Goal: Task Accomplishment & Management: Use online tool/utility

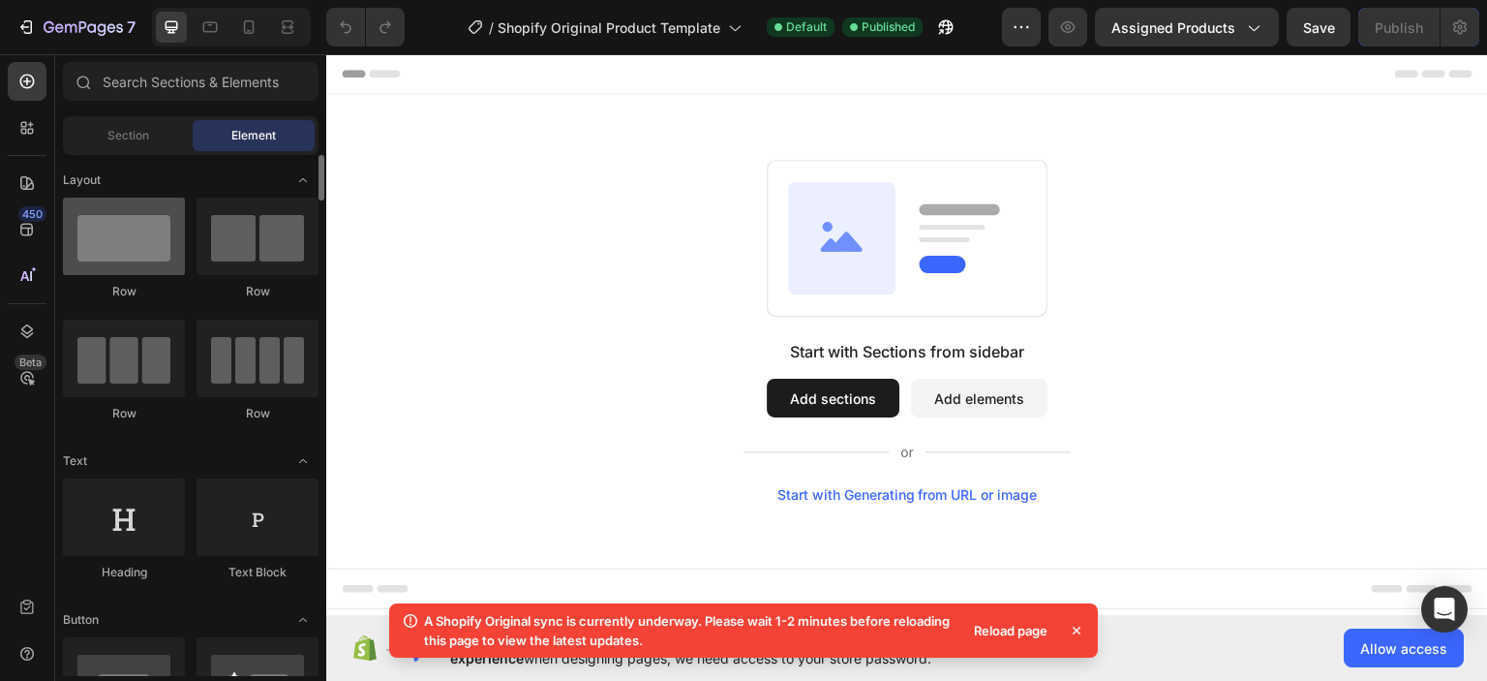
click at [155, 273] on div at bounding box center [124, 236] width 122 height 77
click at [200, 283] on div "Row" at bounding box center [258, 291] width 122 height 17
click at [1021, 643] on div "Reload page" at bounding box center [1010, 630] width 97 height 27
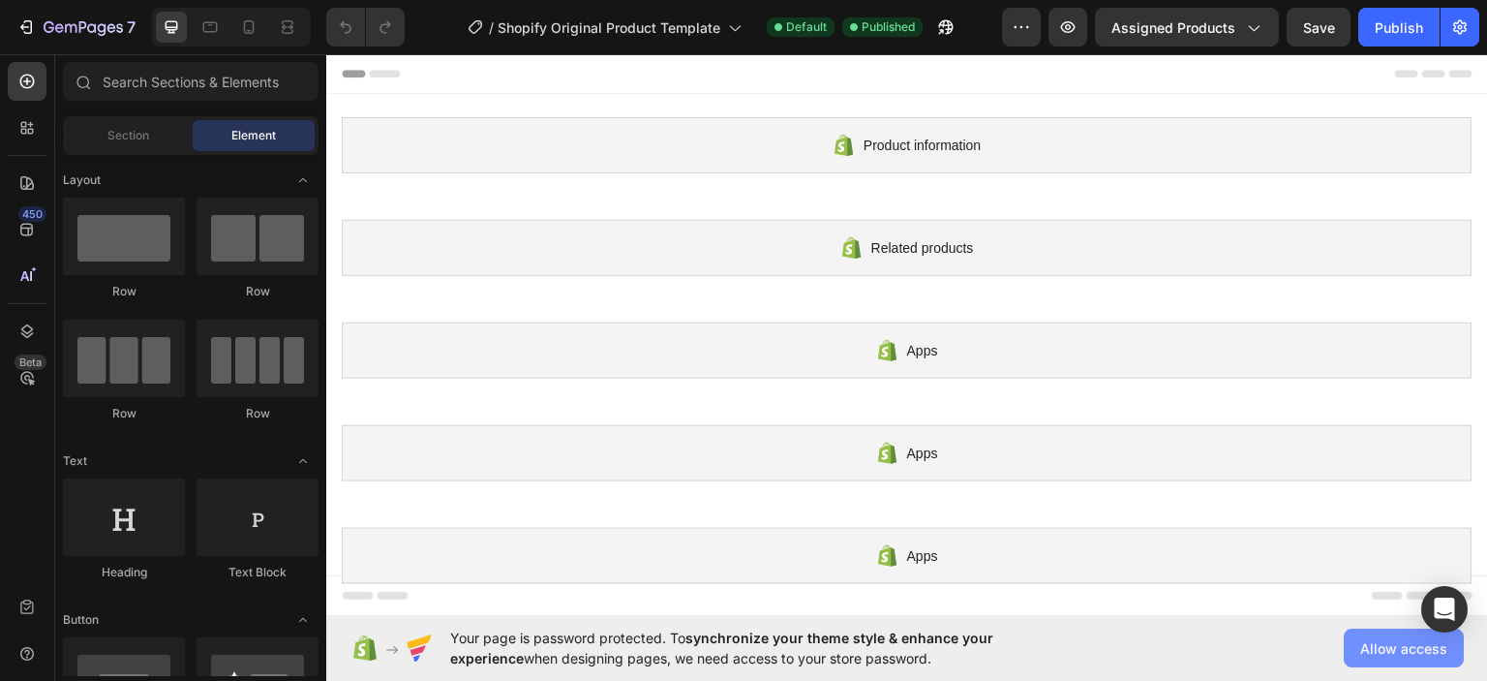
click at [1412, 638] on span "Allow access" at bounding box center [1403, 648] width 87 height 20
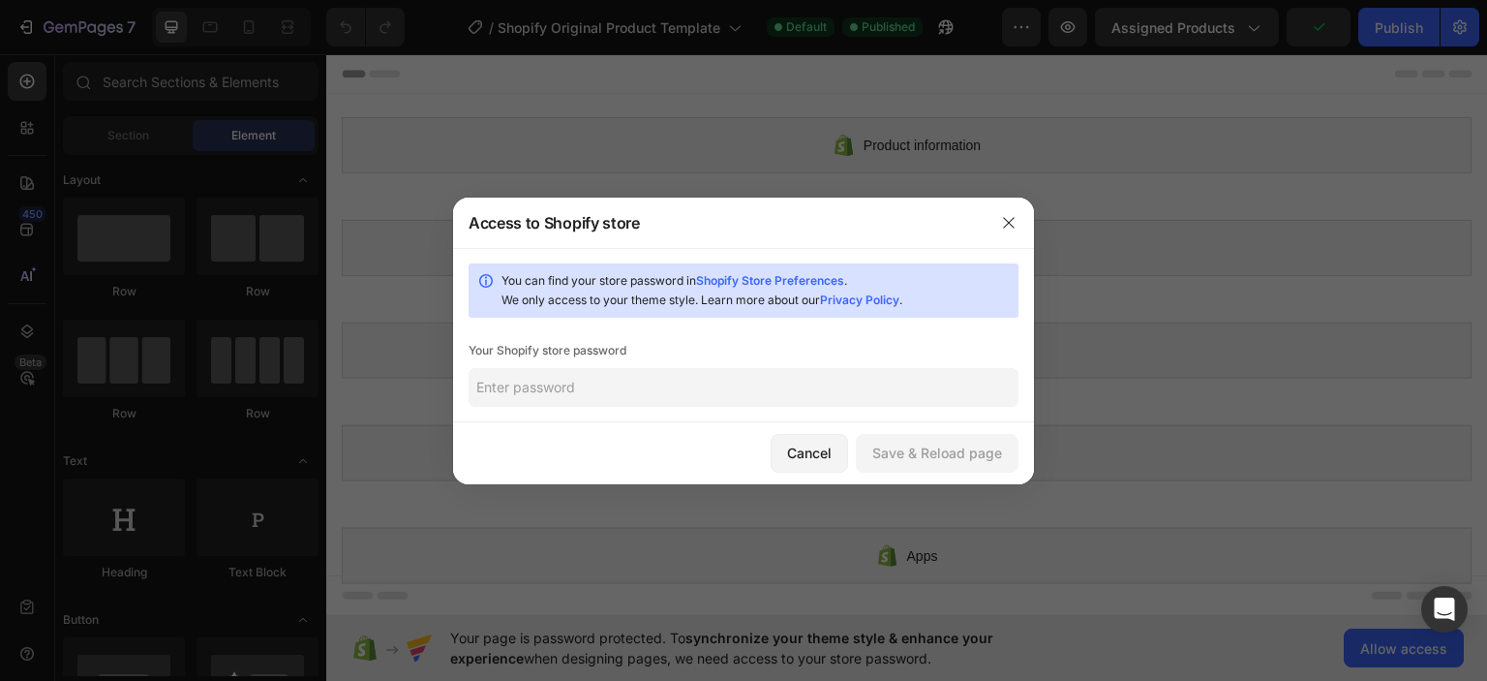
click at [540, 379] on input "text" at bounding box center [744, 387] width 550 height 39
click at [696, 396] on input "text" at bounding box center [744, 387] width 550 height 39
paste input "tewyeb"
type input "tewyeb"
click at [918, 456] on div "Save & Reload page" at bounding box center [937, 453] width 130 height 20
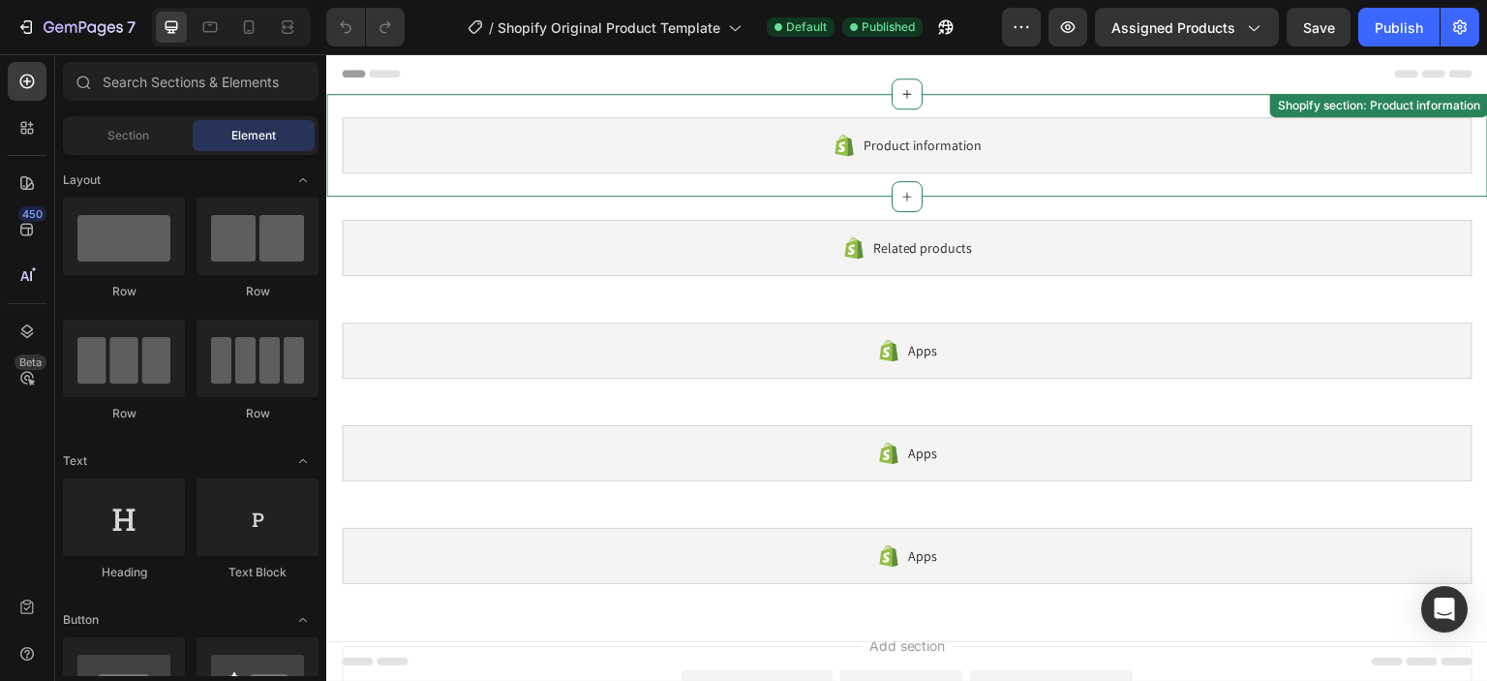
click at [918, 143] on span "Product information" at bounding box center [923, 145] width 118 height 23
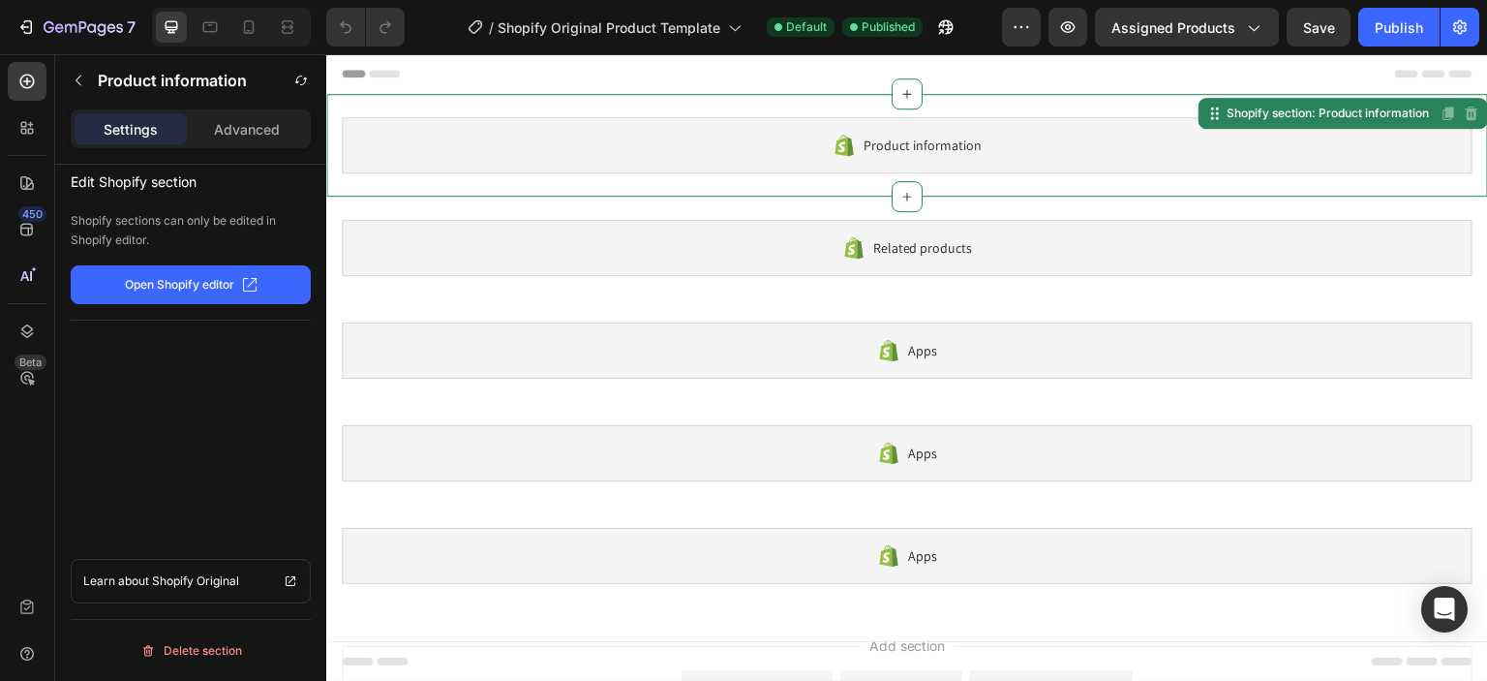
click at [176, 279] on p "Open Shopify editor" at bounding box center [179, 284] width 109 height 17
click at [191, 290] on p "Open Shopify editor" at bounding box center [179, 284] width 109 height 17
click at [1049, 154] on div "Product information" at bounding box center [907, 145] width 1131 height 56
click at [903, 93] on icon at bounding box center [907, 94] width 9 height 9
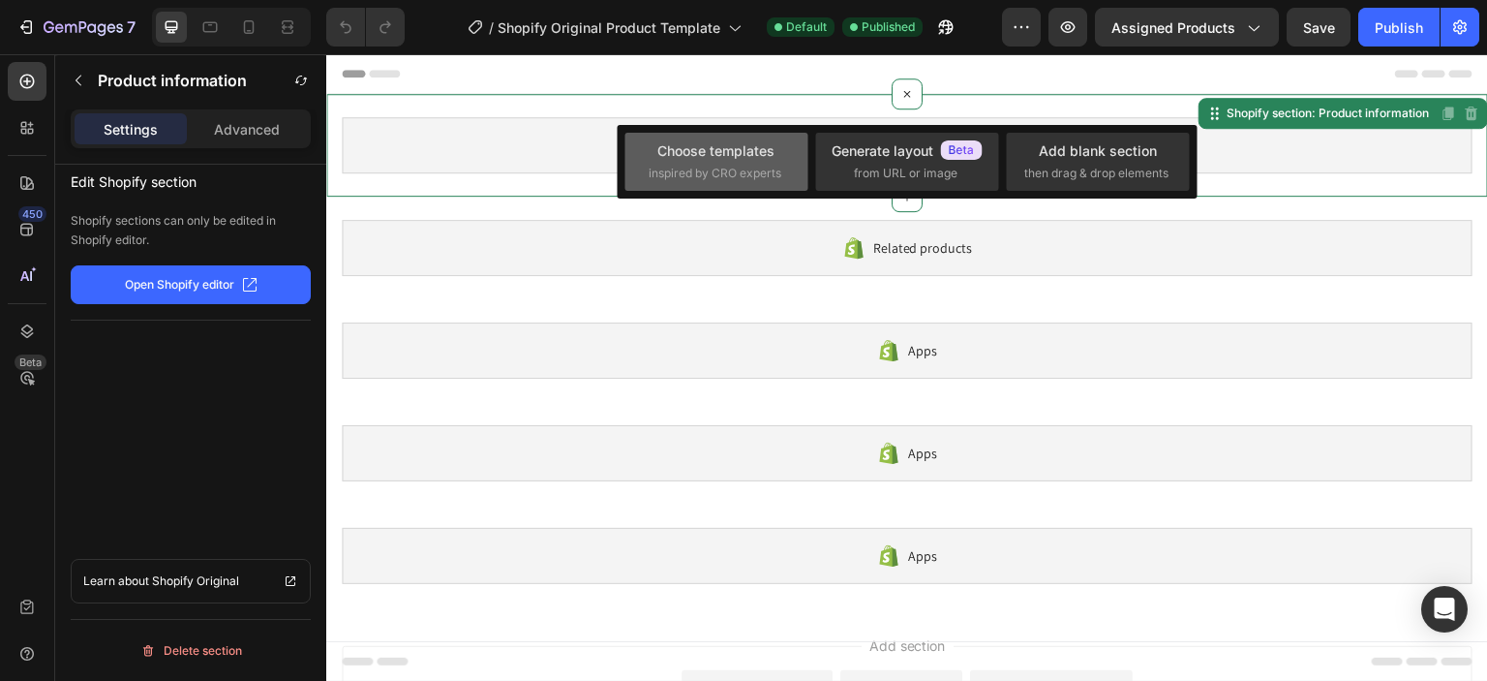
click at [732, 181] on span "inspired by CRO experts" at bounding box center [715, 173] width 133 height 17
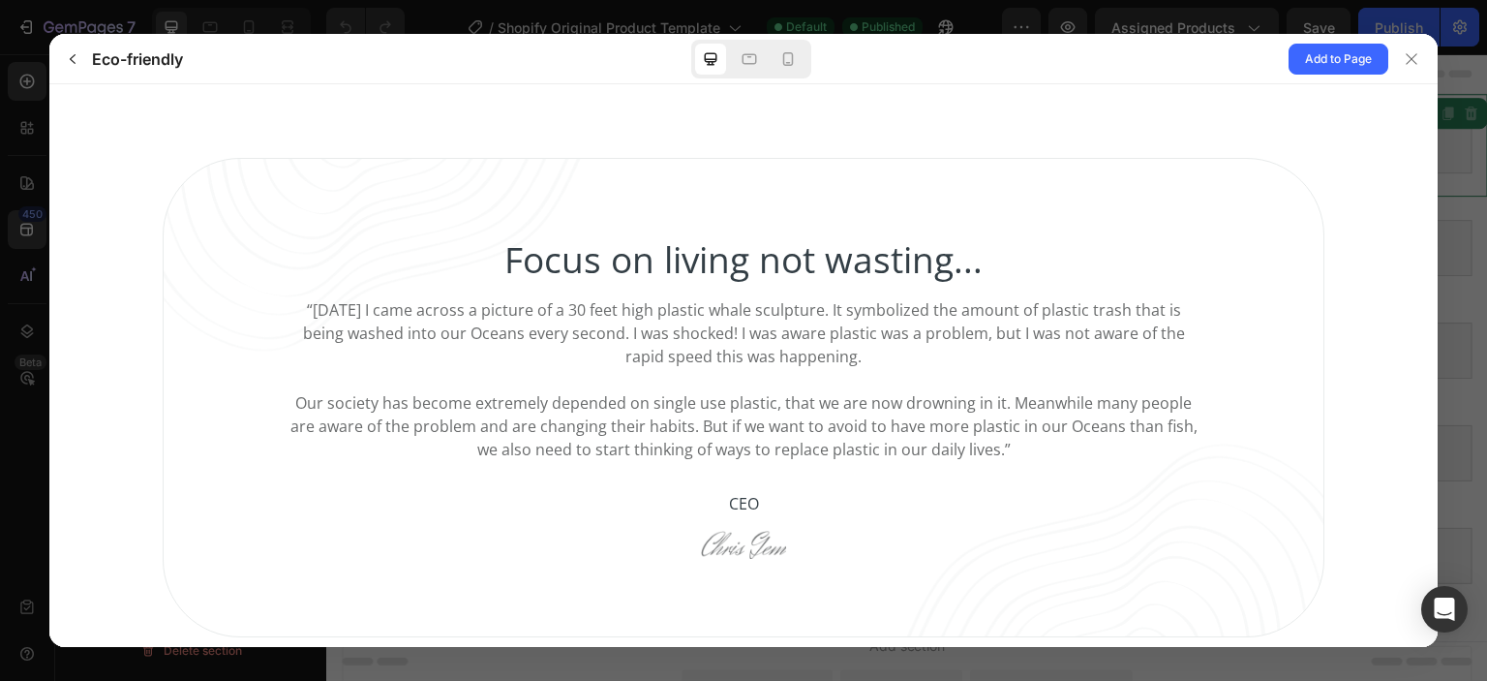
scroll to position [1452, 0]
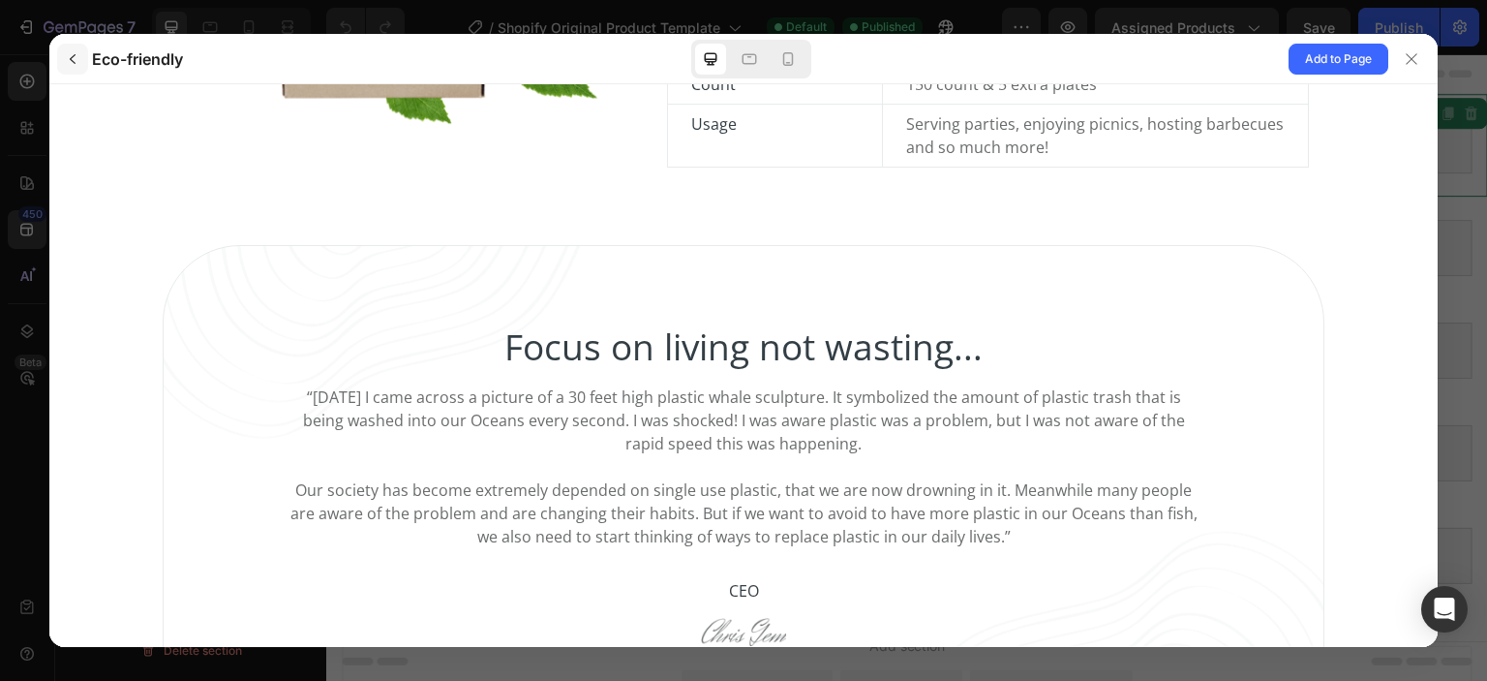
click at [74, 56] on icon "button" at bounding box center [73, 59] width 6 height 10
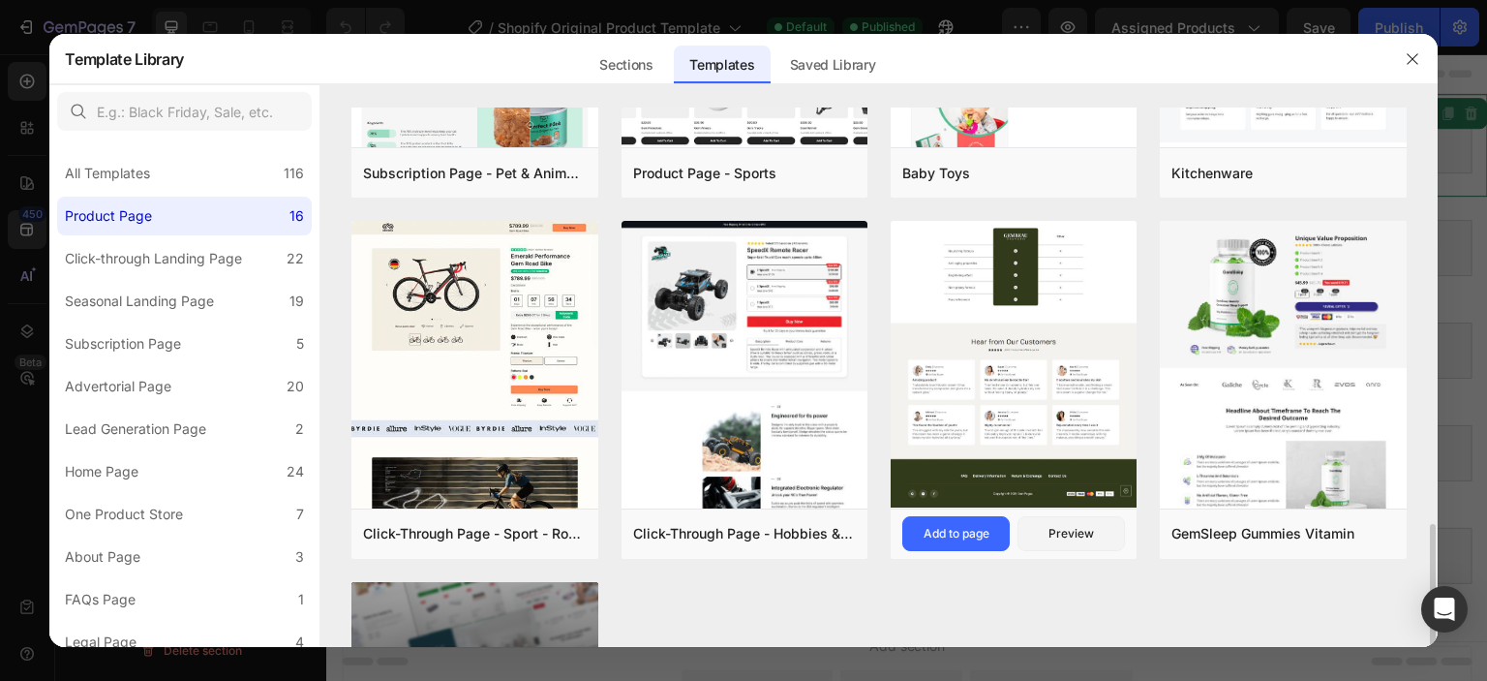
scroll to position [1065, 0]
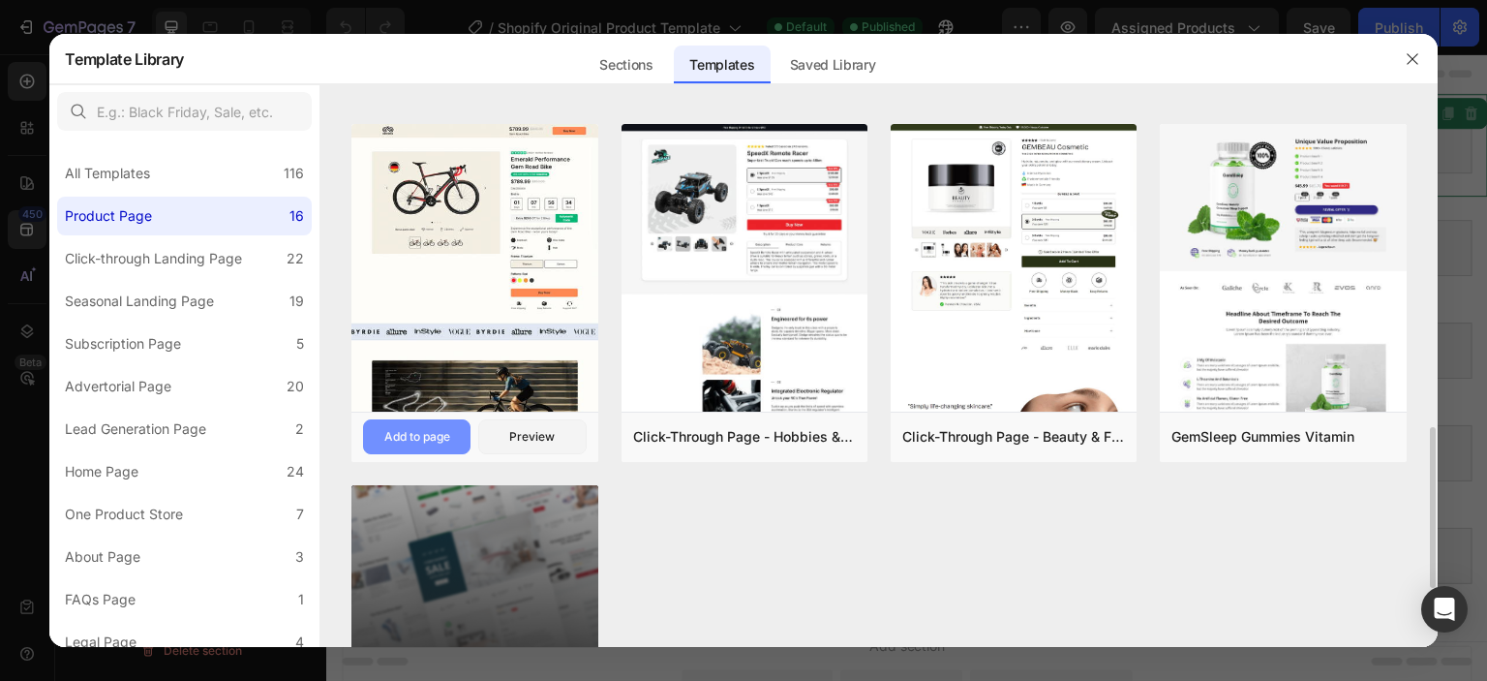
click at [429, 441] on div "Add to page" at bounding box center [417, 436] width 66 height 17
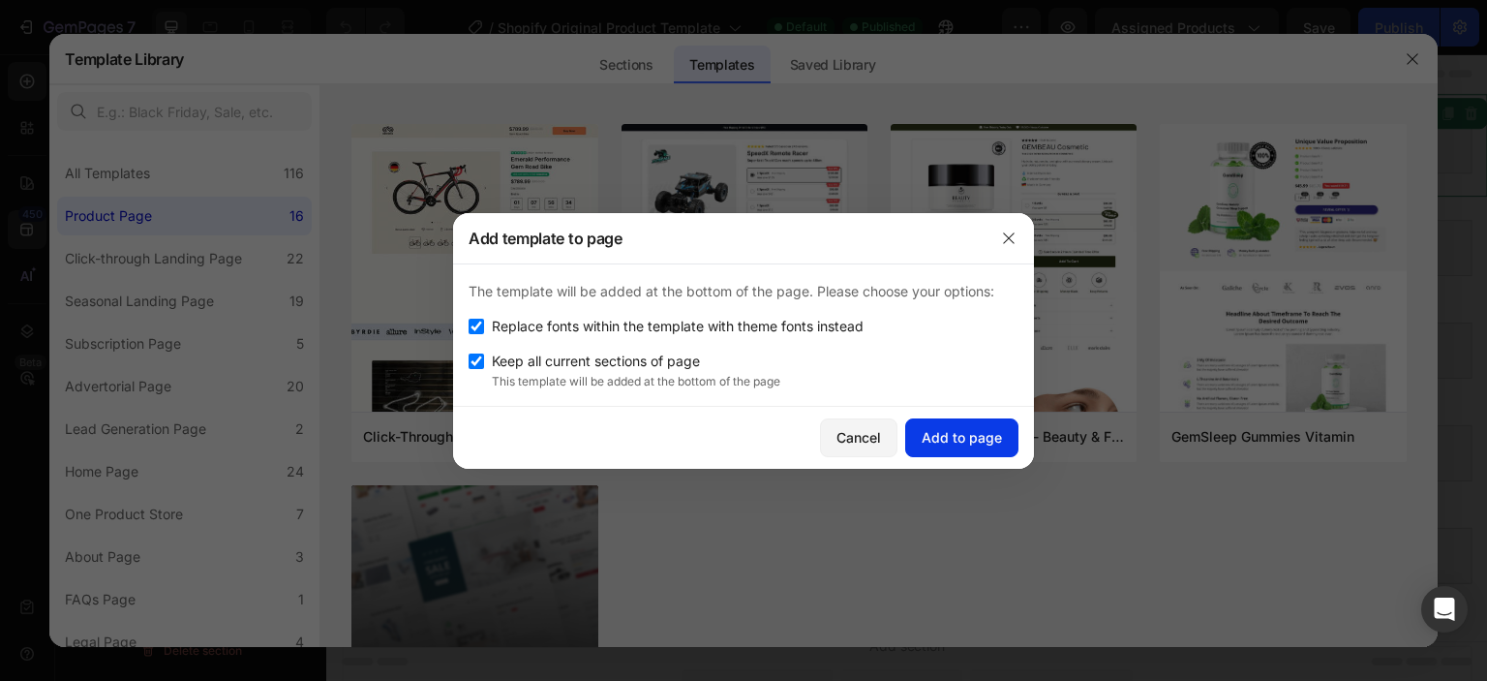
click at [955, 446] on div "Add to page" at bounding box center [962, 437] width 80 height 20
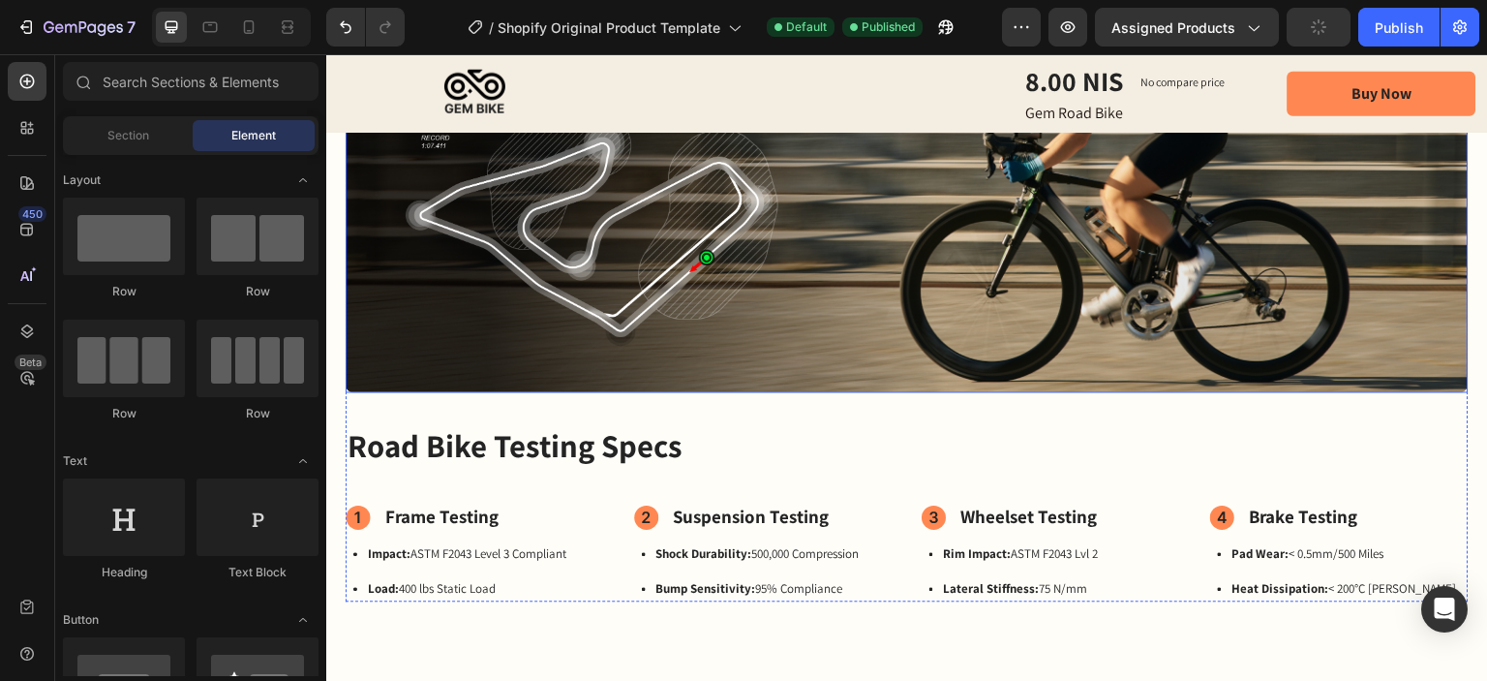
scroll to position [968, 0]
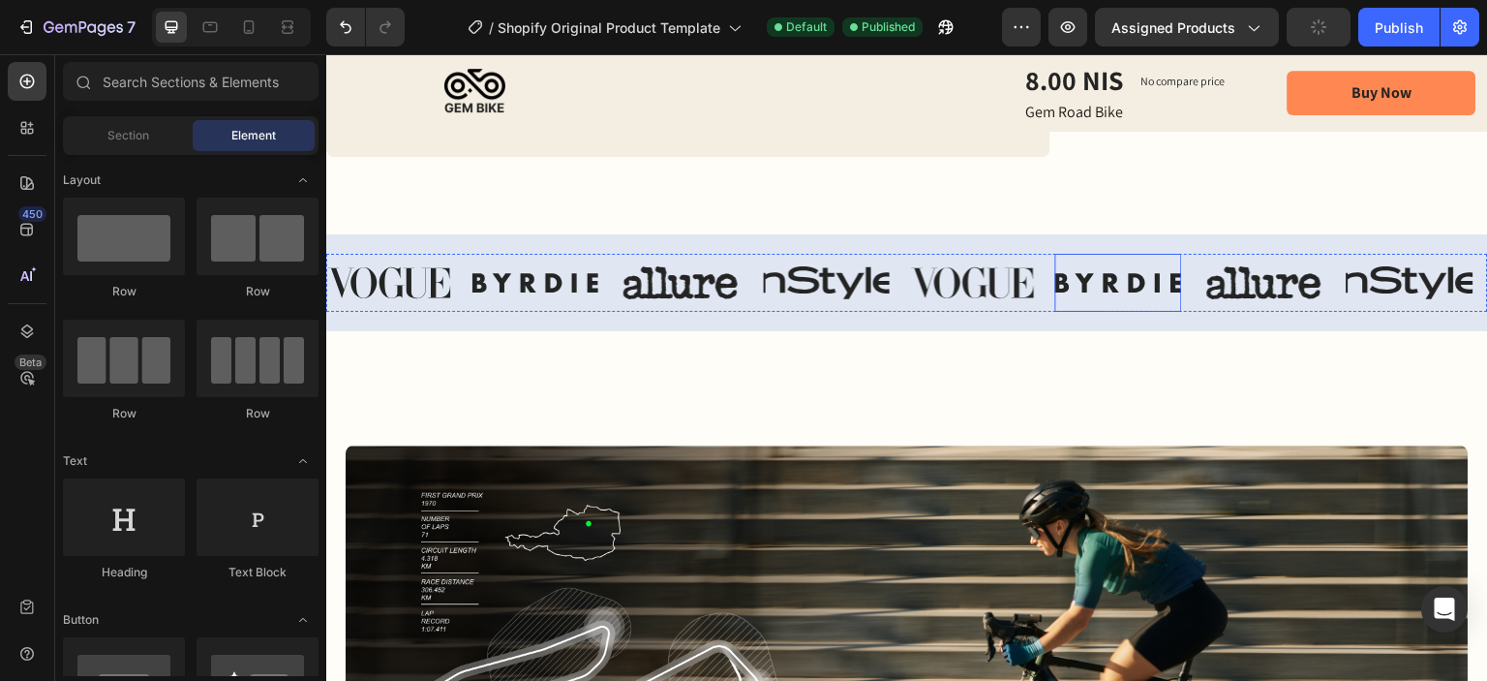
click at [1095, 259] on img at bounding box center [1118, 283] width 127 height 58
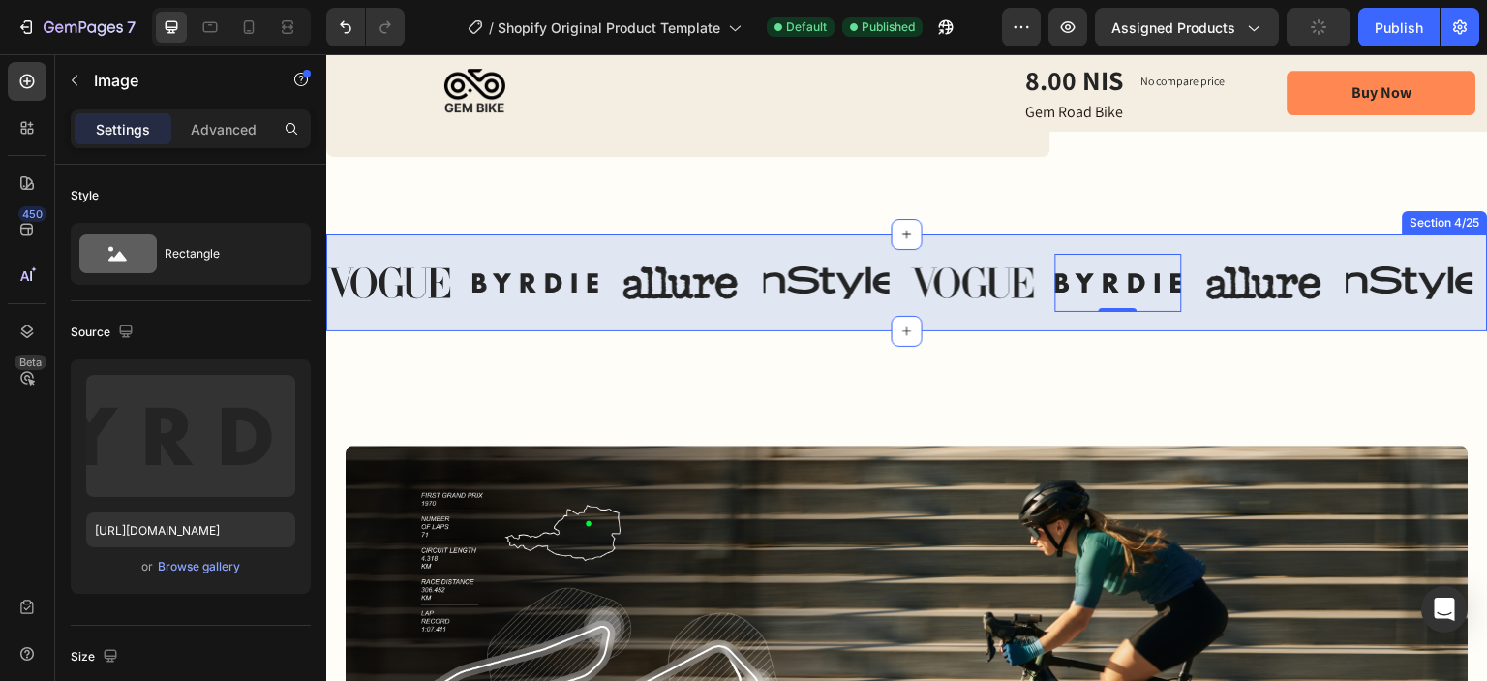
click at [1001, 234] on div "Image Image Image Image Image Image 0 Image Image Carousel Section 4/25" at bounding box center [907, 282] width 1162 height 97
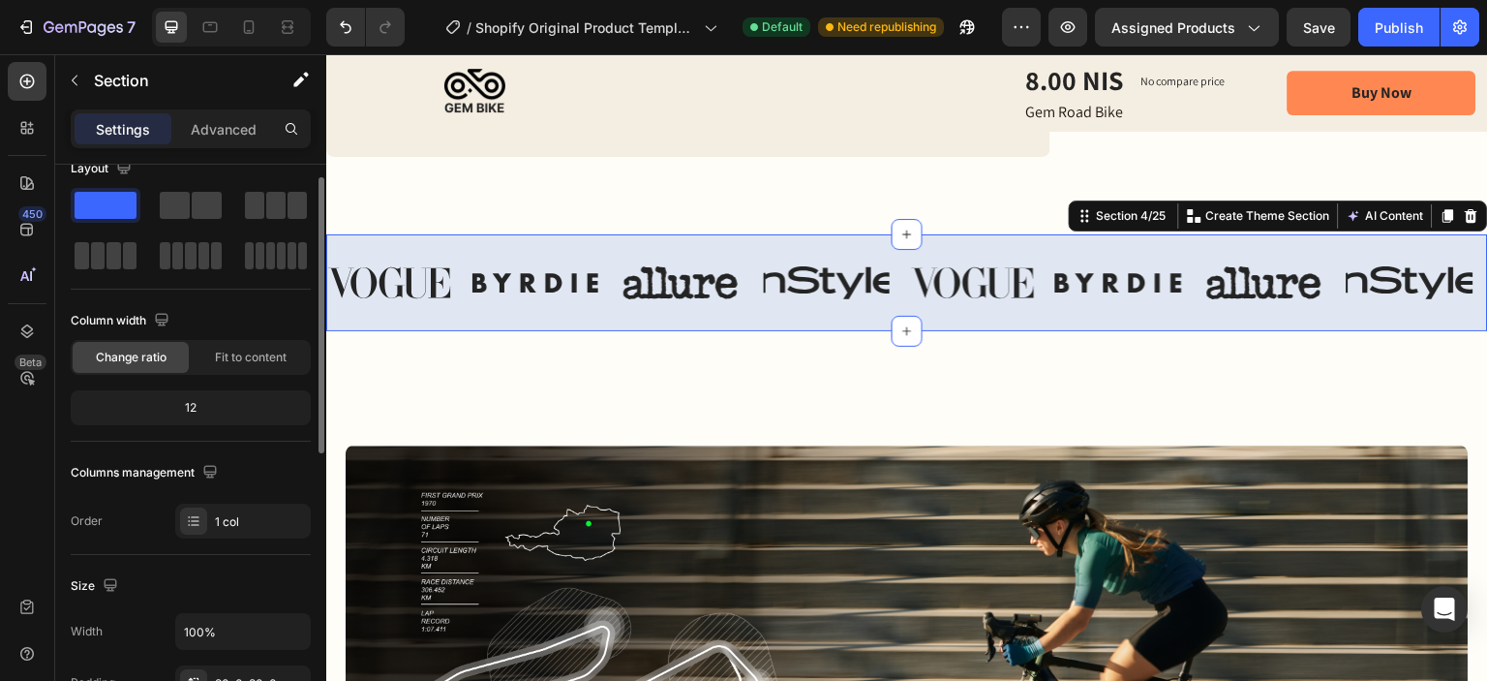
scroll to position [0, 0]
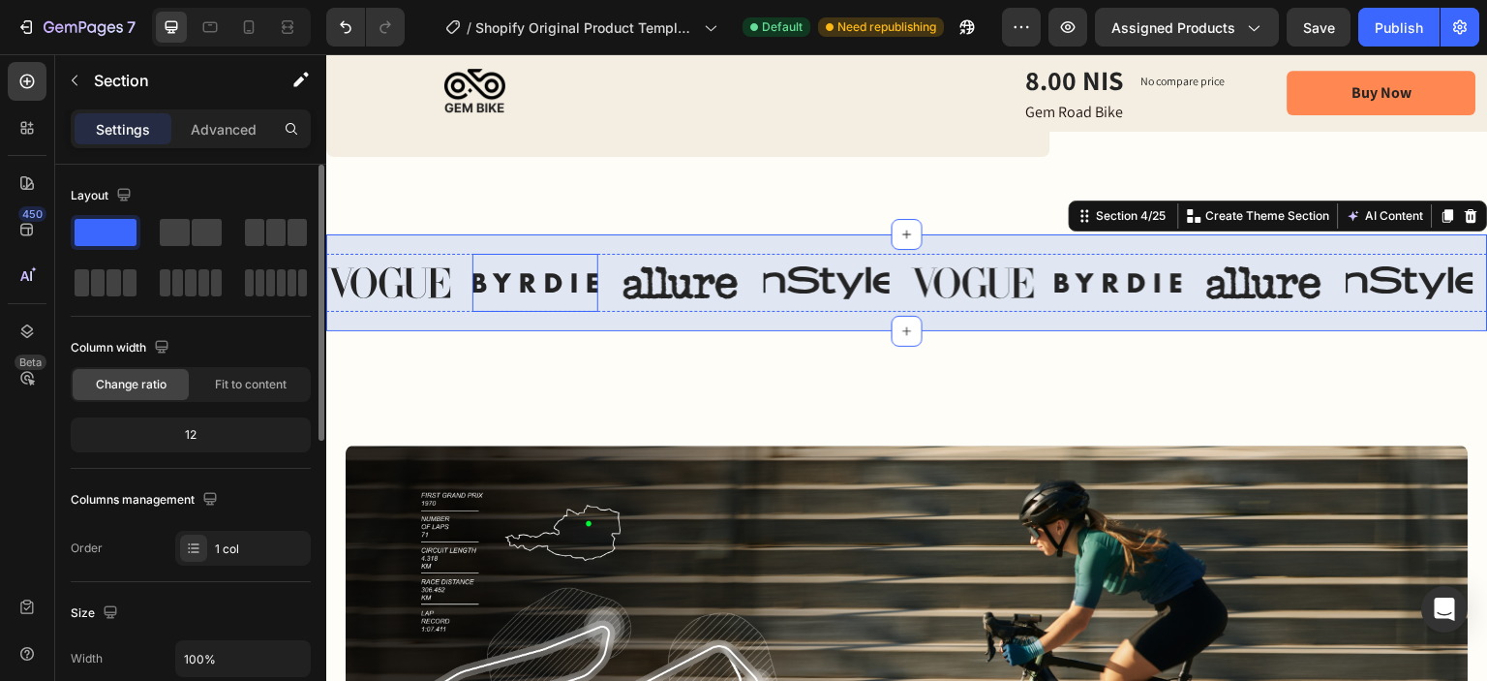
click at [444, 287] on img at bounding box center [389, 283] width 127 height 58
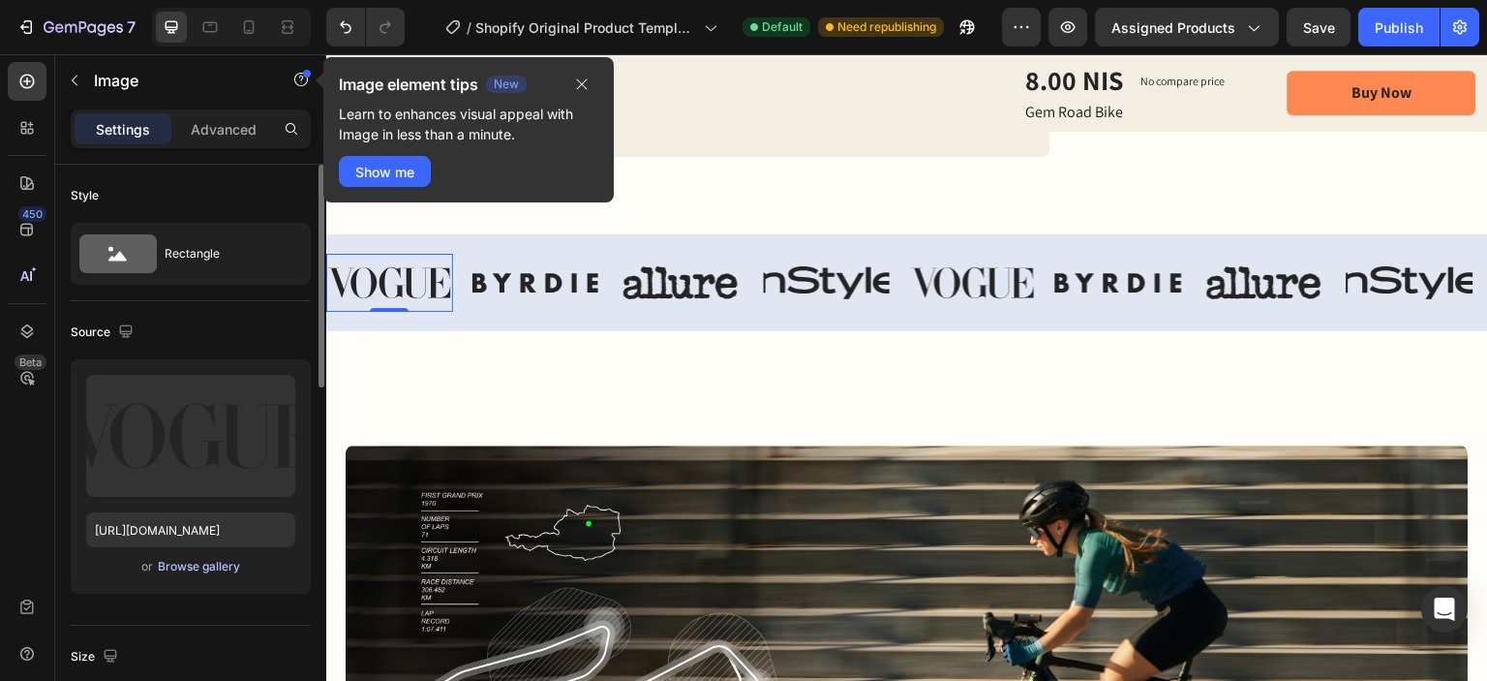
click at [183, 567] on div "Browse gallery" at bounding box center [199, 566] width 82 height 17
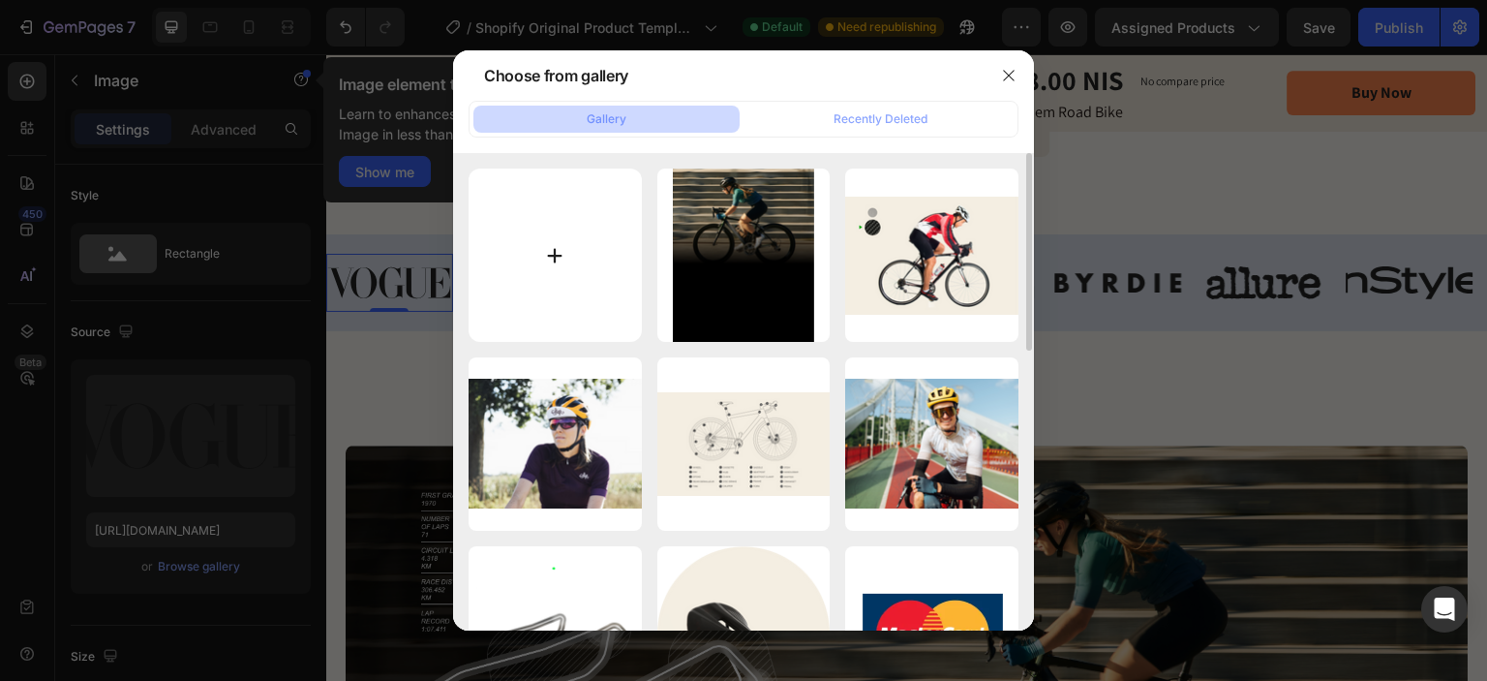
click at [585, 274] on input "file" at bounding box center [555, 254] width 173 height 173
type input "C:\fakepath\ca7199b23b9de68d9ff3bc6c3b13d2d7.jpg"
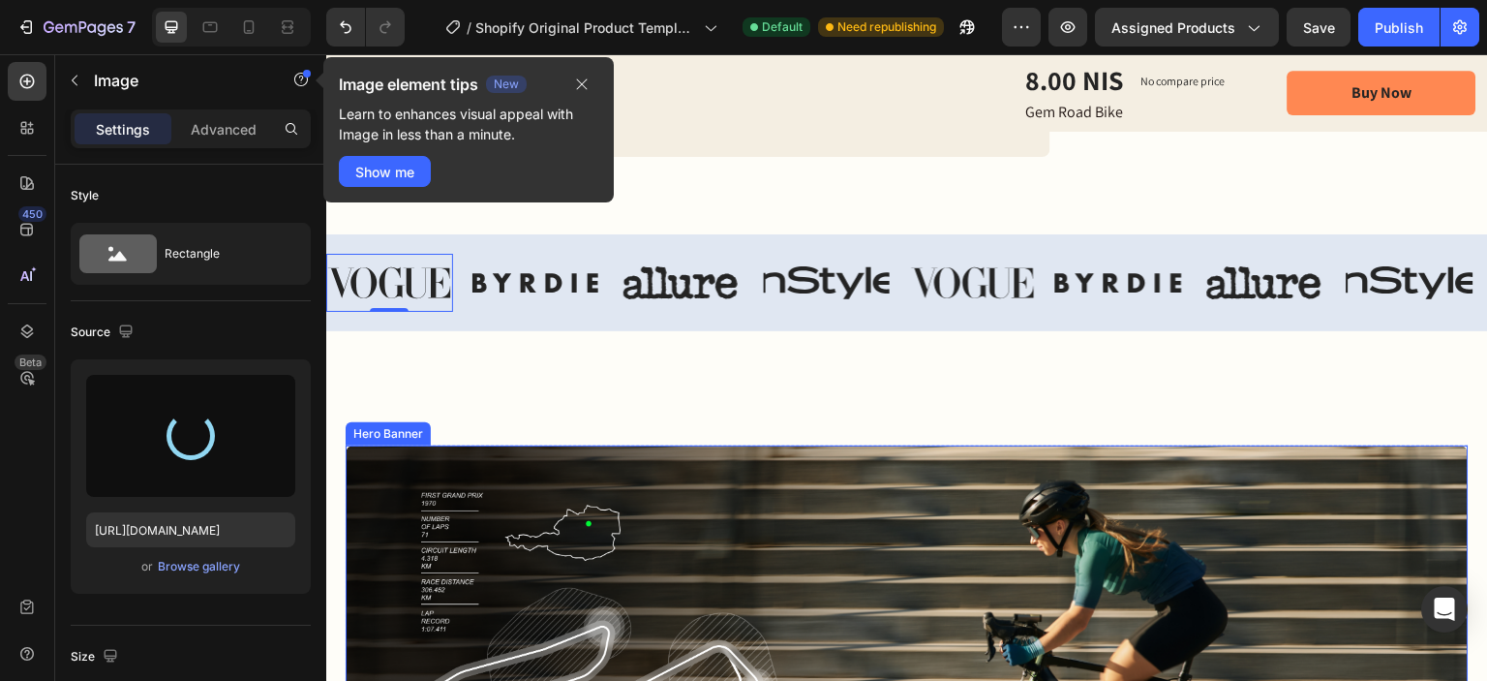
type input "[URL][DOMAIN_NAME]"
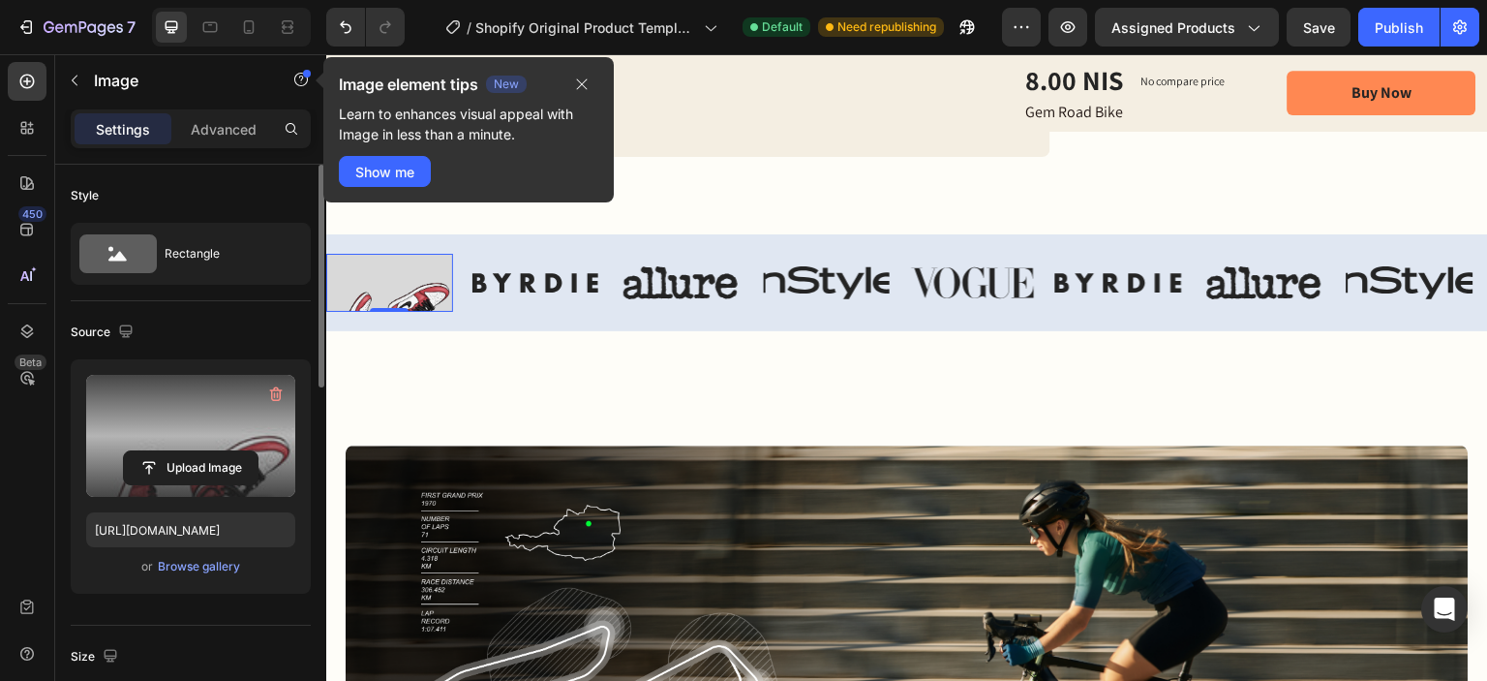
drag, startPoint x: 217, startPoint y: 458, endPoint x: 213, endPoint y: 397, distance: 61.1
click at [213, 397] on div "Upload Image" at bounding box center [190, 436] width 209 height 122
click at [279, 481] on div "Upload Image" at bounding box center [190, 467] width 209 height 35
click at [195, 408] on label at bounding box center [190, 436] width 209 height 122
click at [195, 451] on input "file" at bounding box center [191, 467] width 134 height 33
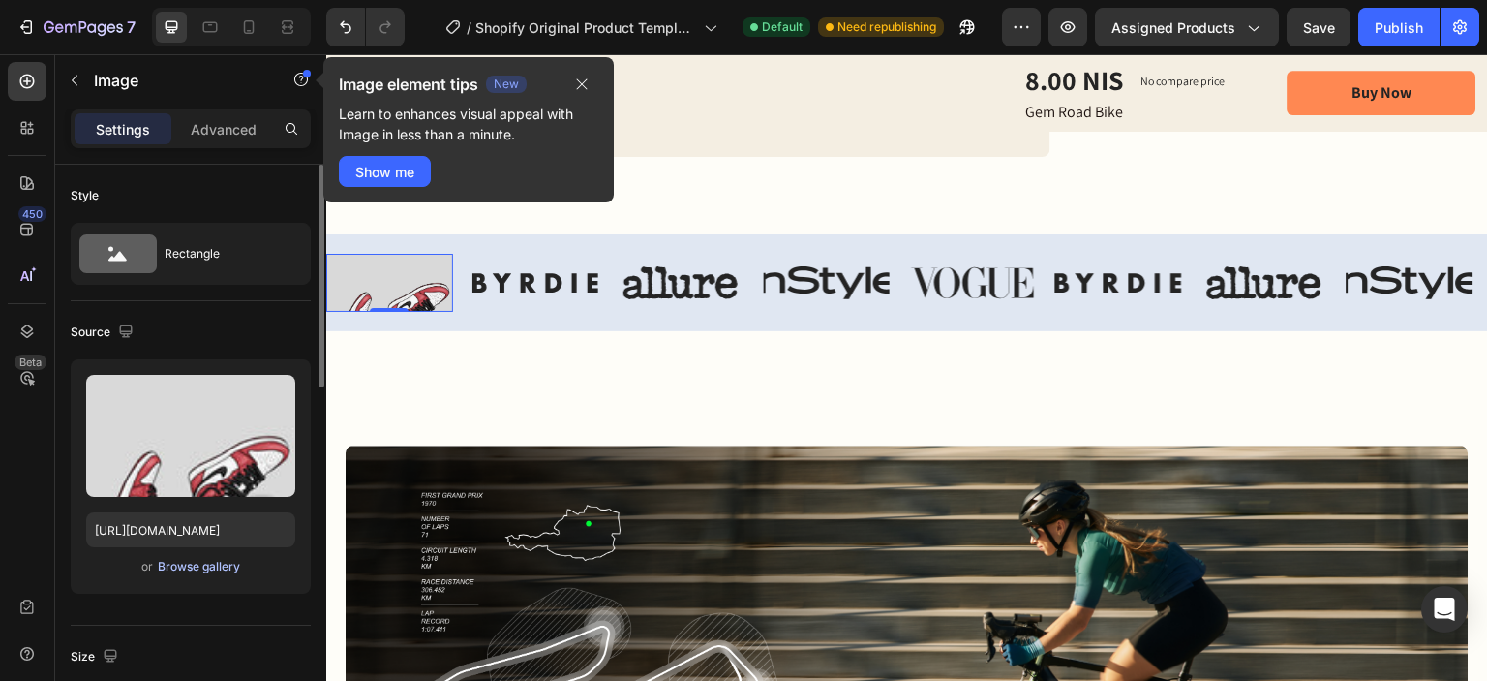
click at [194, 570] on div "Browse gallery" at bounding box center [199, 566] width 82 height 17
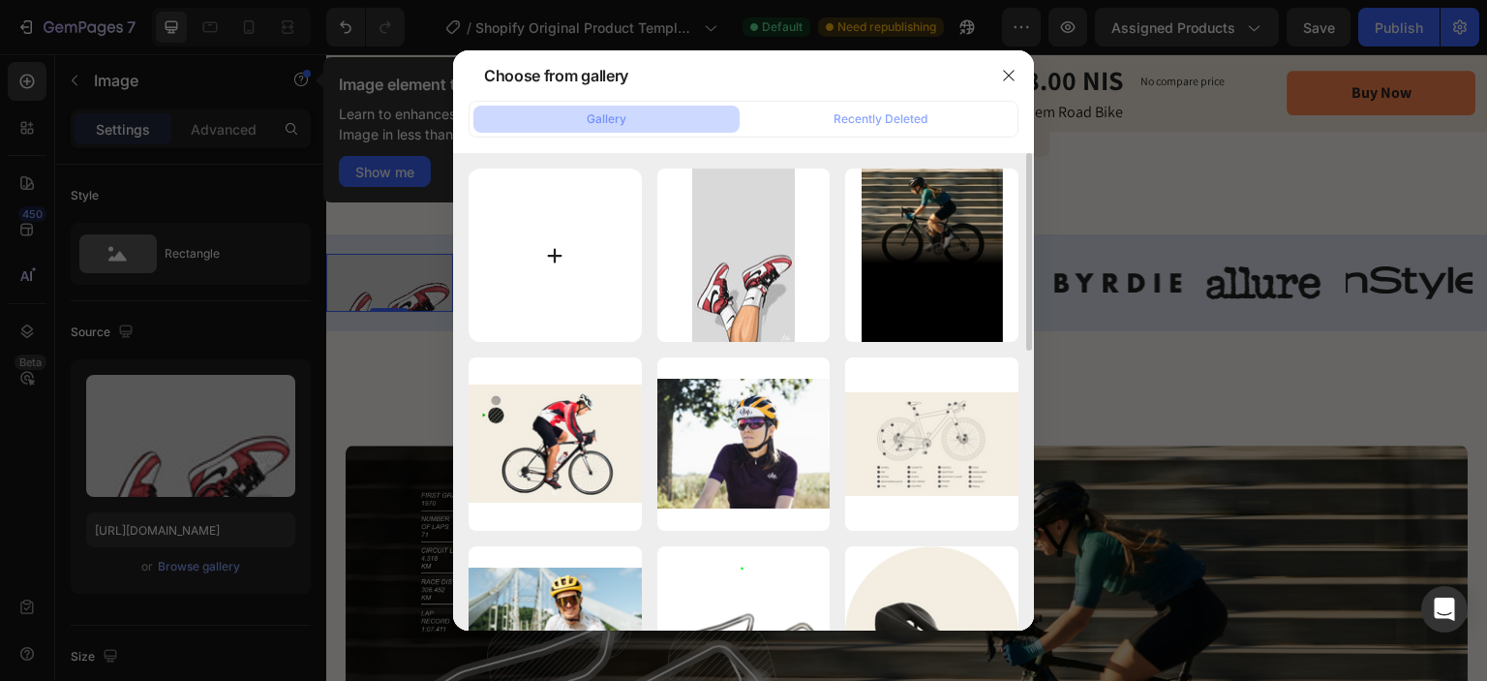
click at [543, 312] on input "file" at bounding box center [555, 254] width 173 height 173
type input "C:\fakepath\4248ed945c7ae125411a27e0bf378143.jpg"
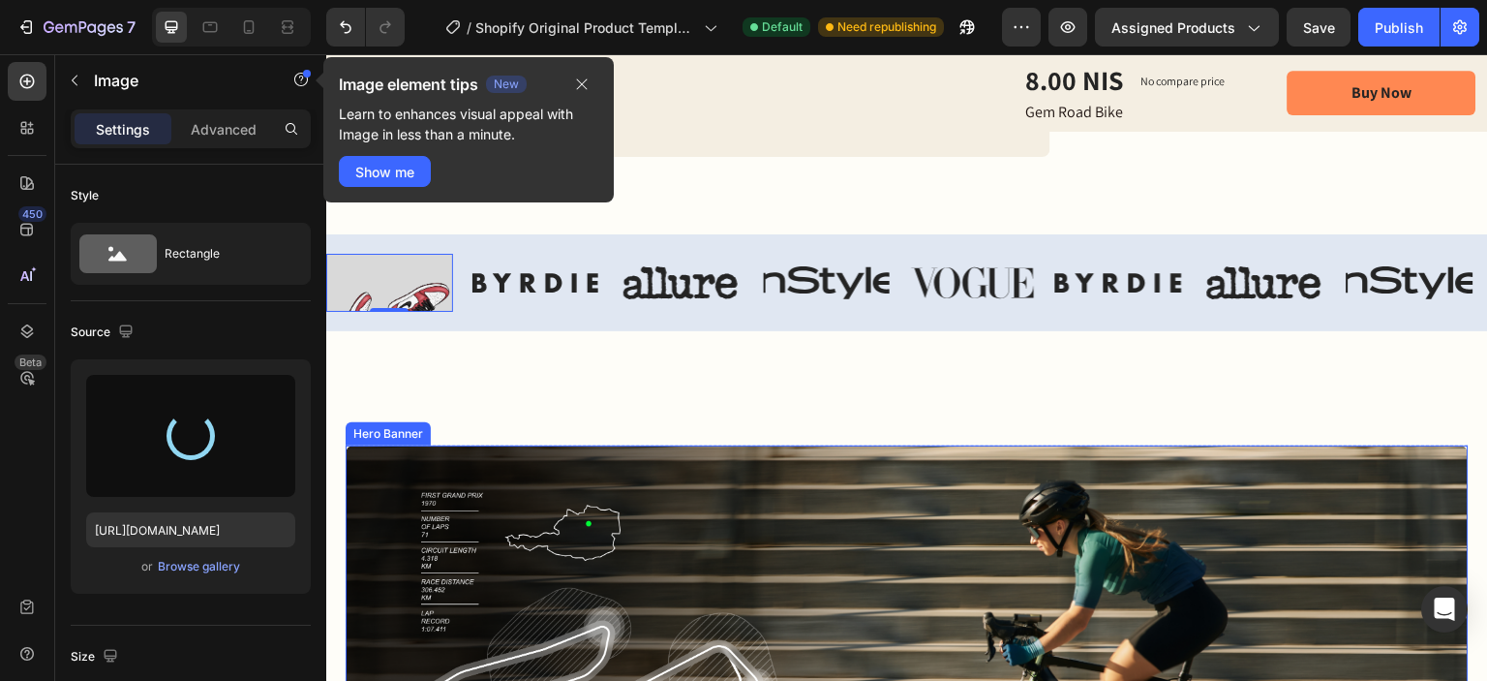
type input "[URL][DOMAIN_NAME]"
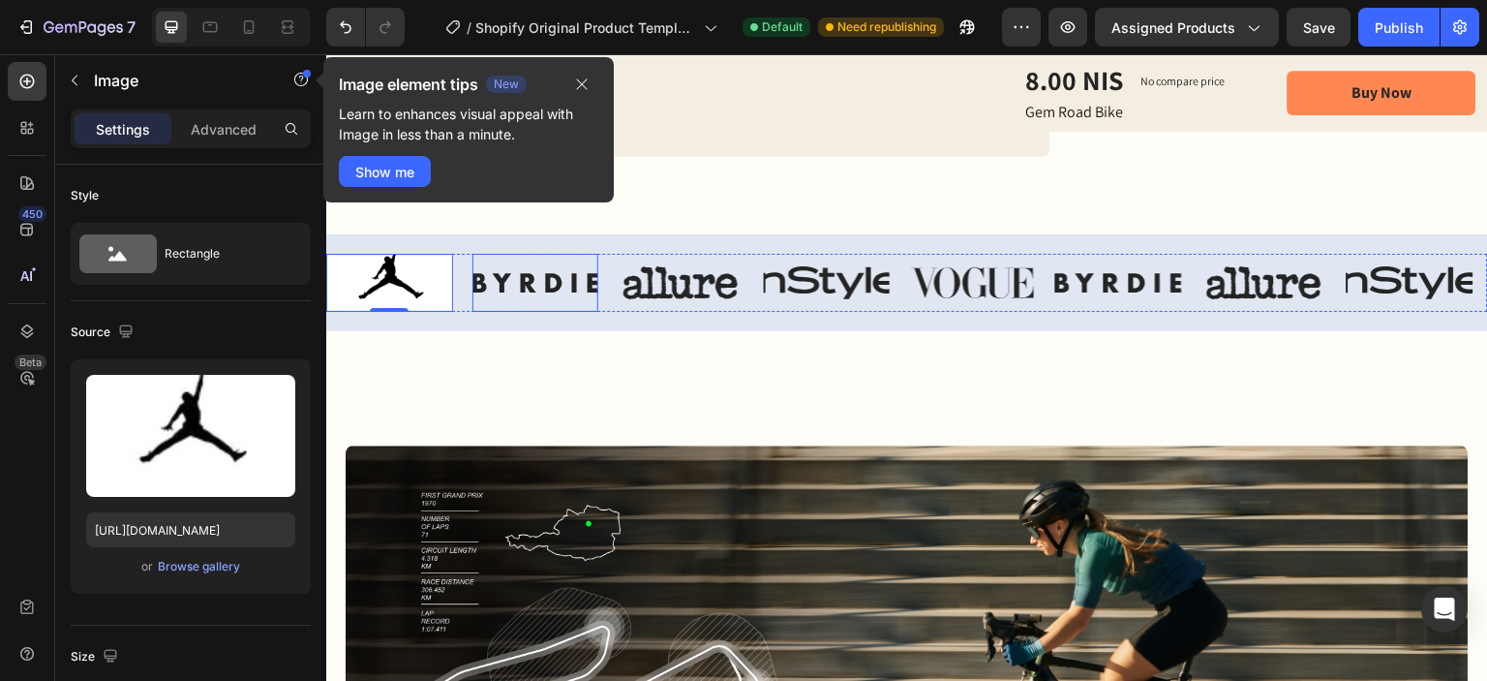
click at [556, 254] on img at bounding box center [536, 283] width 127 height 58
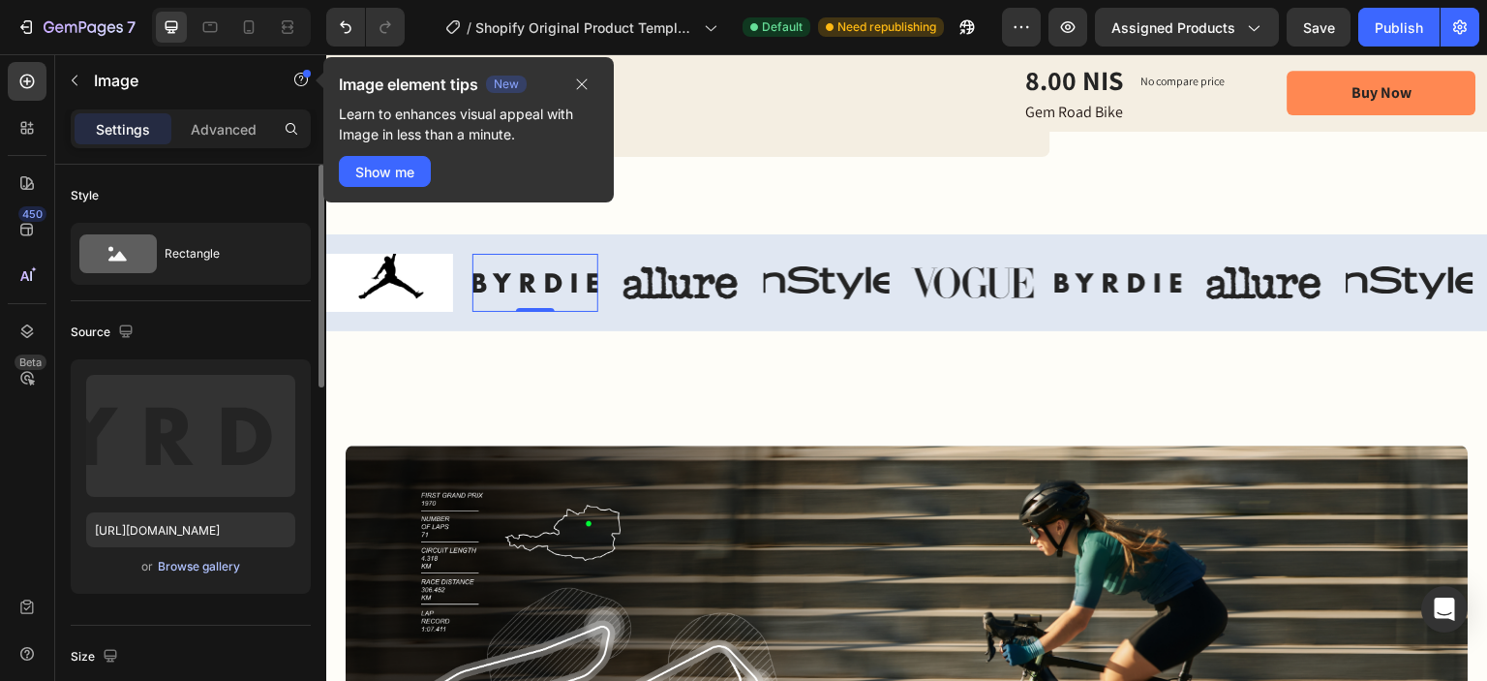
click at [191, 563] on div "Browse gallery" at bounding box center [199, 566] width 82 height 17
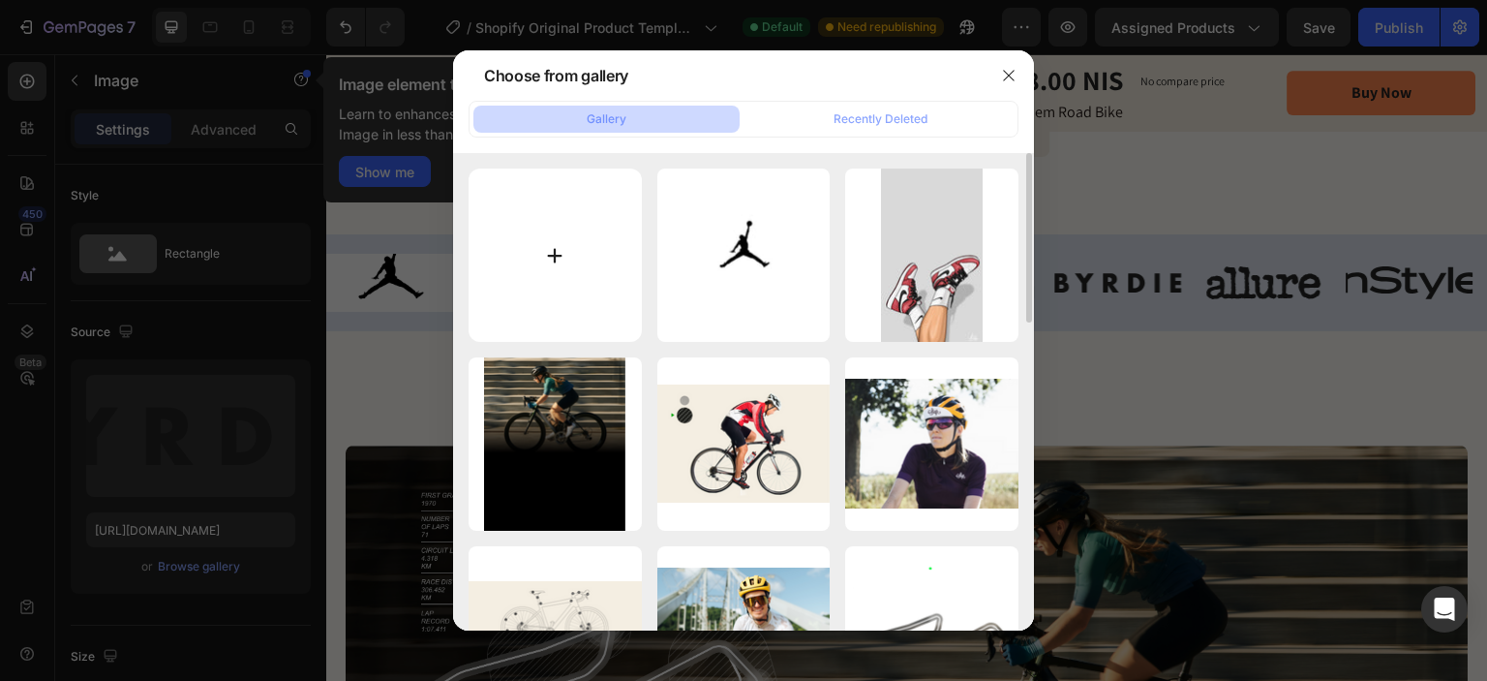
click at [552, 262] on input "file" at bounding box center [555, 254] width 173 height 173
type input "C:\fakepath\4248ed945c7ae125411a27e0bf378143.jpg"
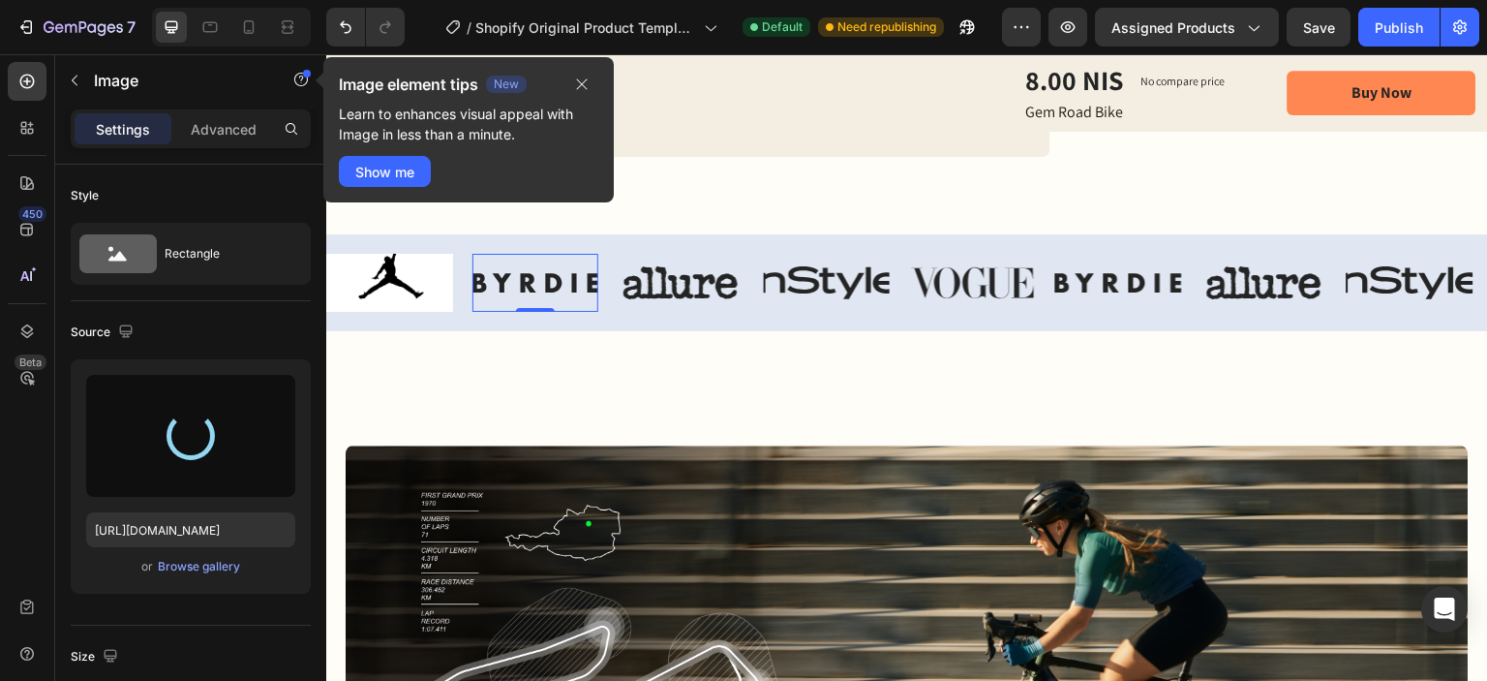
type input "[URL][DOMAIN_NAME]"
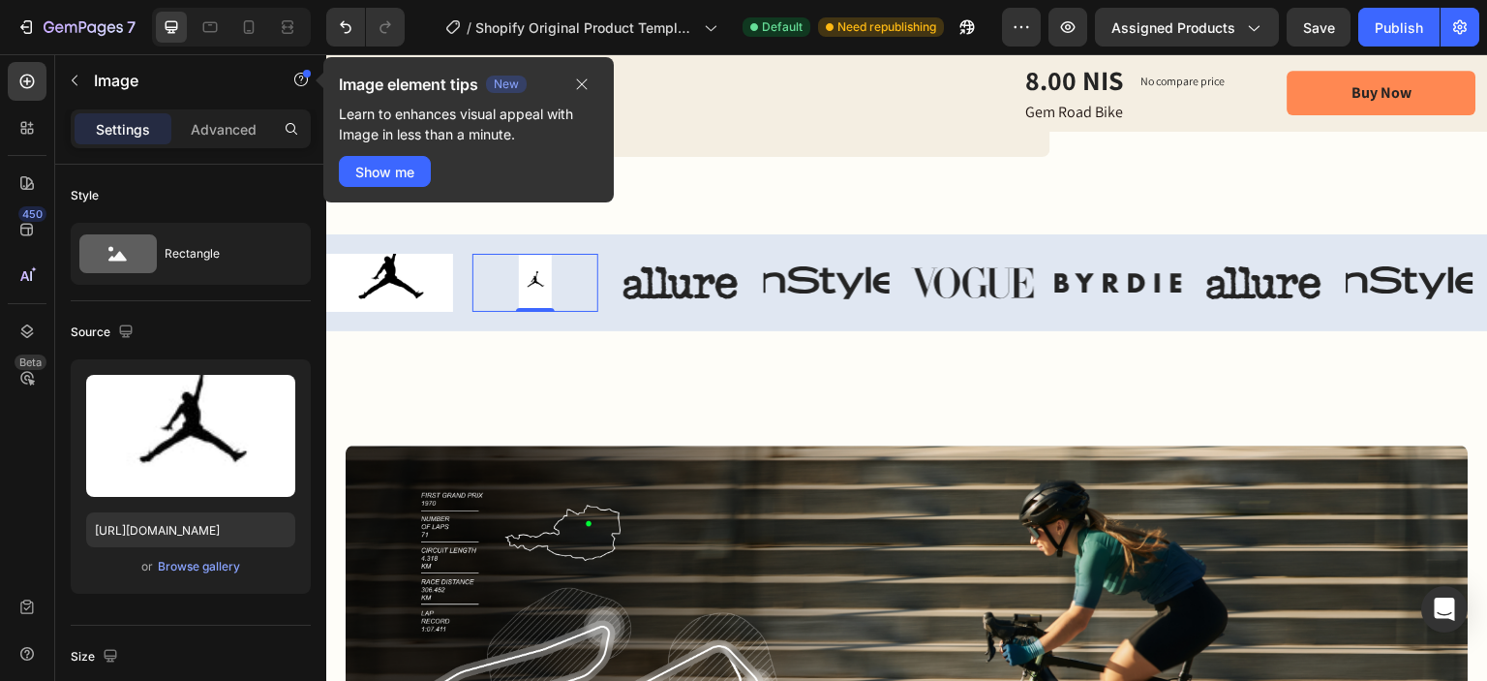
click at [571, 277] on img at bounding box center [536, 283] width 127 height 58
click at [542, 281] on img at bounding box center [536, 283] width 127 height 58
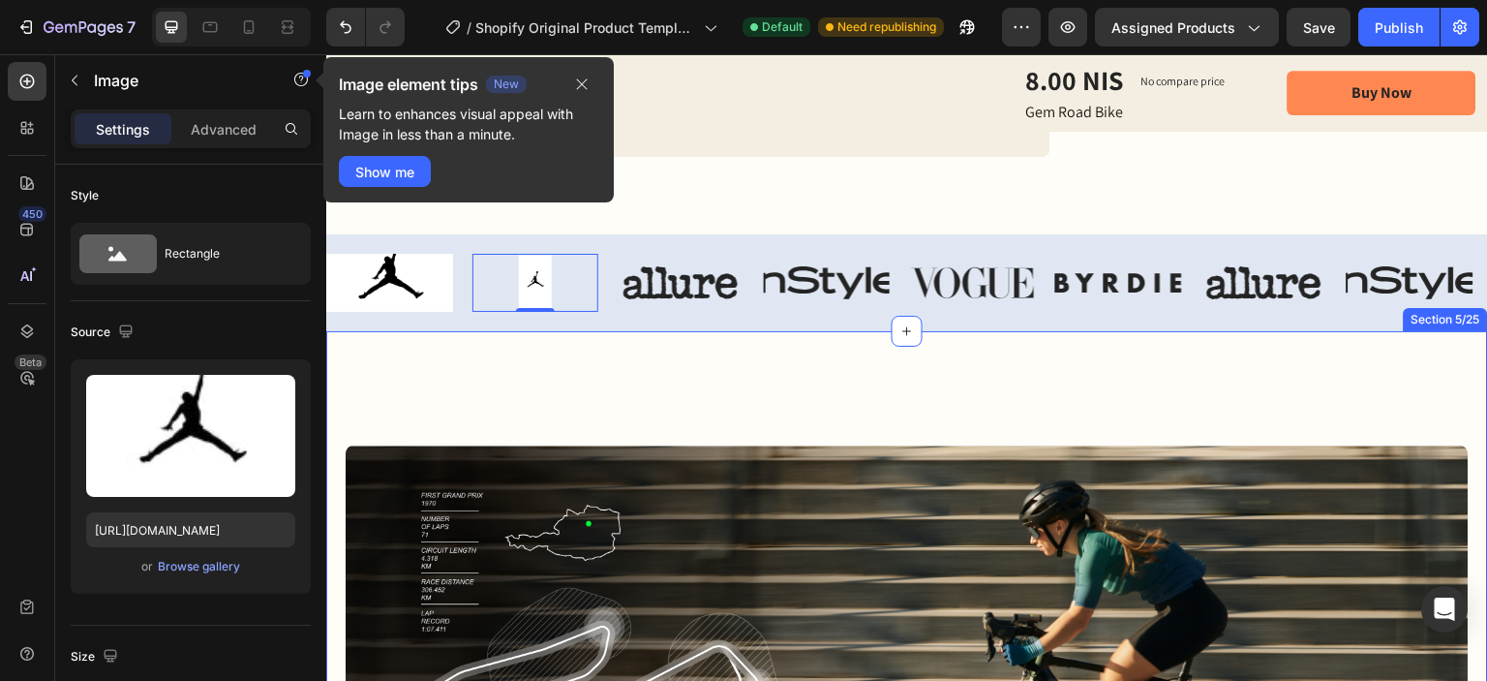
click at [769, 254] on img at bounding box center [827, 283] width 127 height 58
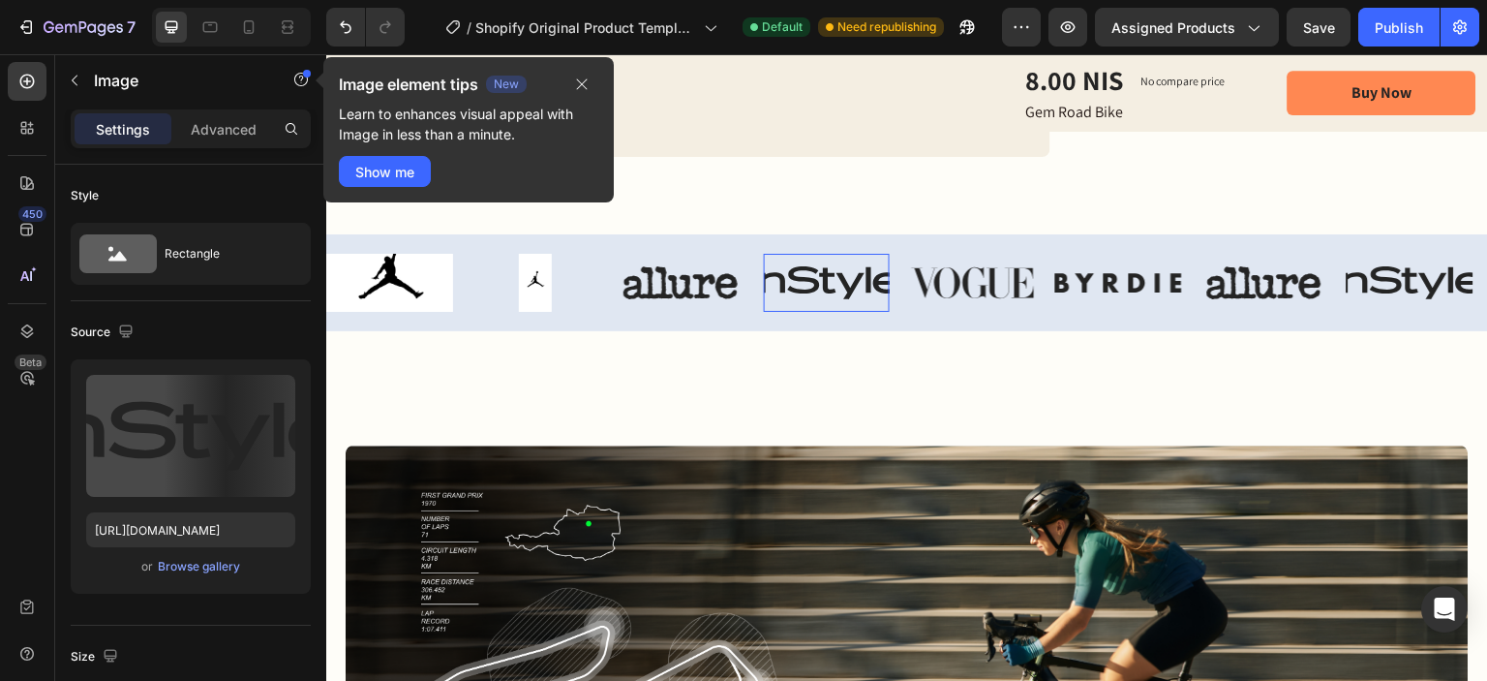
click at [778, 234] on div "Image Image Image Image 0 Image Image Image Image Carousel Section 4/25" at bounding box center [907, 282] width 1162 height 97
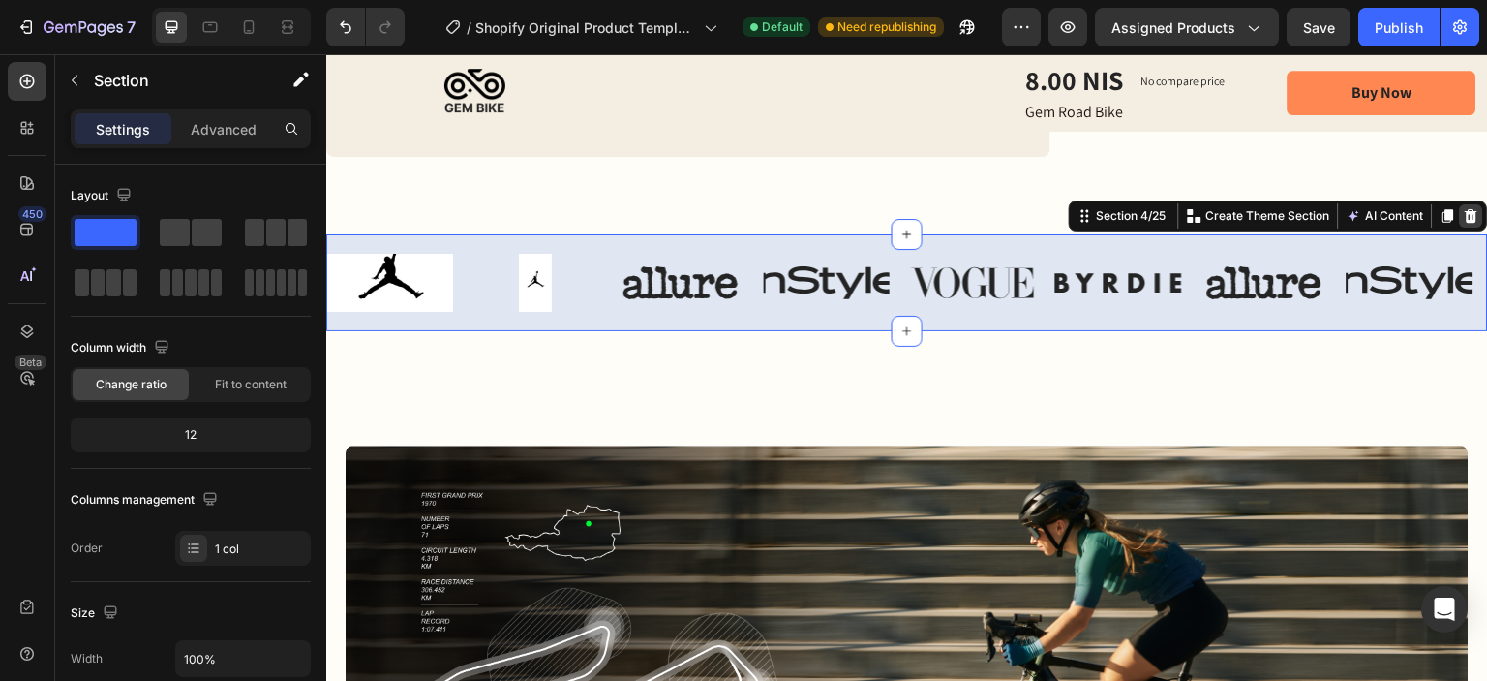
click at [1466, 209] on icon at bounding box center [1472, 216] width 13 height 14
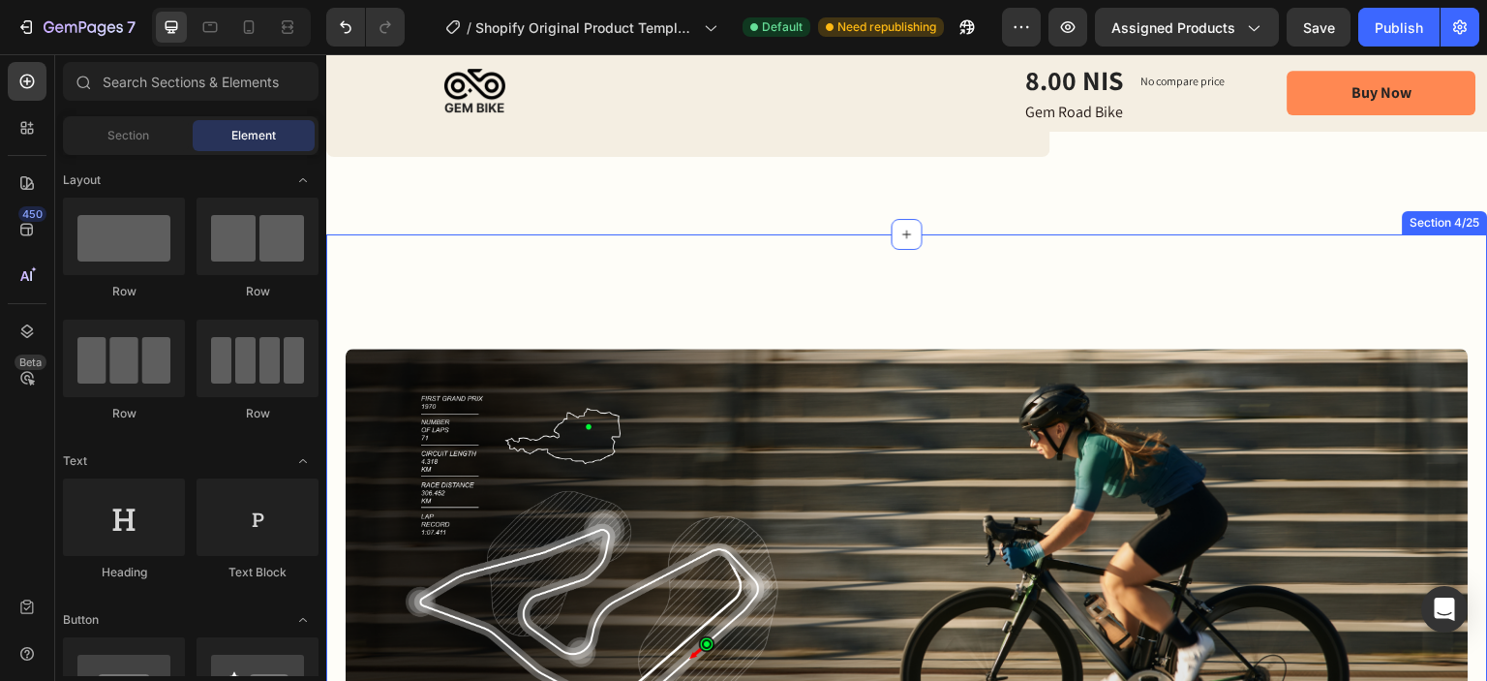
scroll to position [1356, 0]
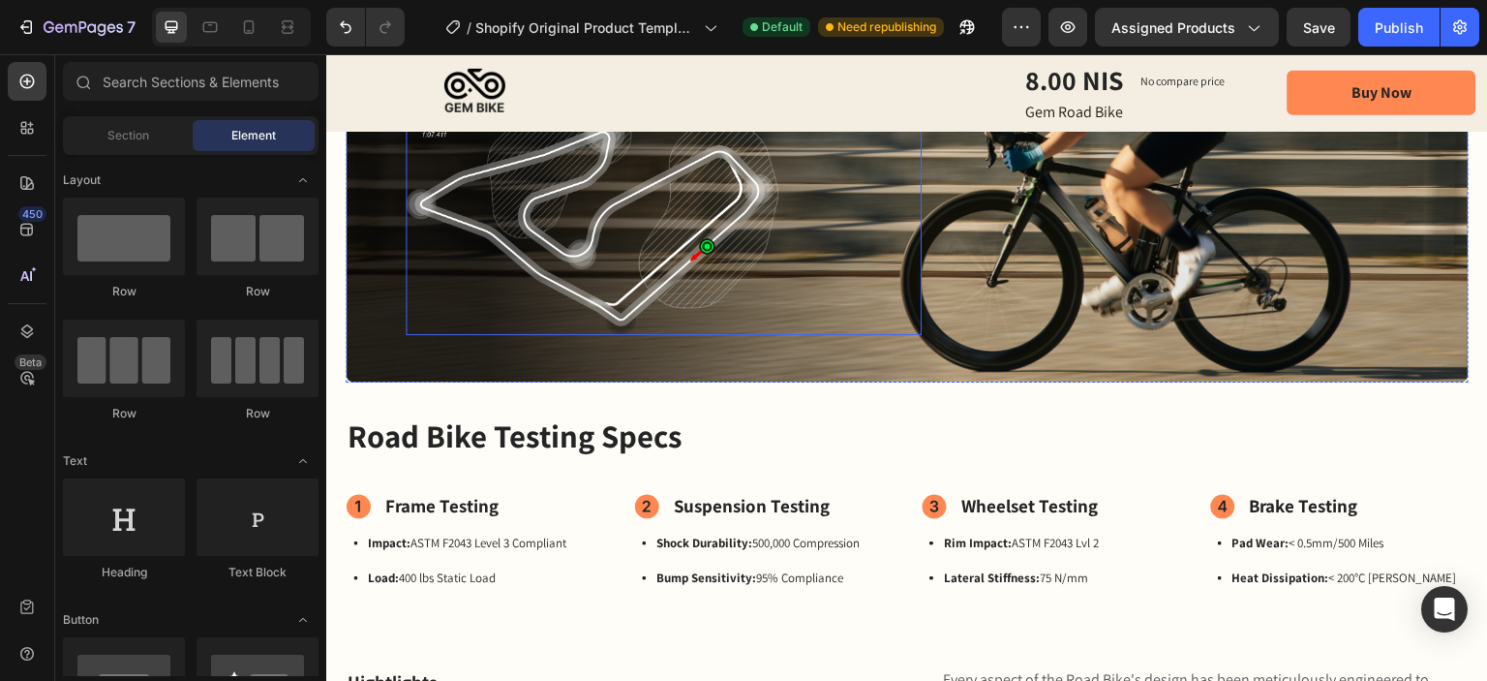
click at [823, 314] on div at bounding box center [664, 166] width 516 height 337
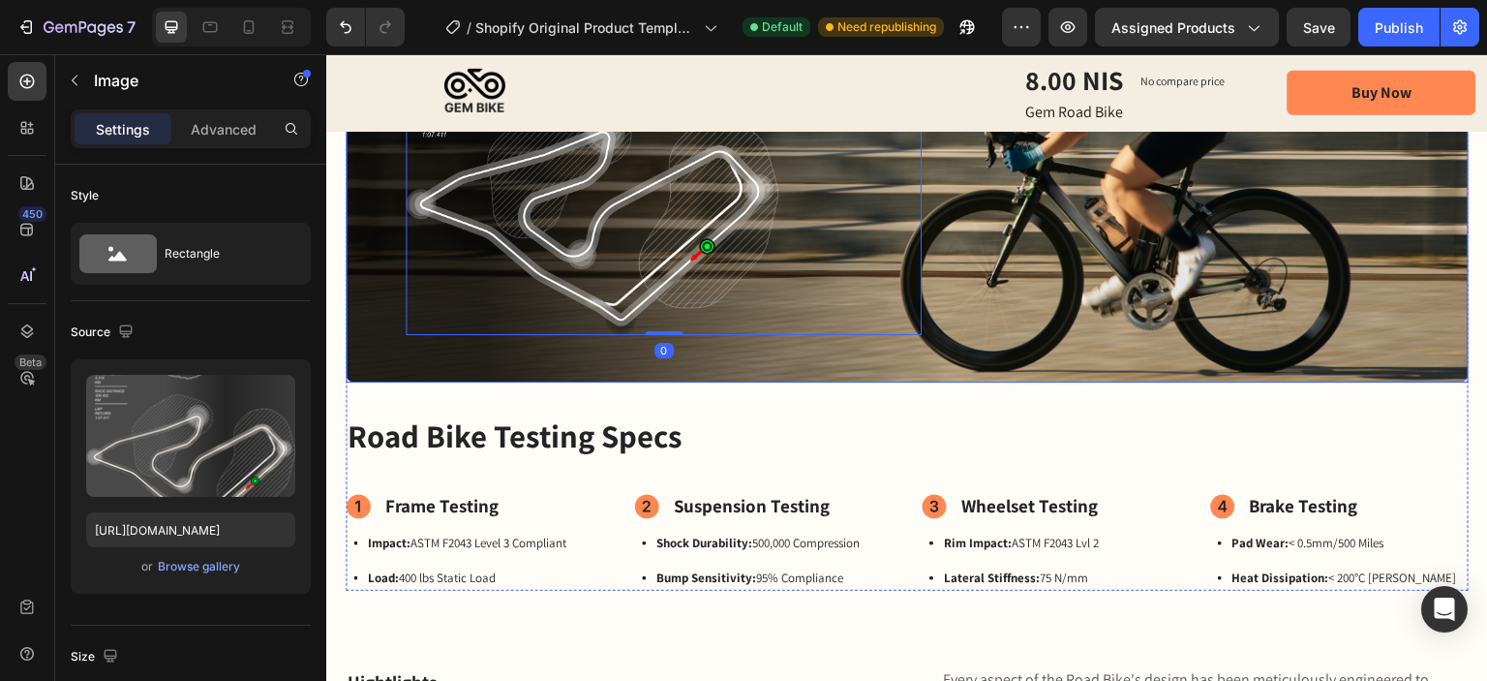
click at [1058, 312] on div "Image" at bounding box center [1211, 166] width 516 height 337
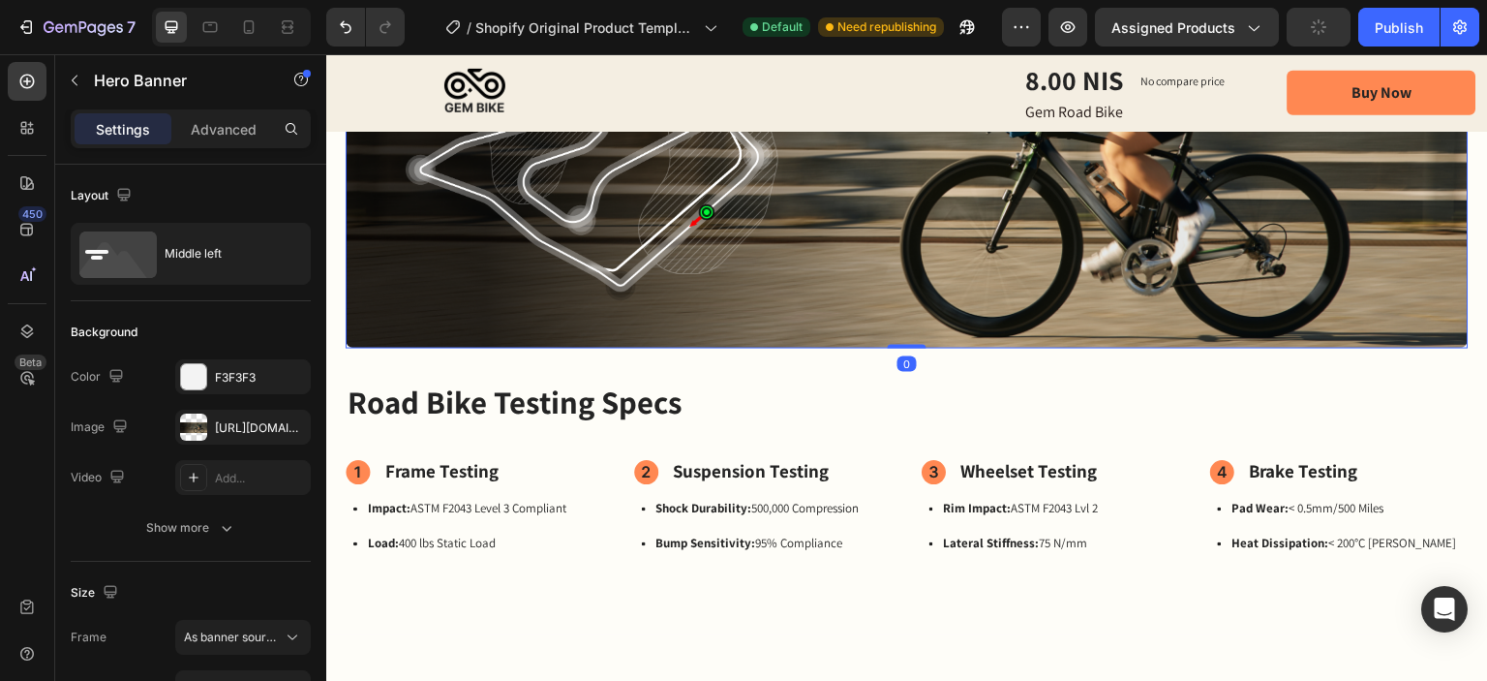
scroll to position [1065, 0]
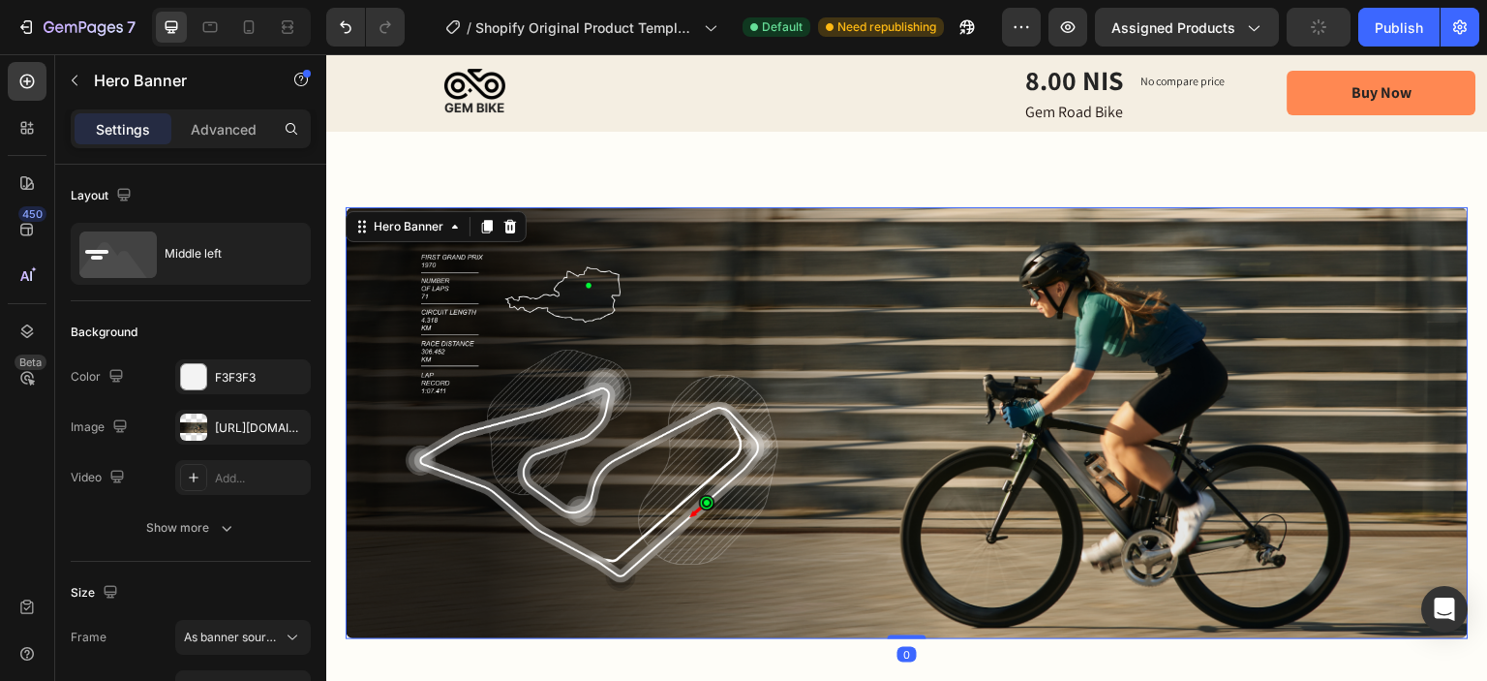
click at [1003, 282] on div "Image Image" at bounding box center [907, 423] width 1123 height 399
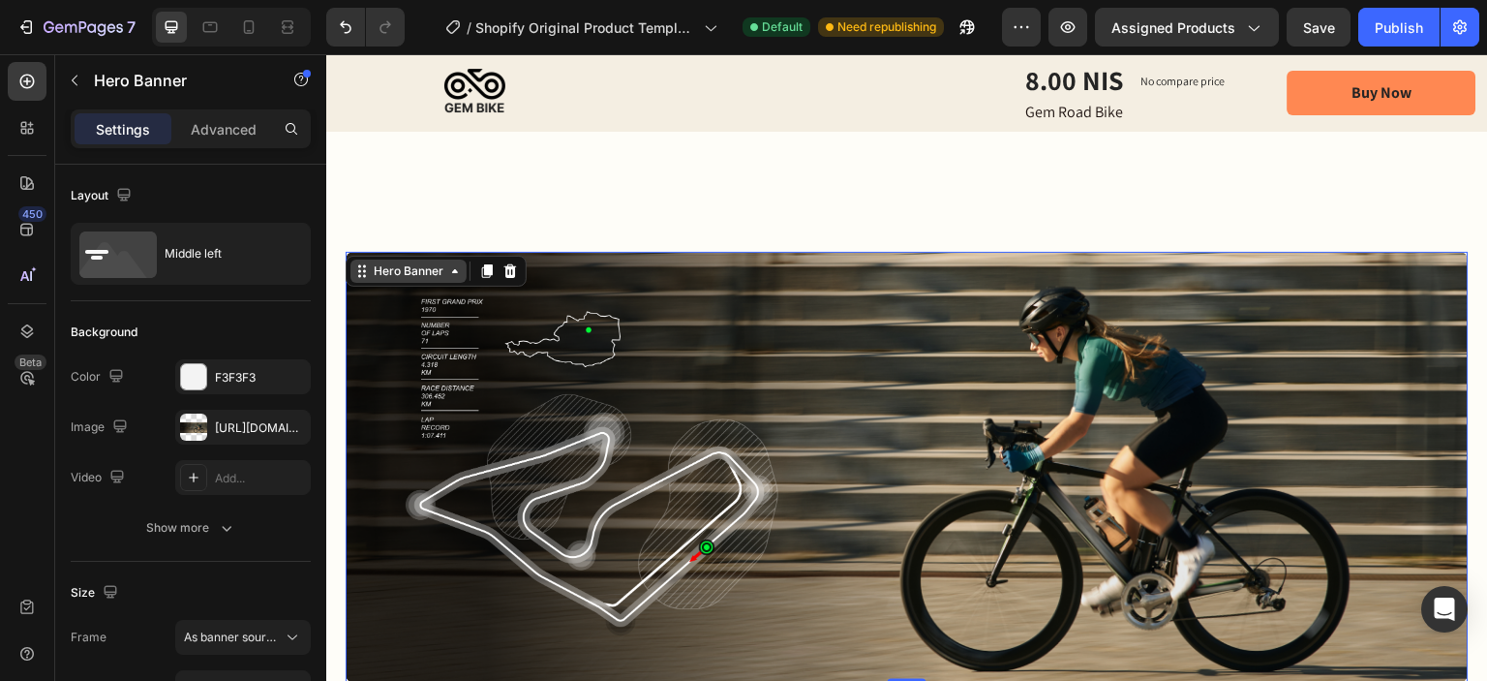
click at [458, 268] on div "Hero Banner" at bounding box center [409, 271] width 116 height 23
click at [592, 181] on div "Image Image Hero Banner Row 1 col Section 0 Road Bike Testing Specs Heading Fra…" at bounding box center [907, 553] width 1162 height 832
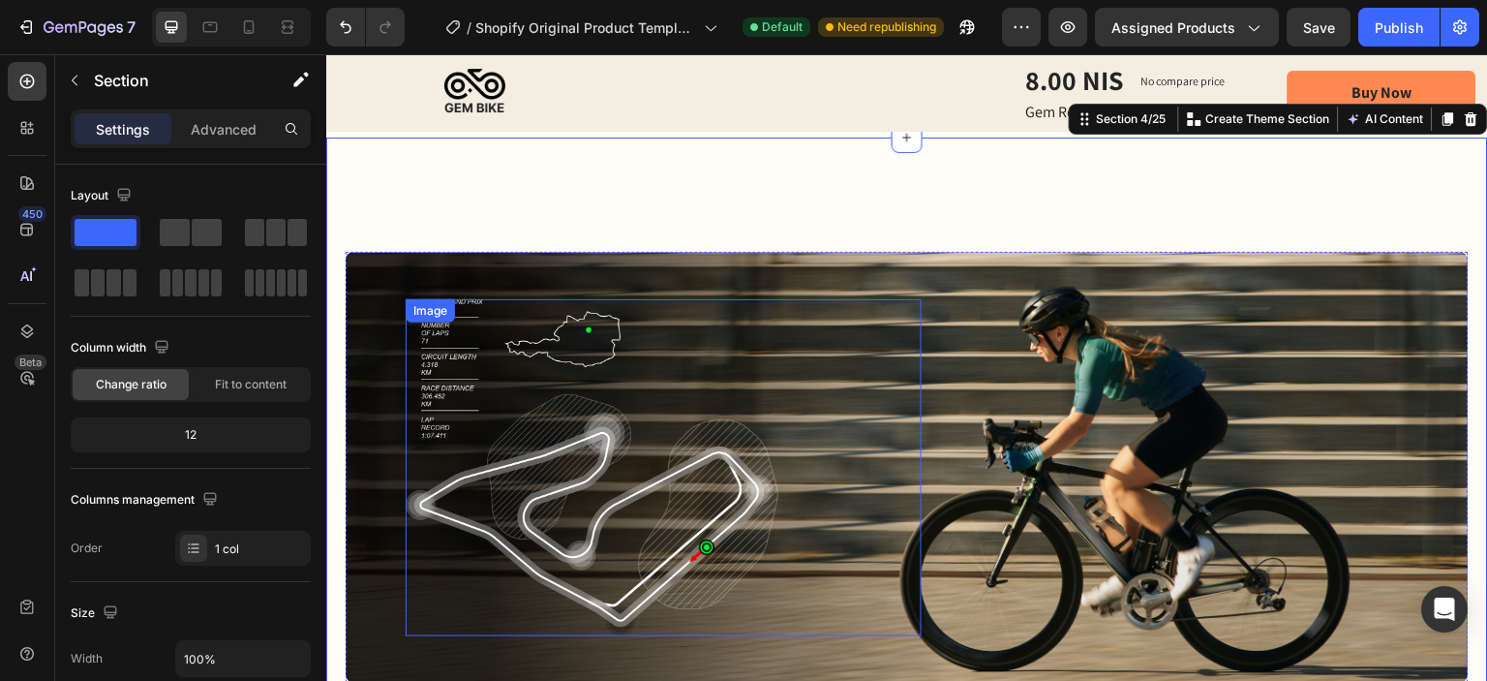
click at [619, 368] on img at bounding box center [592, 467] width 373 height 337
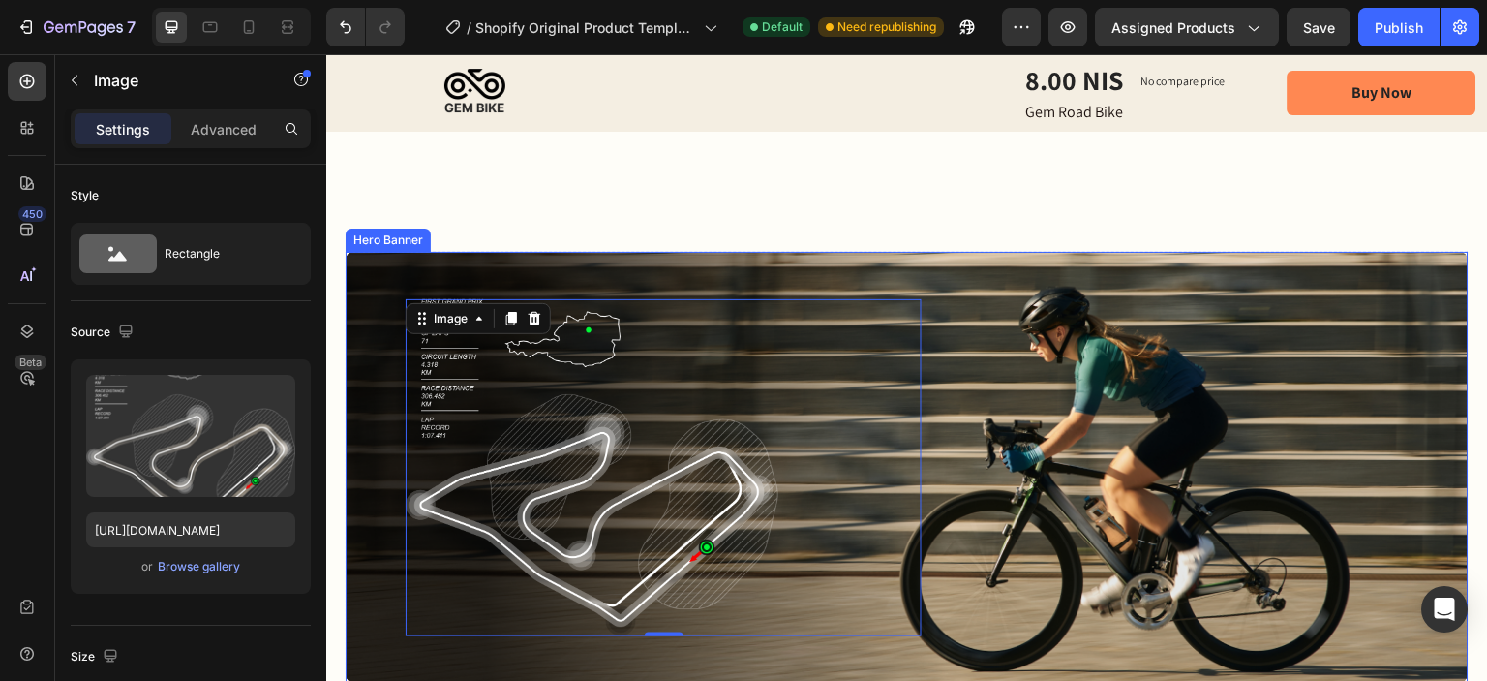
click at [1091, 336] on div "Image" at bounding box center [1211, 467] width 516 height 337
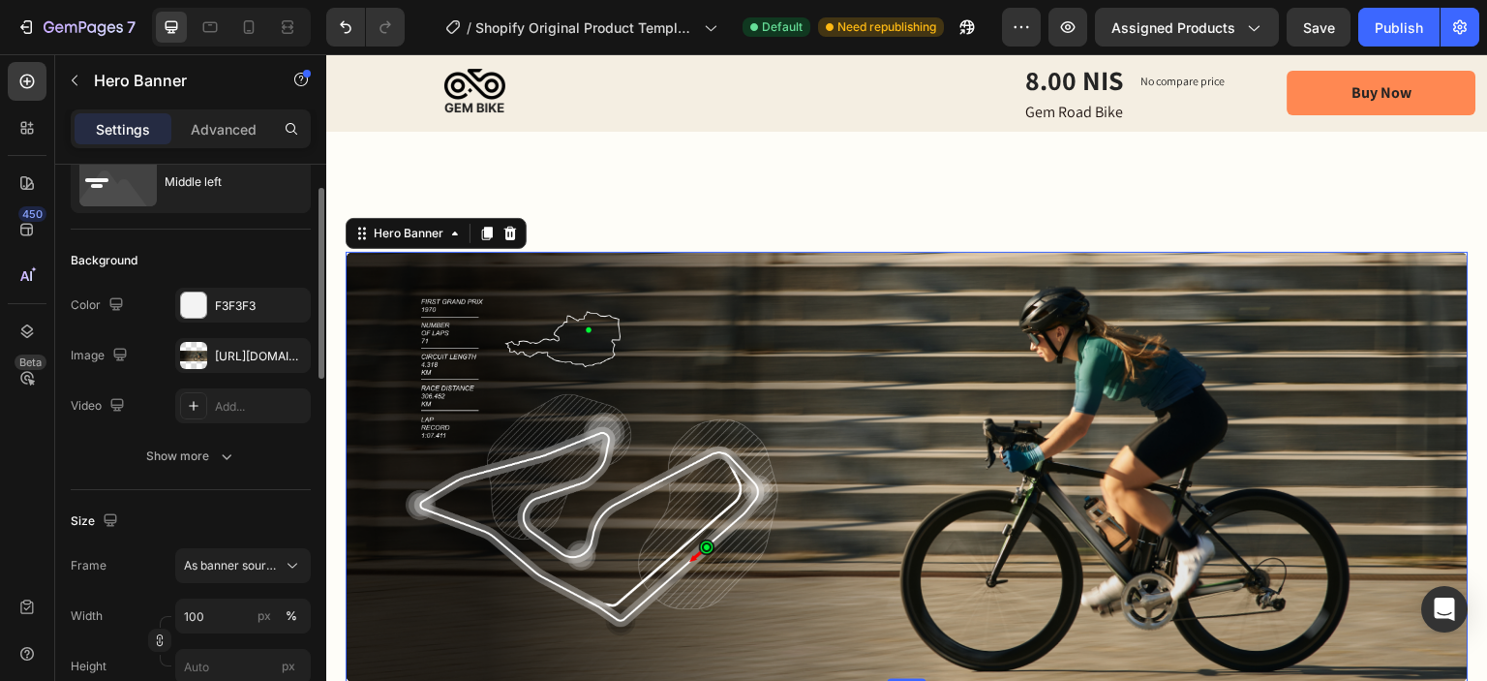
scroll to position [0, 0]
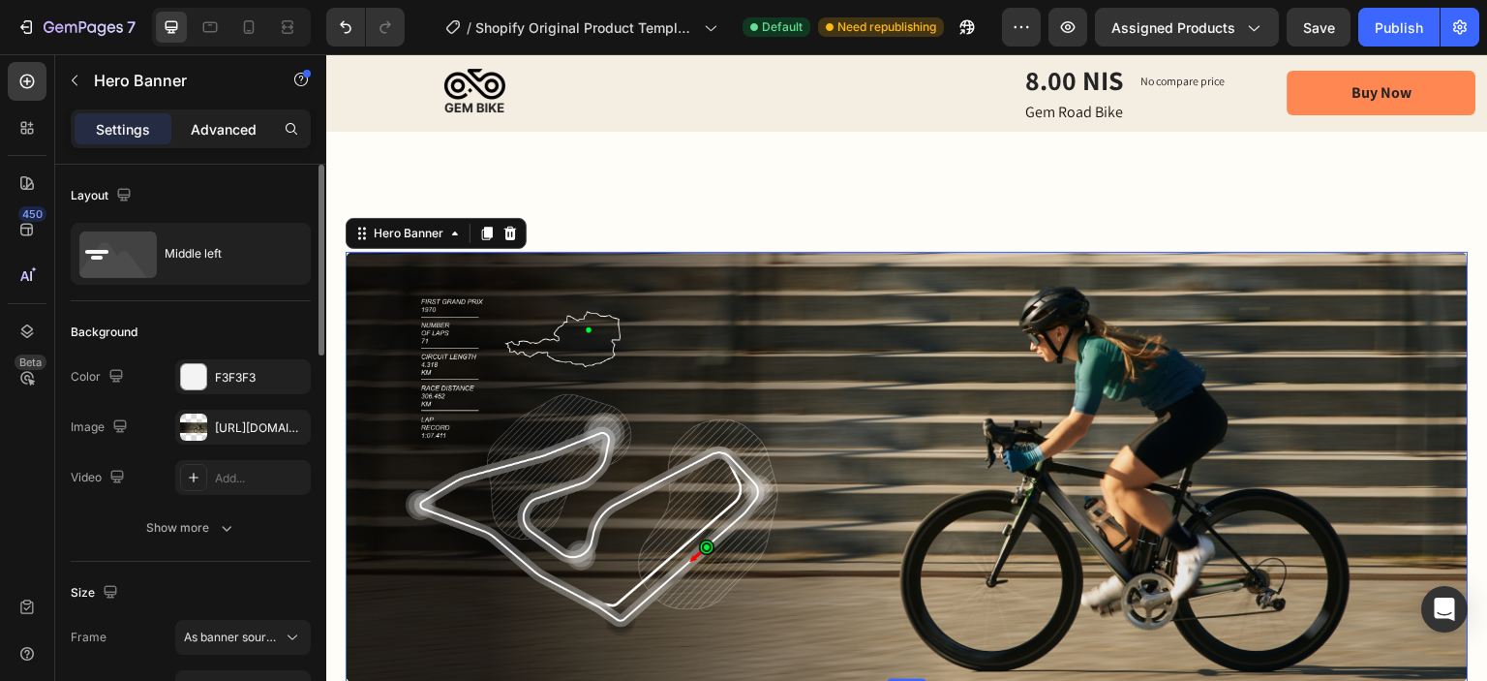
click at [229, 136] on p "Advanced" at bounding box center [224, 129] width 66 height 20
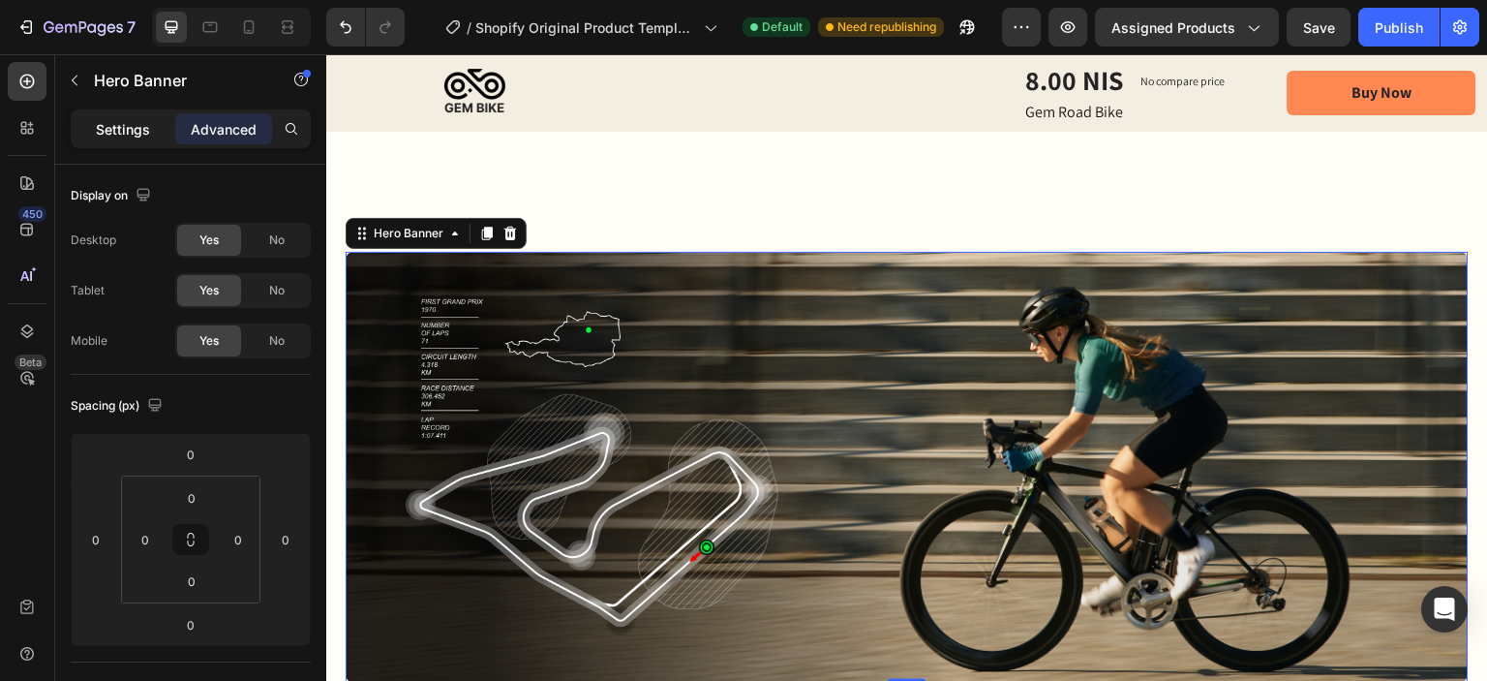
click at [142, 123] on p "Settings" at bounding box center [123, 129] width 54 height 20
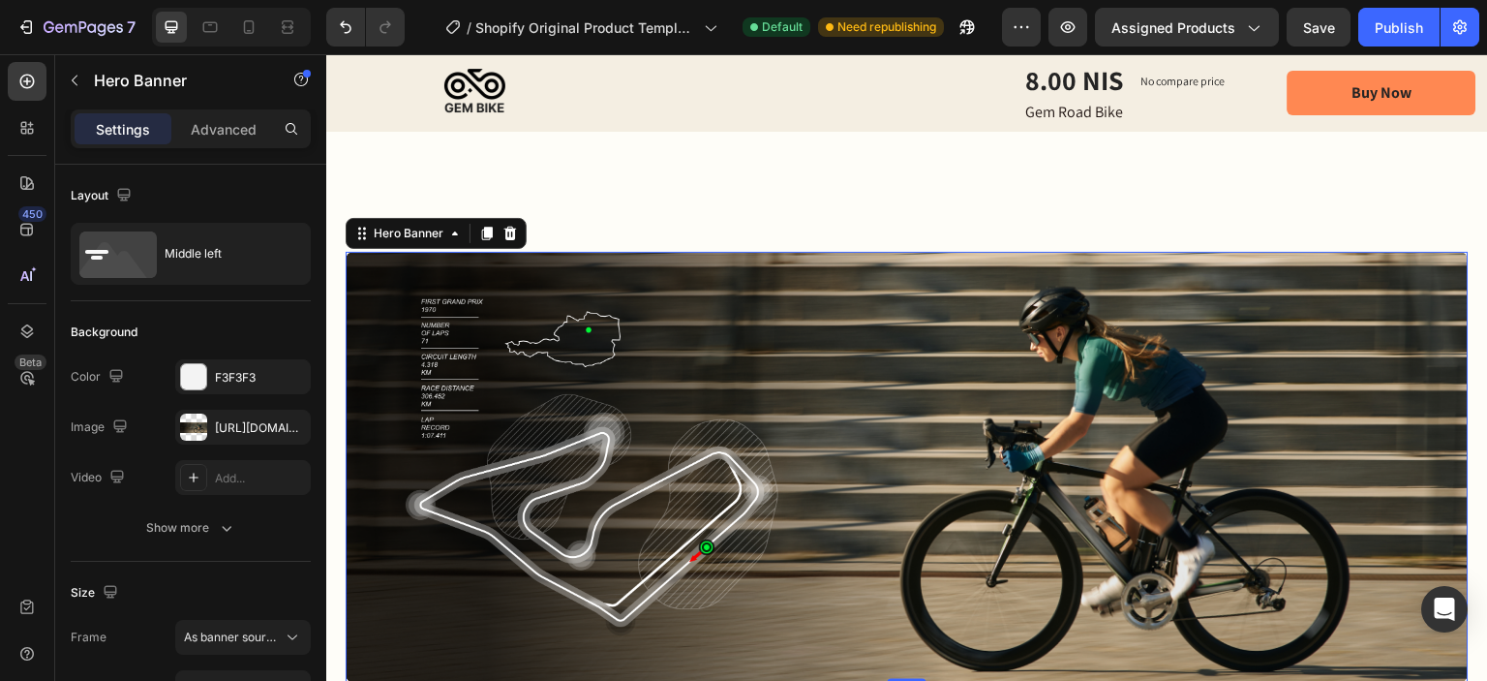
click at [928, 281] on div "Image Image" at bounding box center [907, 467] width 1123 height 399
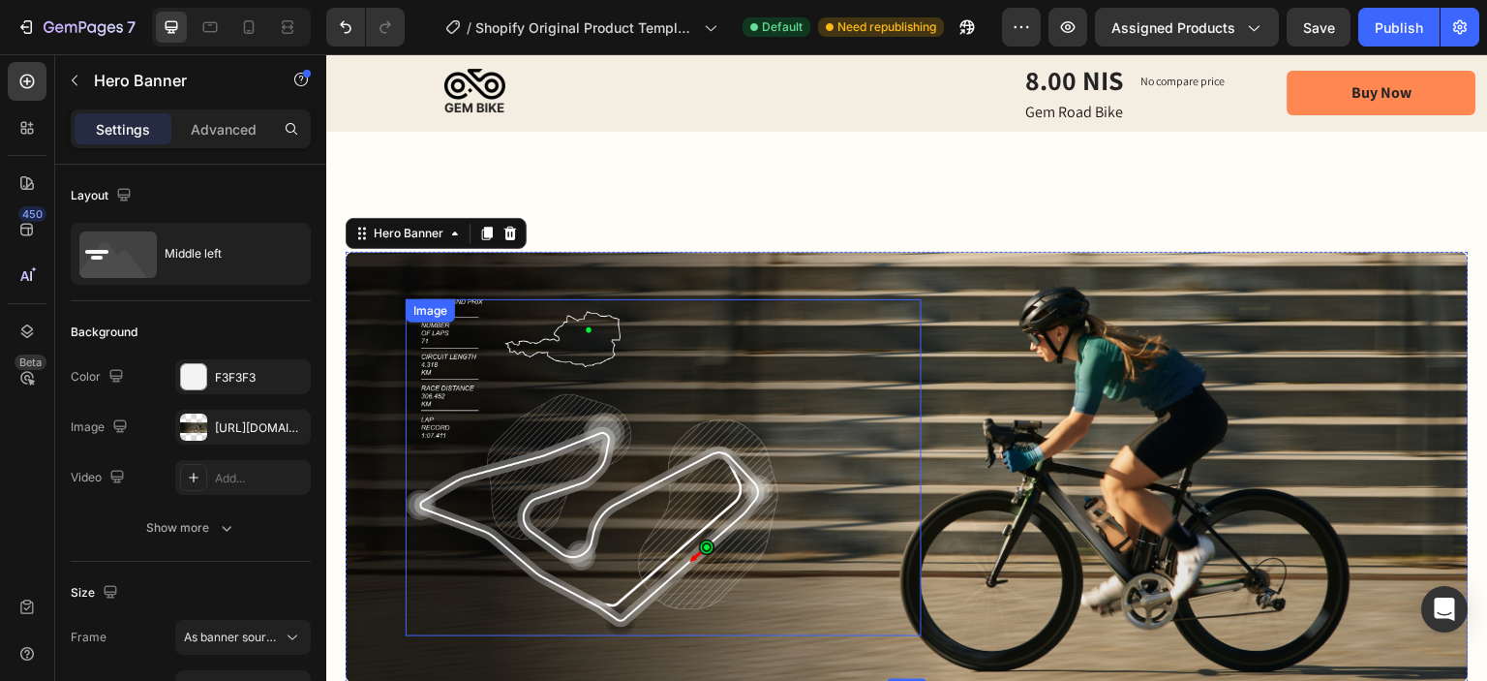
click at [597, 371] on img at bounding box center [592, 467] width 373 height 337
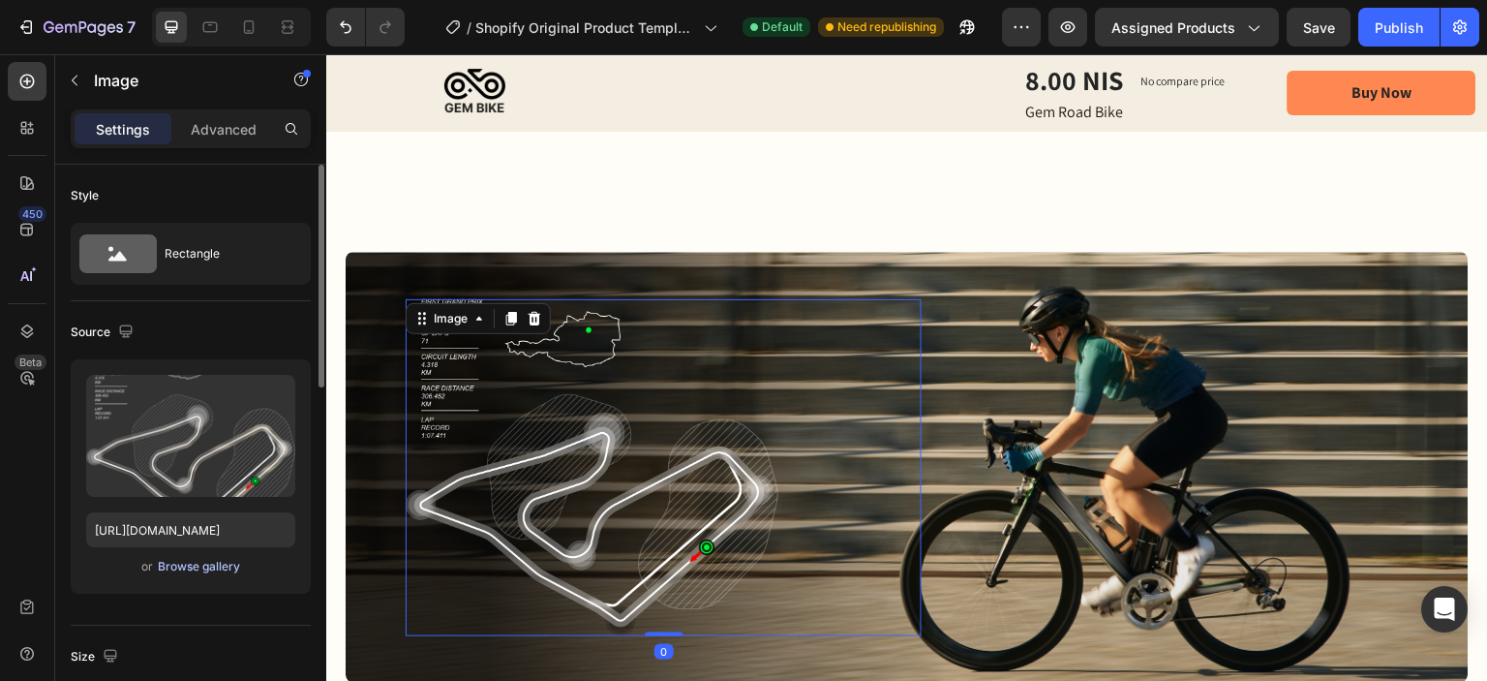
click at [186, 572] on div "Browse gallery" at bounding box center [199, 566] width 82 height 17
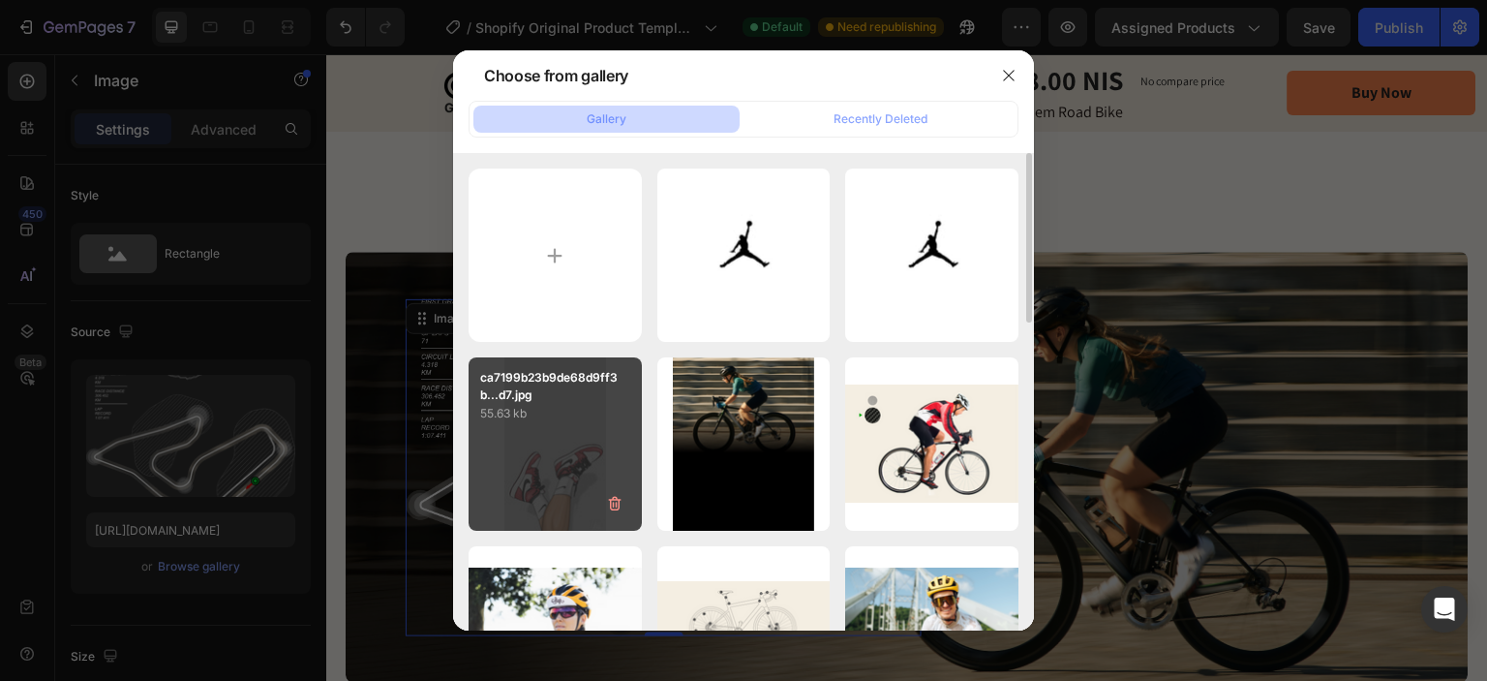
click at [566, 462] on div "ca7199b23b9de68d9ff3b...d7.jpg 55.63 kb" at bounding box center [555, 443] width 173 height 173
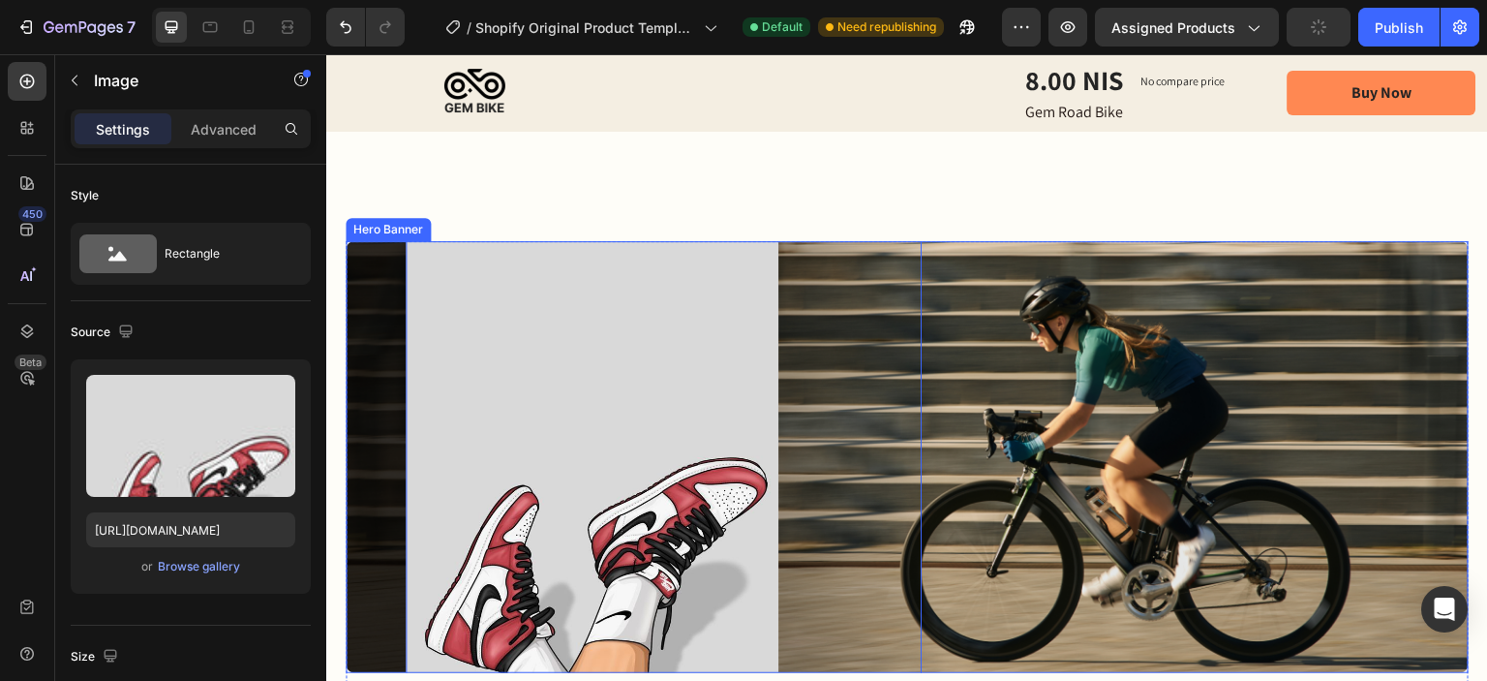
scroll to position [1356, 0]
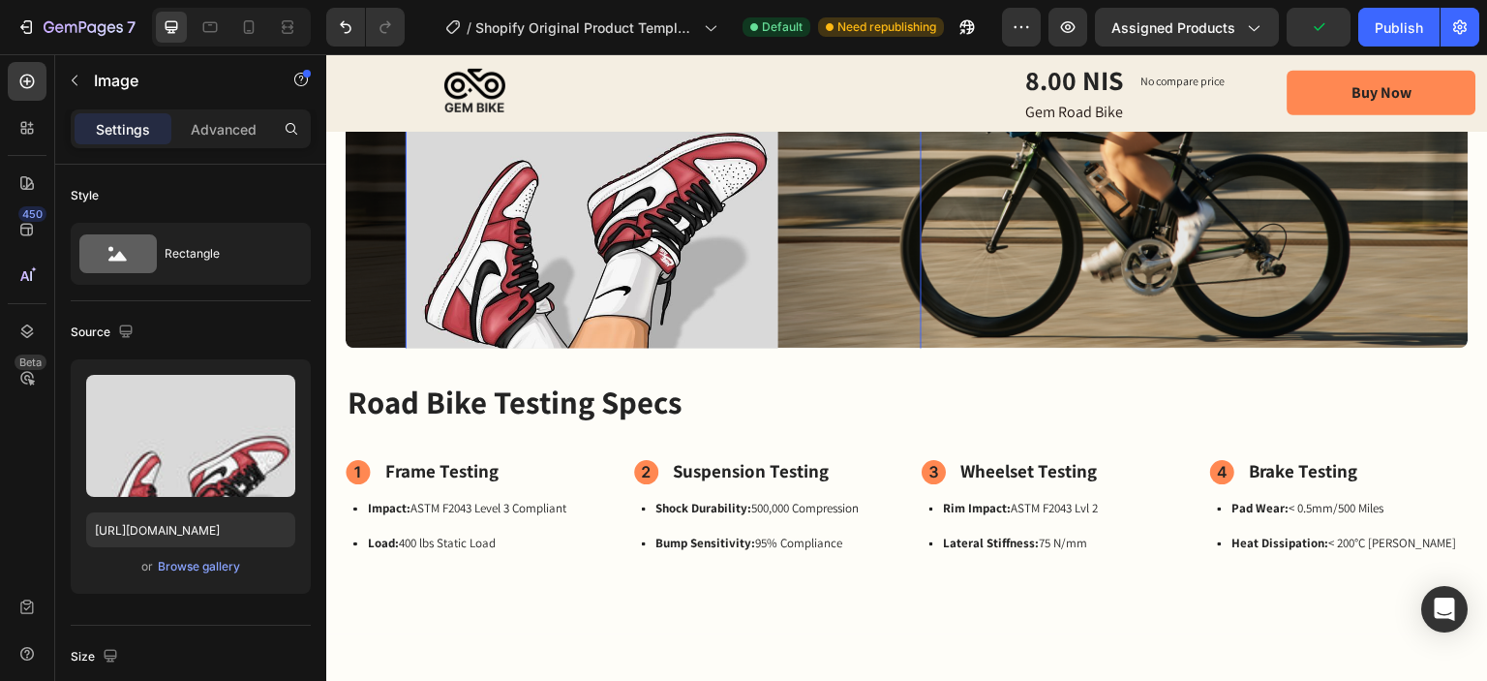
click at [659, 392] on img at bounding box center [592, 132] width 373 height 633
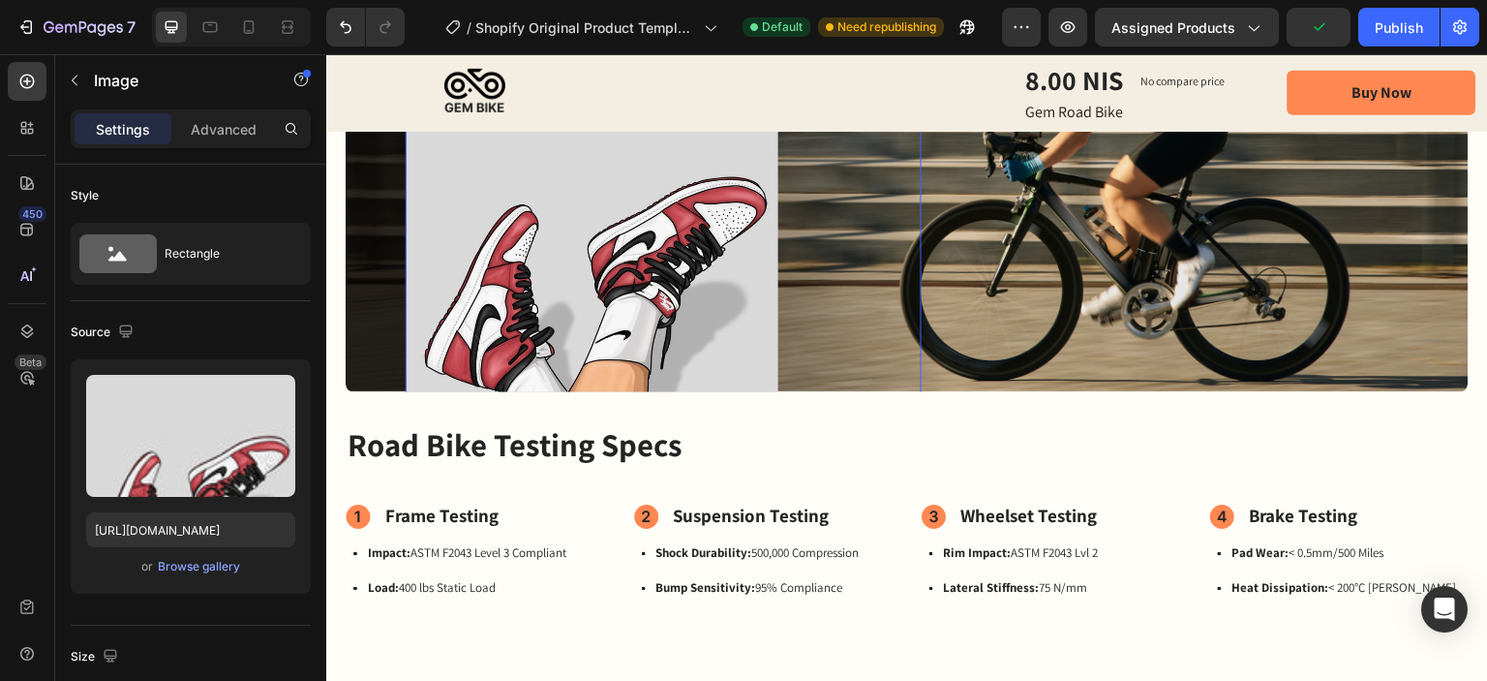
scroll to position [1065, 0]
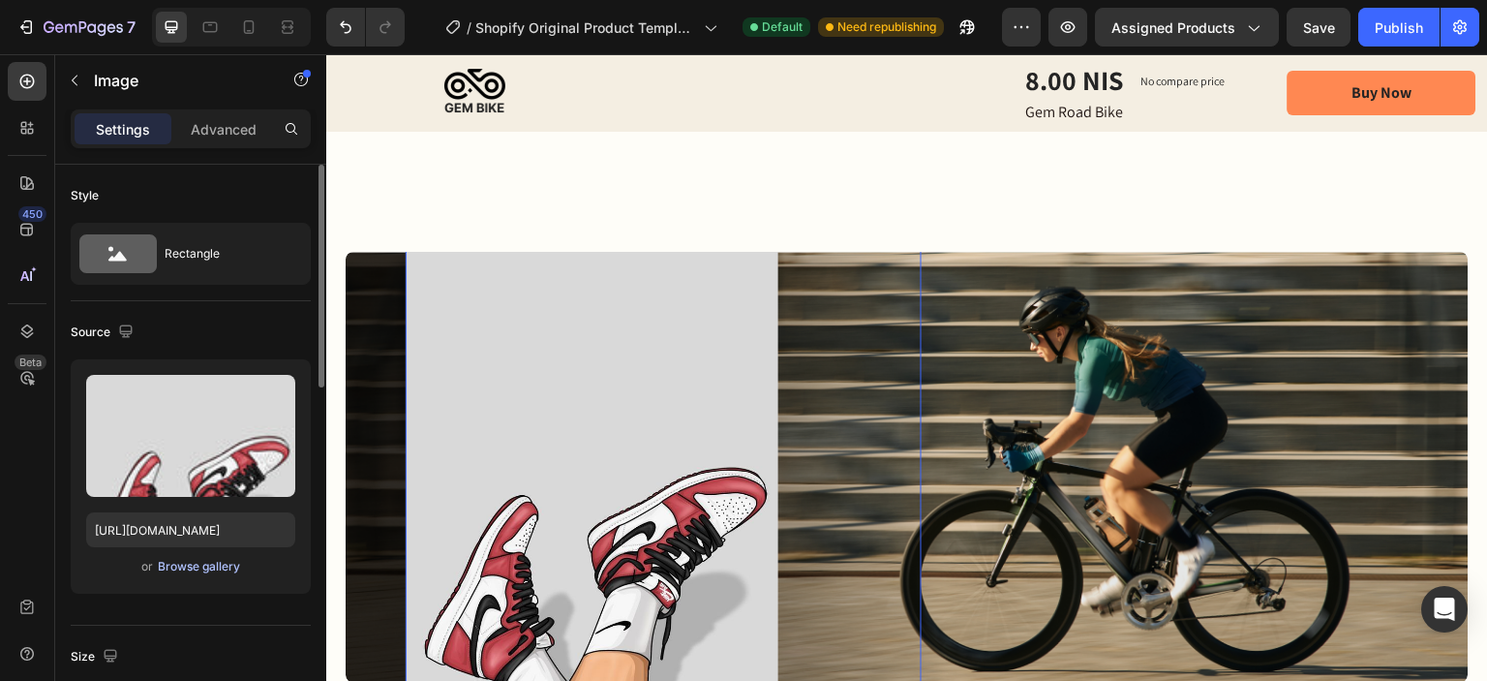
click at [198, 567] on div "Browse gallery" at bounding box center [199, 566] width 82 height 17
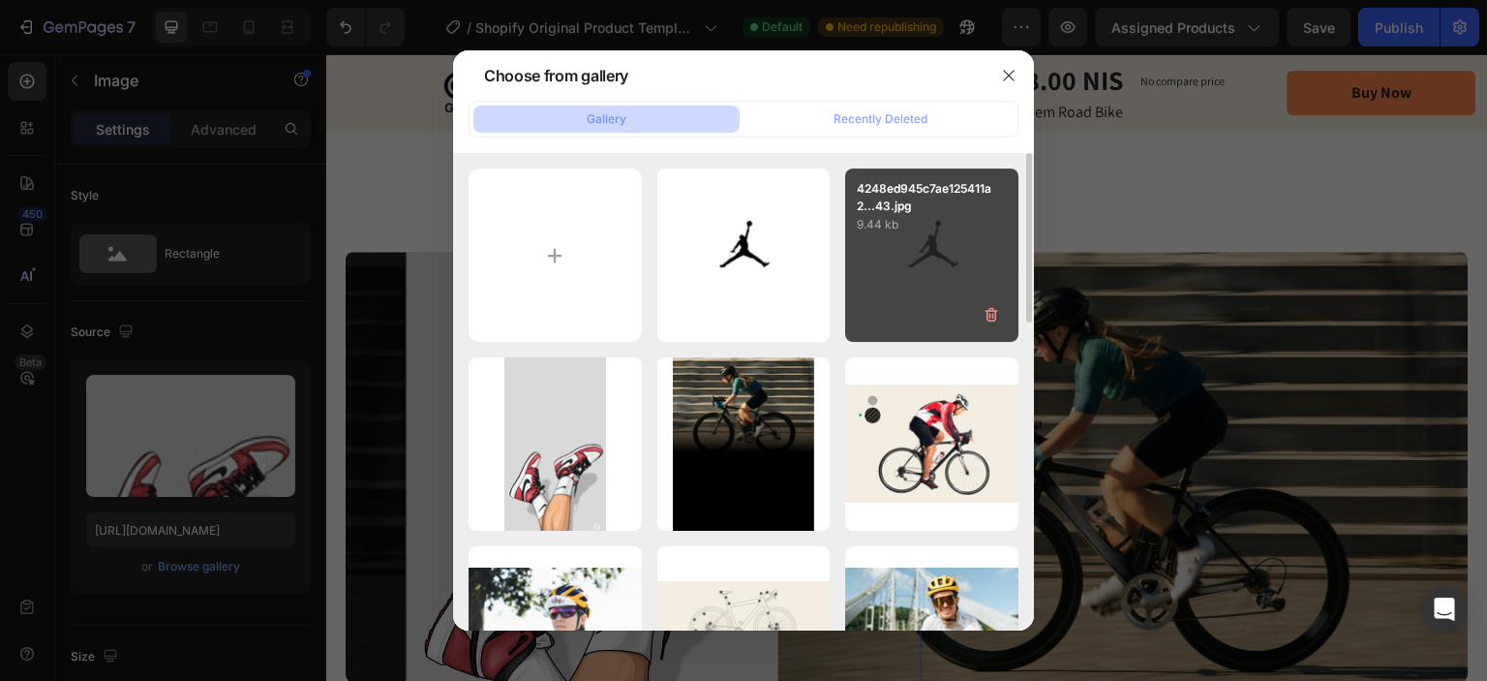
click at [954, 317] on div "4248ed945c7ae125411a2...43.jpg 9.44 kb" at bounding box center [931, 254] width 173 height 173
type input "[URL][DOMAIN_NAME]"
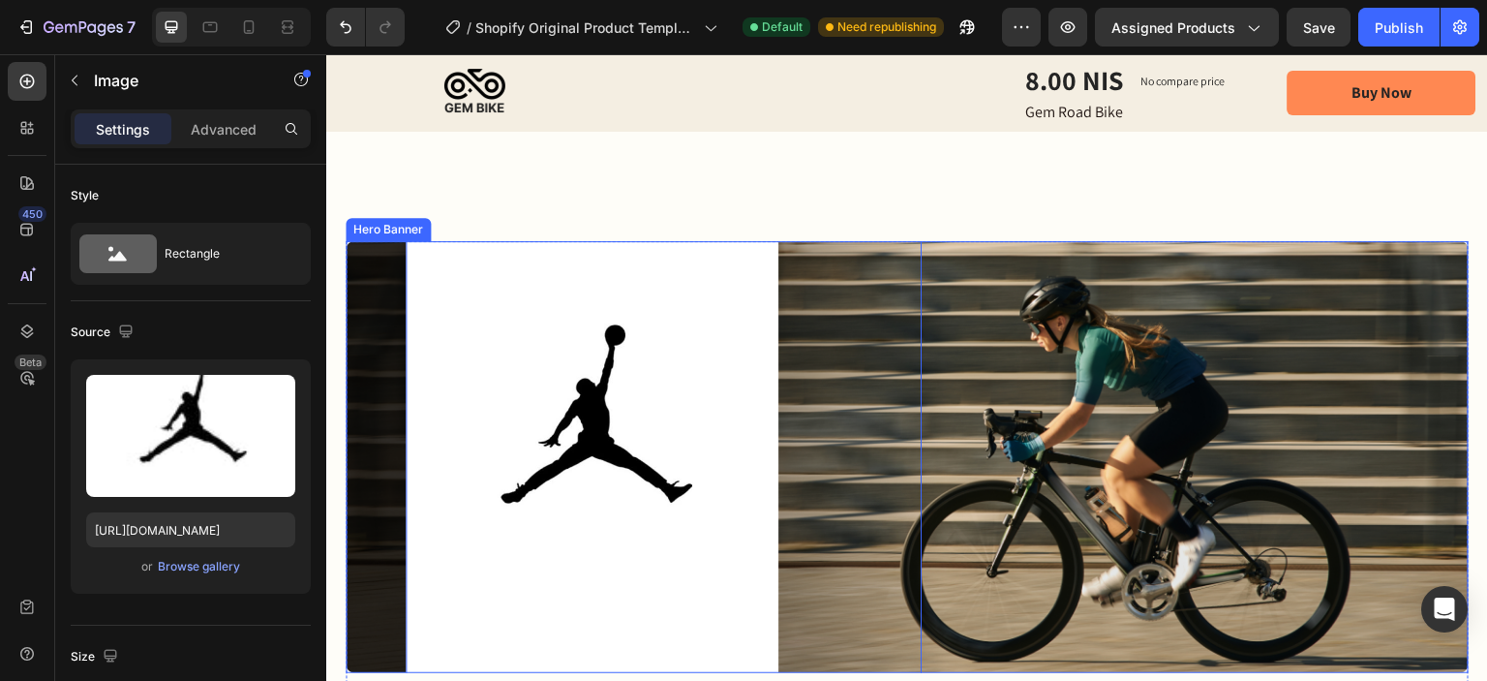
scroll to position [1356, 0]
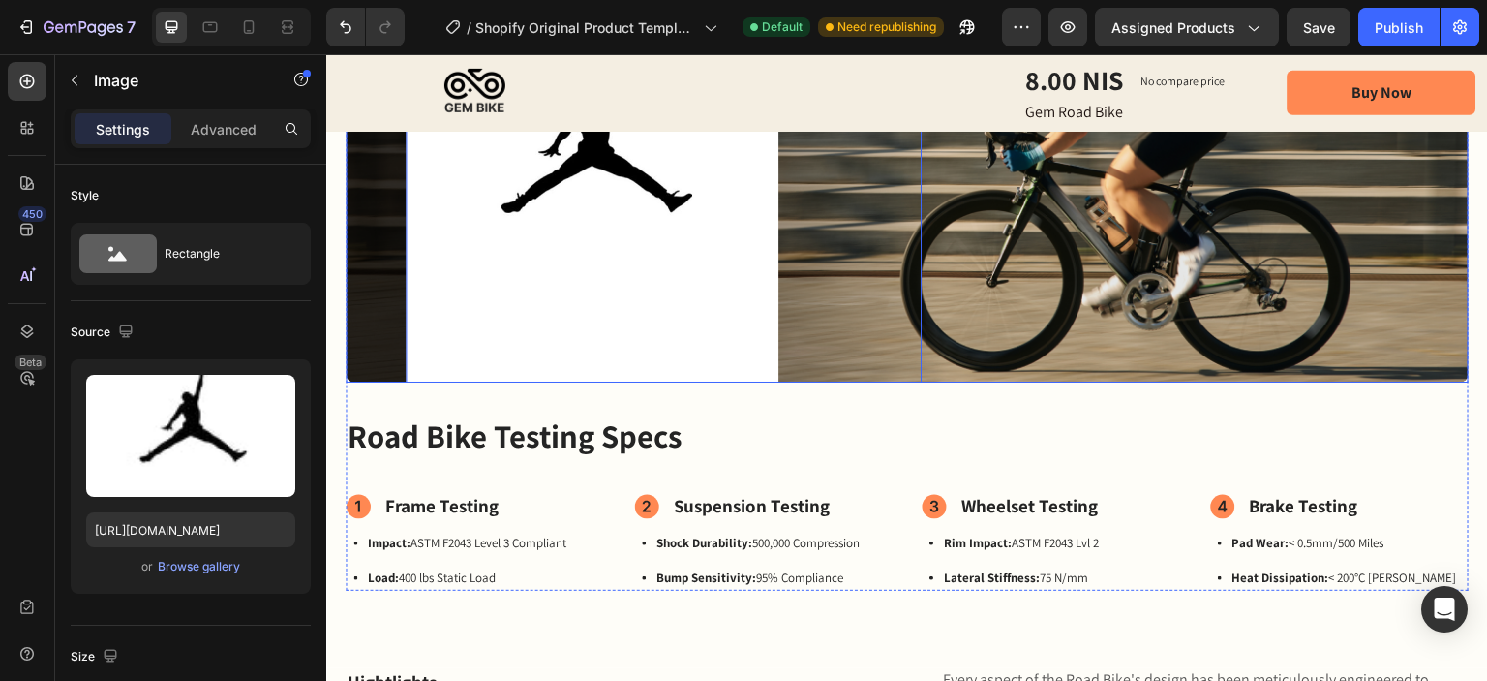
click at [1111, 317] on div "Image" at bounding box center [1211, 165] width 516 height 663
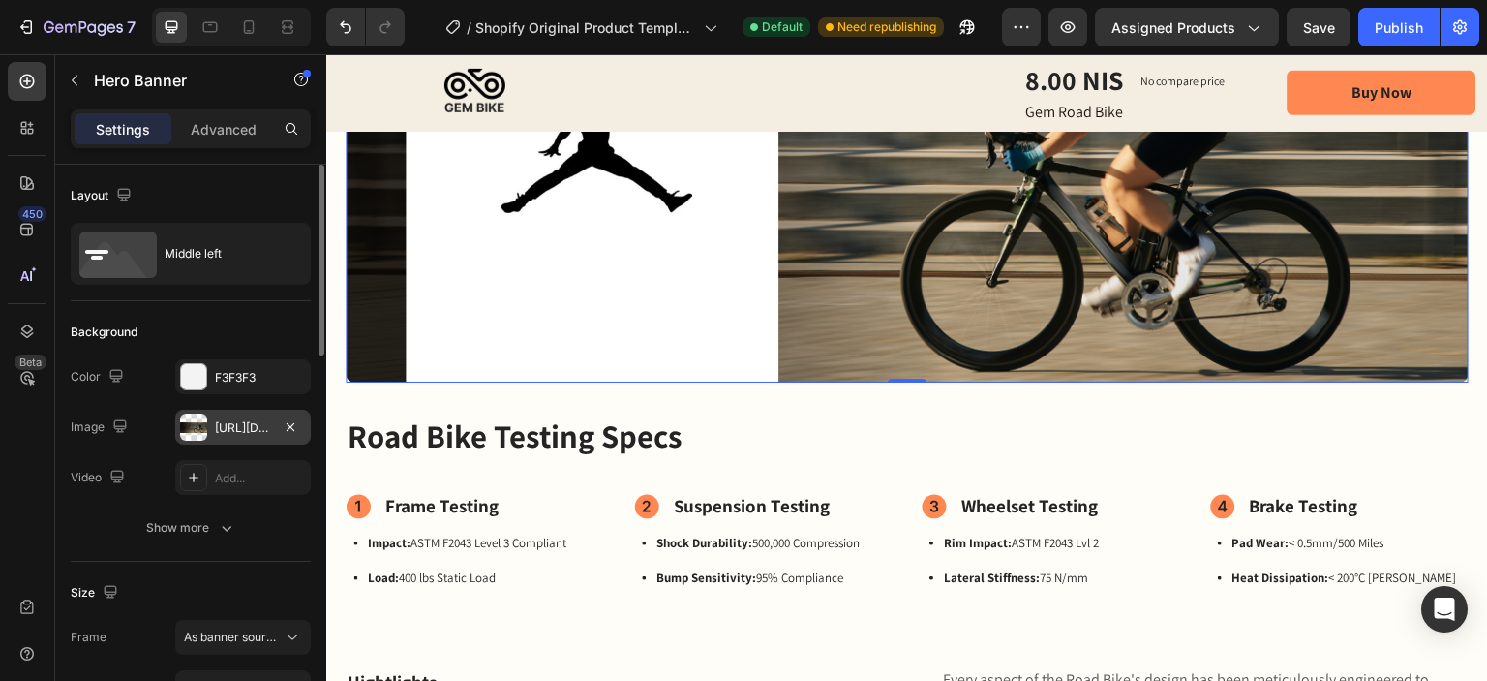
click at [230, 429] on div "[URL][DOMAIN_NAME]" at bounding box center [243, 427] width 56 height 17
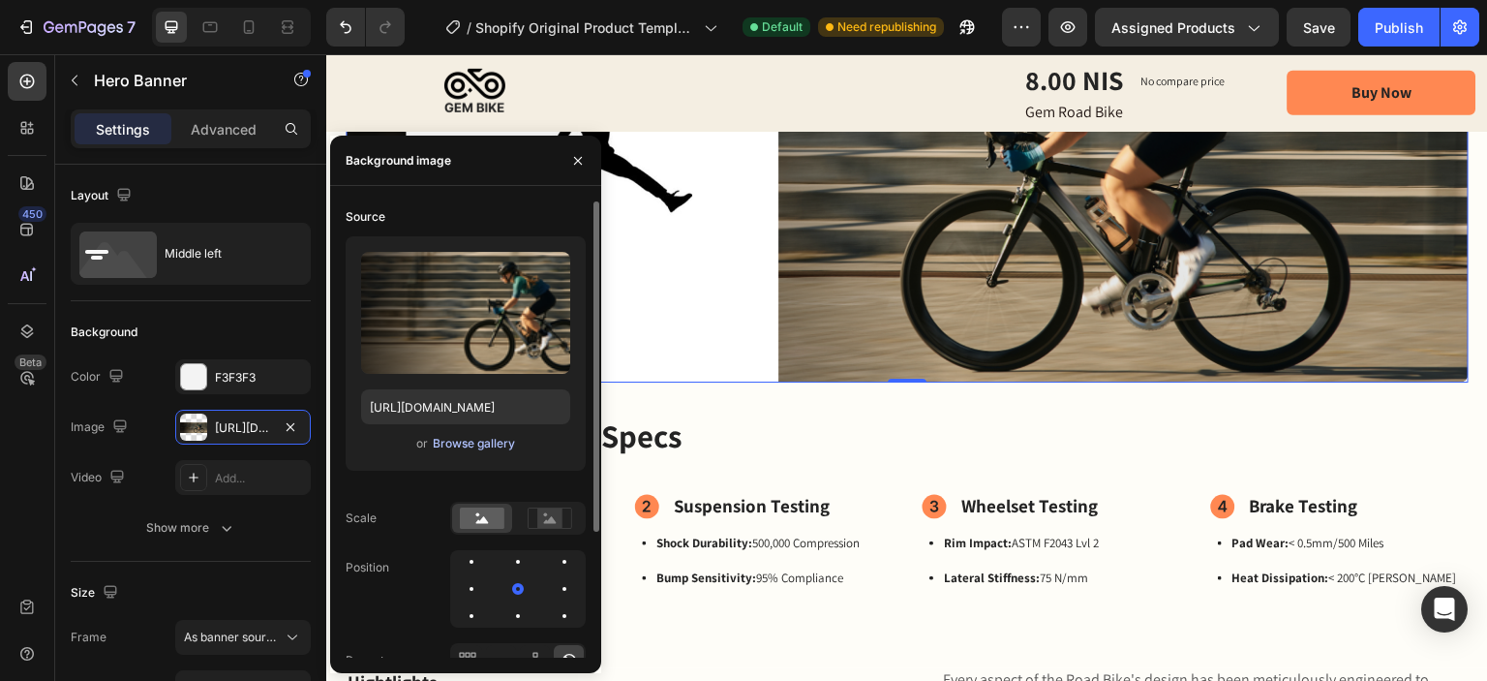
click at [465, 443] on div "Browse gallery" at bounding box center [474, 443] width 82 height 17
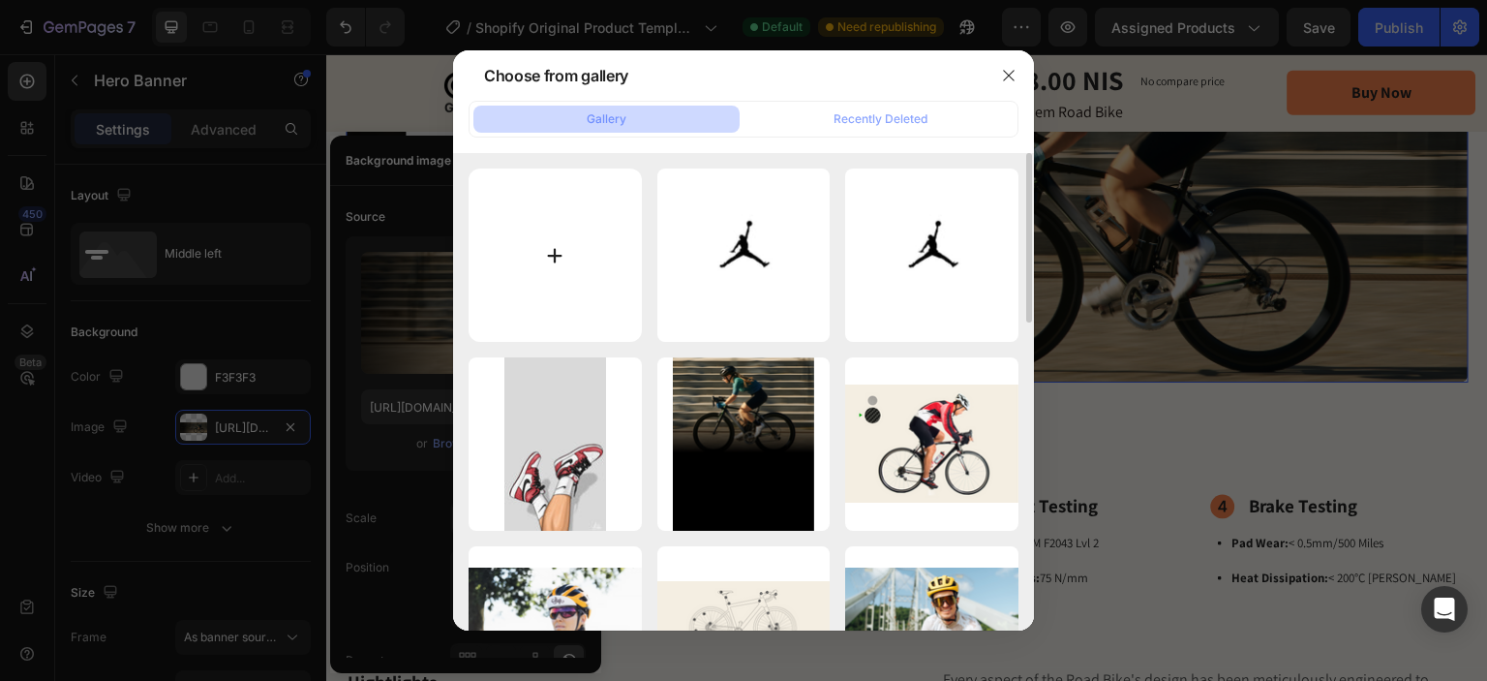
click at [588, 274] on input "file" at bounding box center [555, 254] width 173 height 173
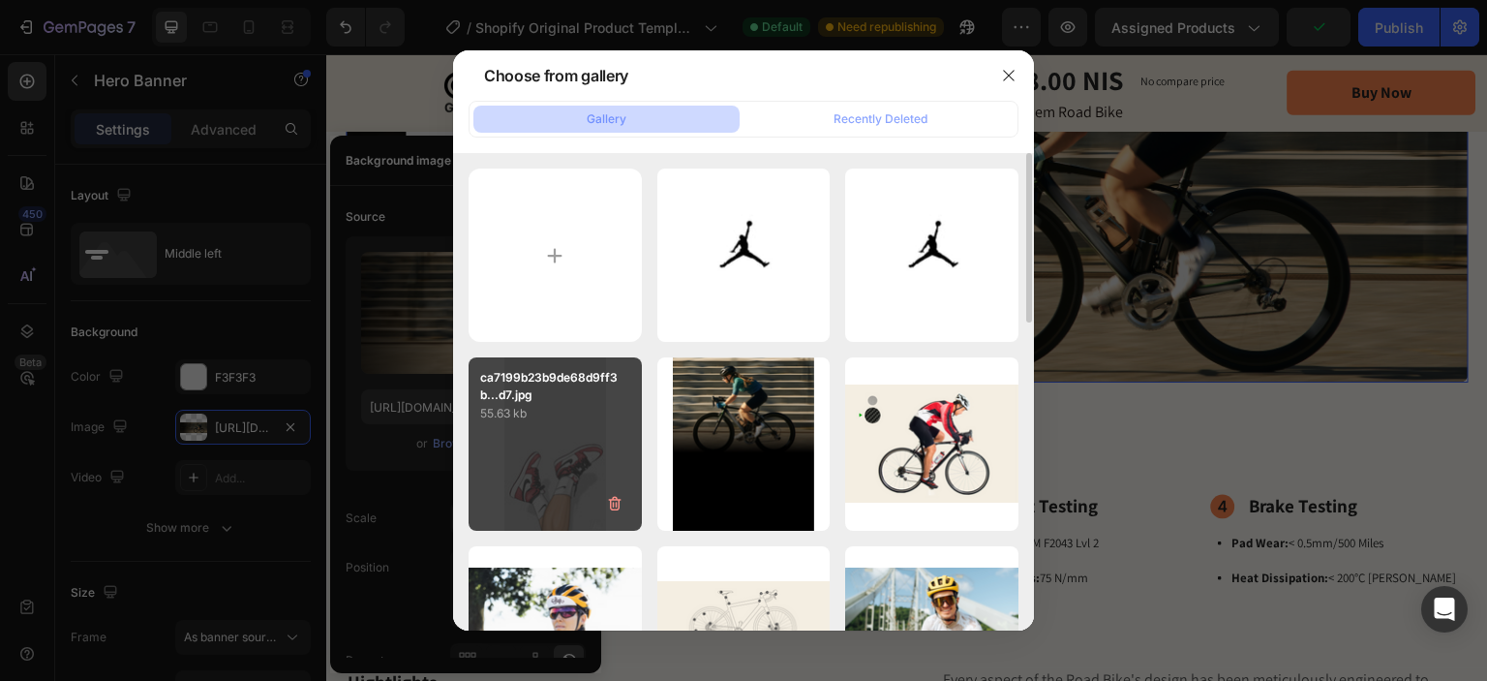
click at [582, 466] on div "ca7199b23b9de68d9ff3b...d7.jpg 55.63 kb" at bounding box center [555, 443] width 173 height 173
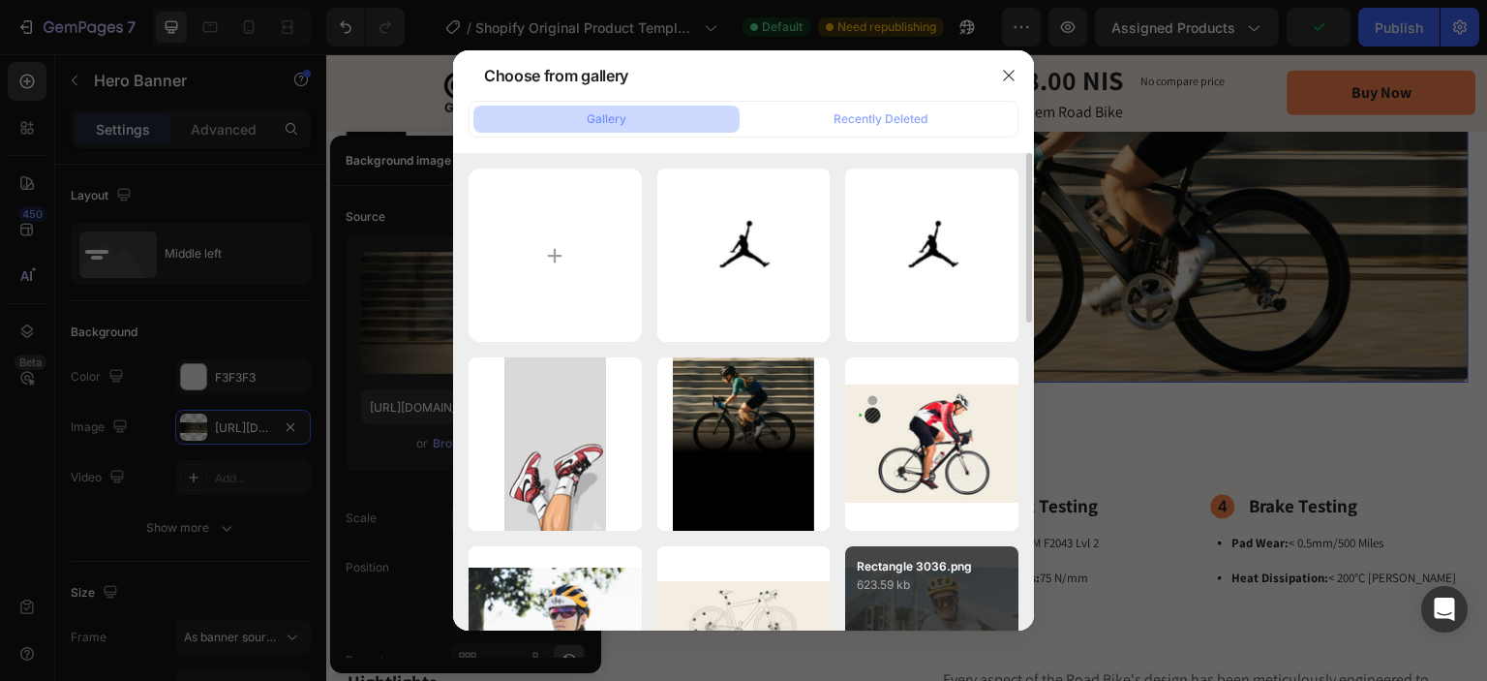
type input "[URL][DOMAIN_NAME]"
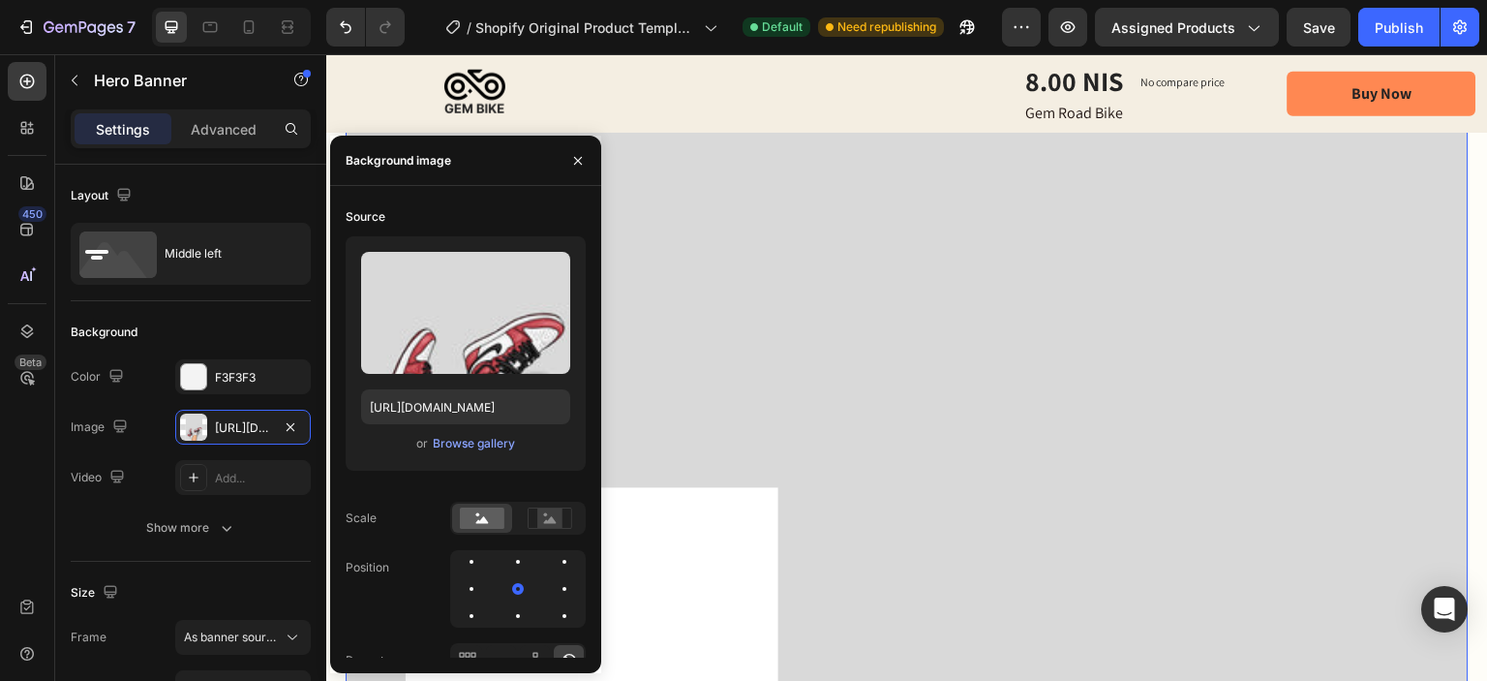
scroll to position [968, 0]
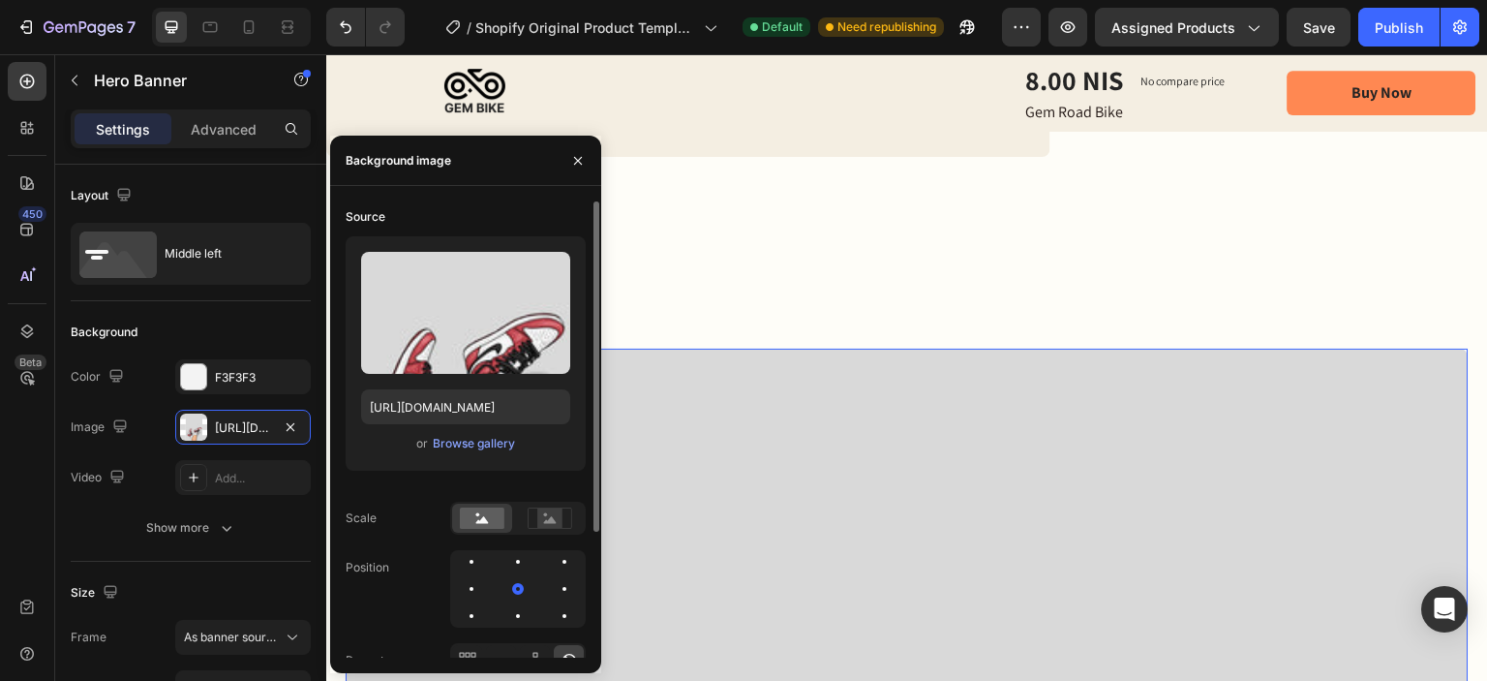
click at [449, 432] on div "or Browse gallery" at bounding box center [465, 443] width 209 height 23
click at [475, 438] on div "Browse gallery" at bounding box center [474, 443] width 82 height 17
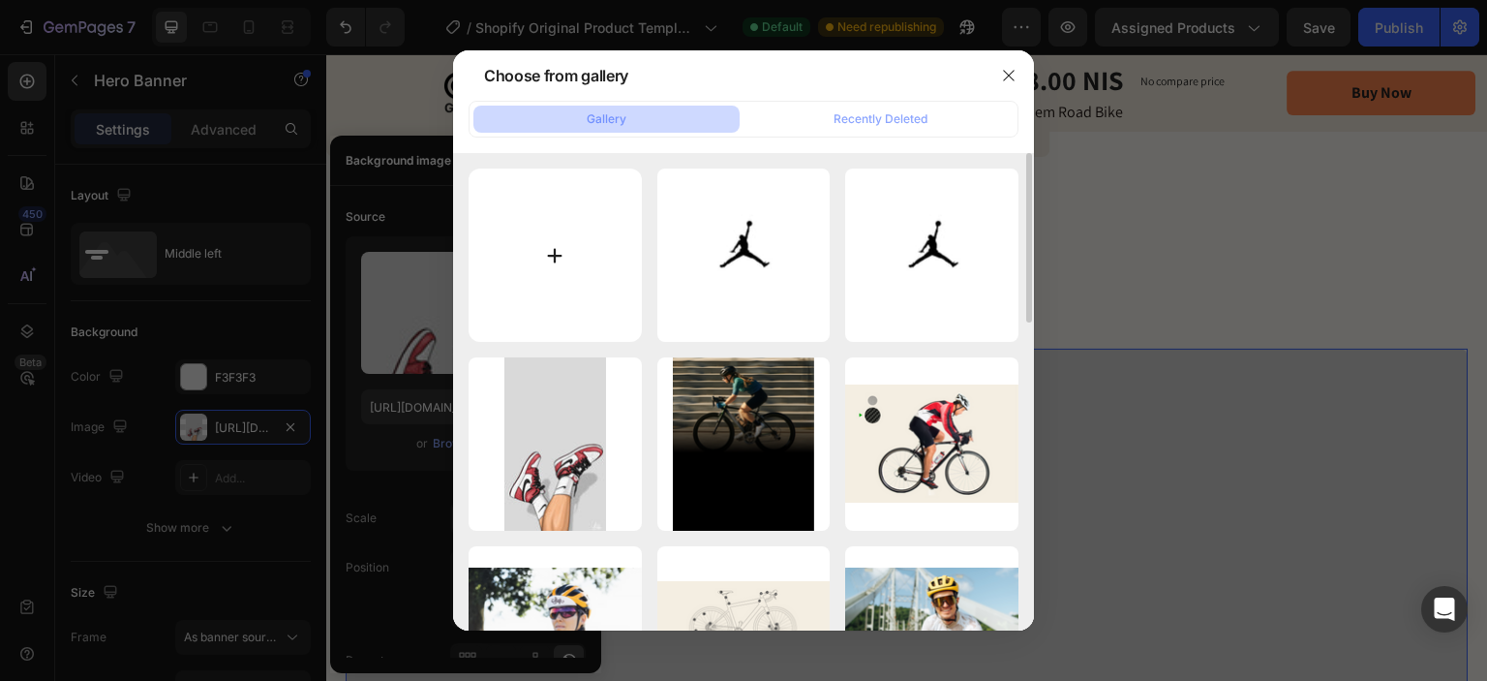
click at [577, 256] on input "file" at bounding box center [555, 254] width 173 height 173
type input "C:\fakepath\fb59c5a21491c108f29be06616156e94.jpg"
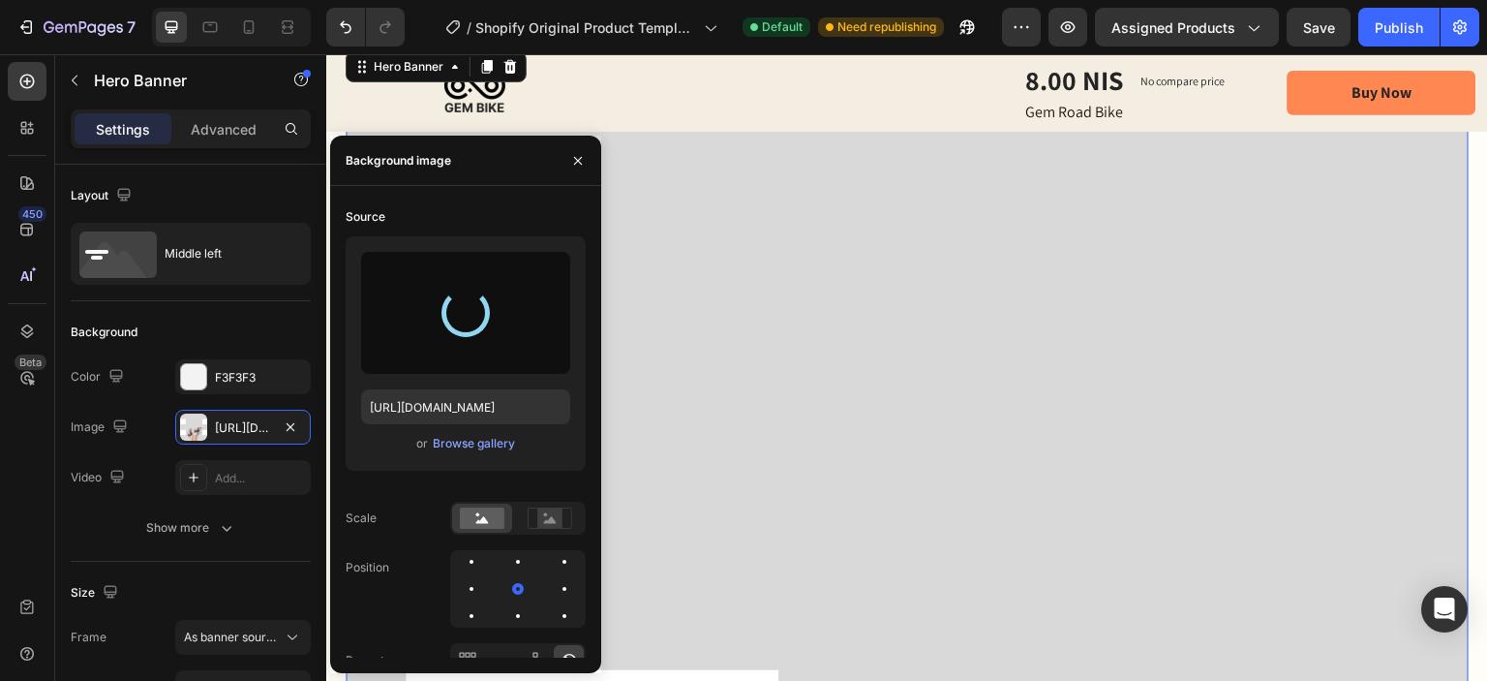
scroll to position [1452, 0]
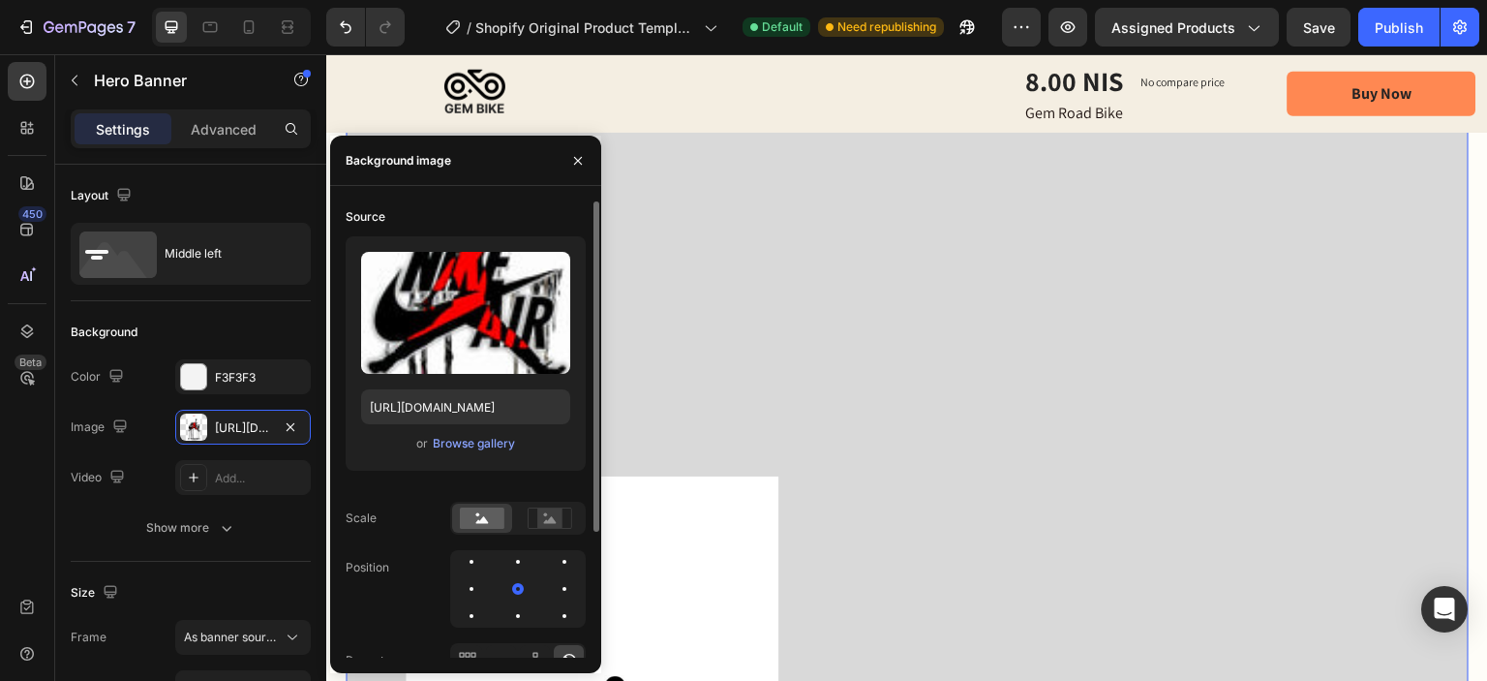
type input "[URL][DOMAIN_NAME]"
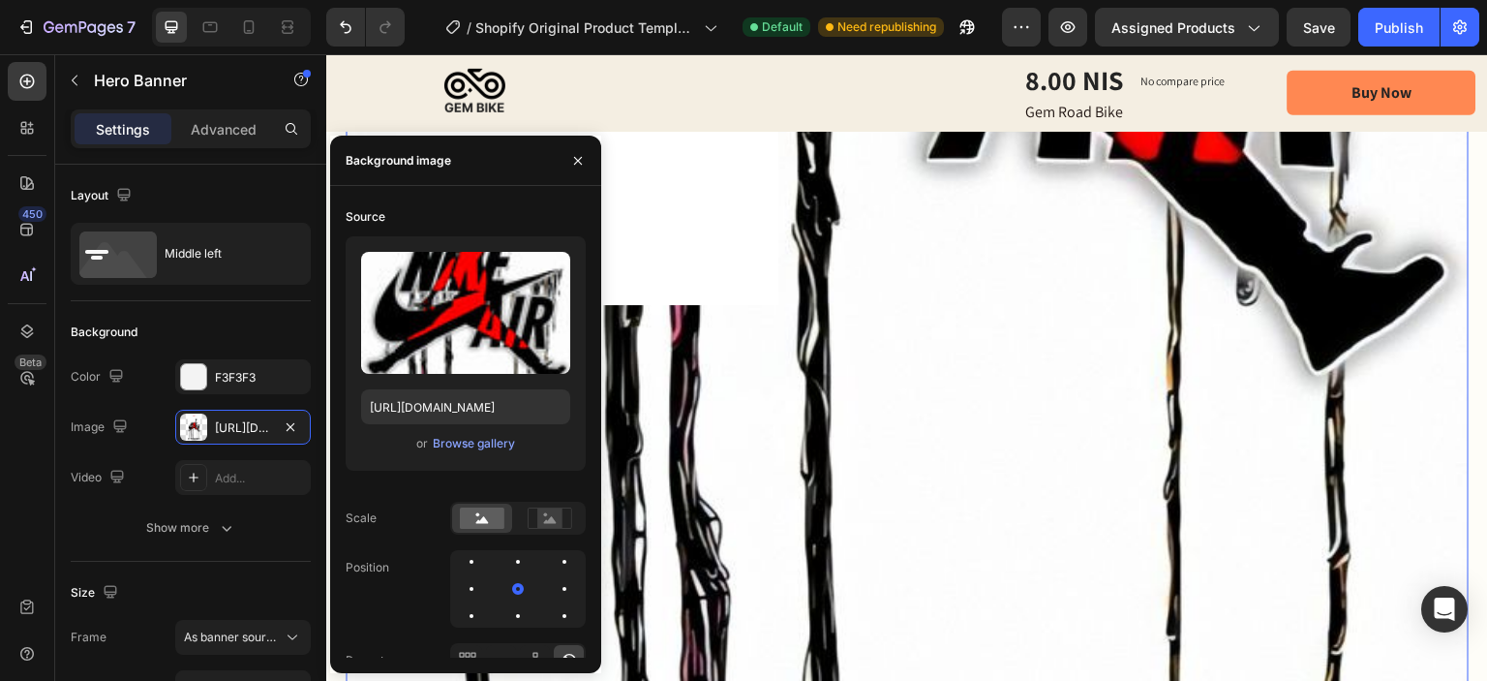
scroll to position [1937, 0]
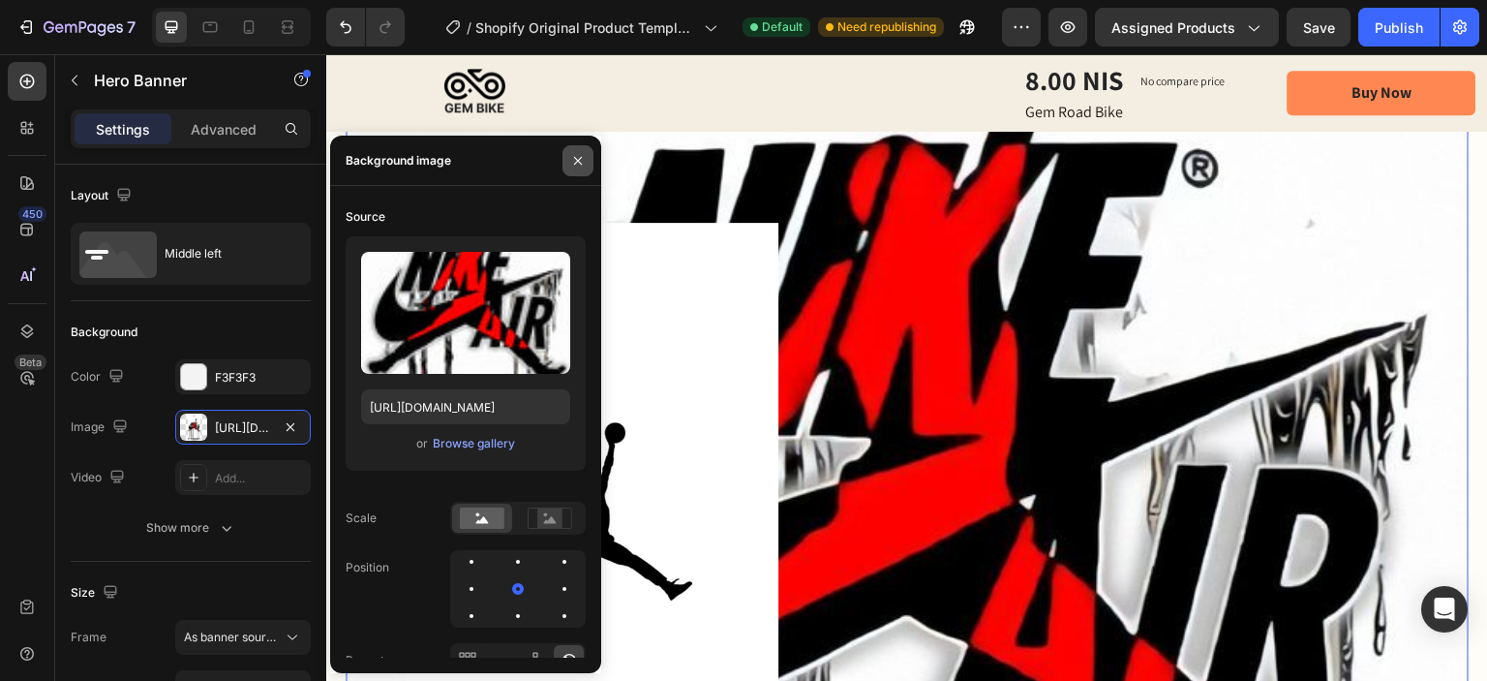
drag, startPoint x: 579, startPoint y: 155, endPoint x: 327, endPoint y: 356, distance: 322.4
click at [579, 155] on icon "button" at bounding box center [577, 160] width 15 height 15
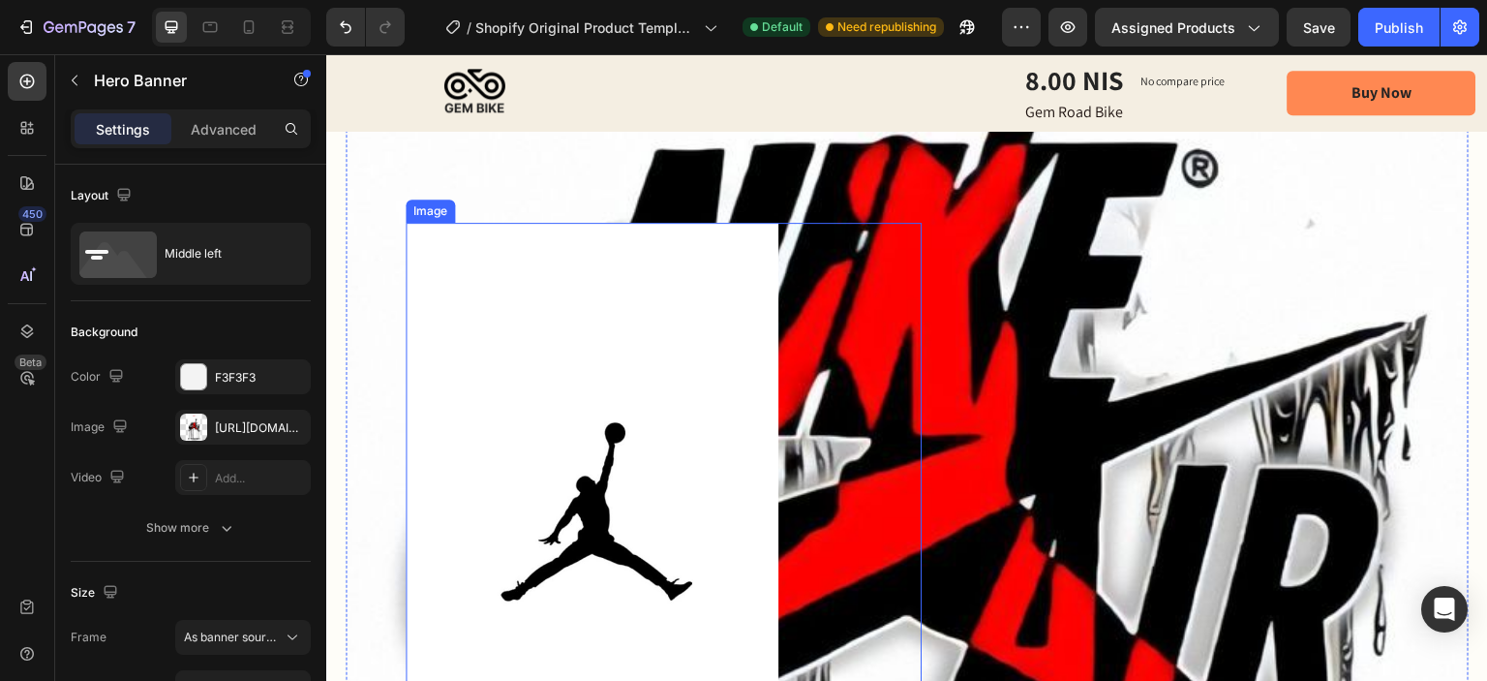
click at [658, 430] on img at bounding box center [592, 554] width 373 height 663
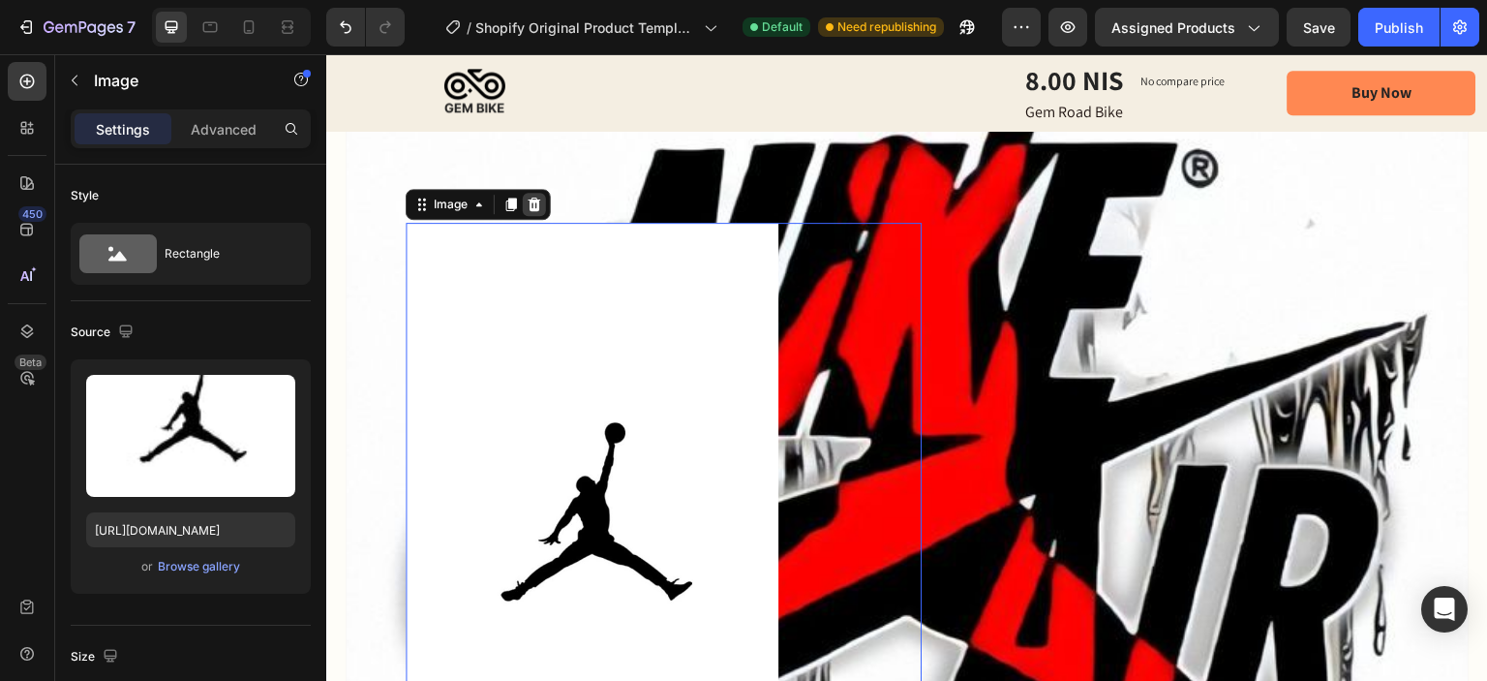
click at [538, 198] on icon at bounding box center [535, 205] width 13 height 14
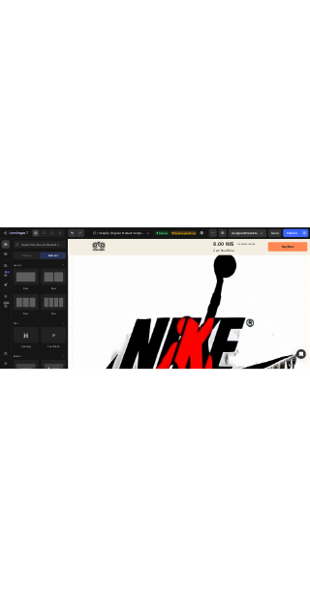
scroll to position [2227, 0]
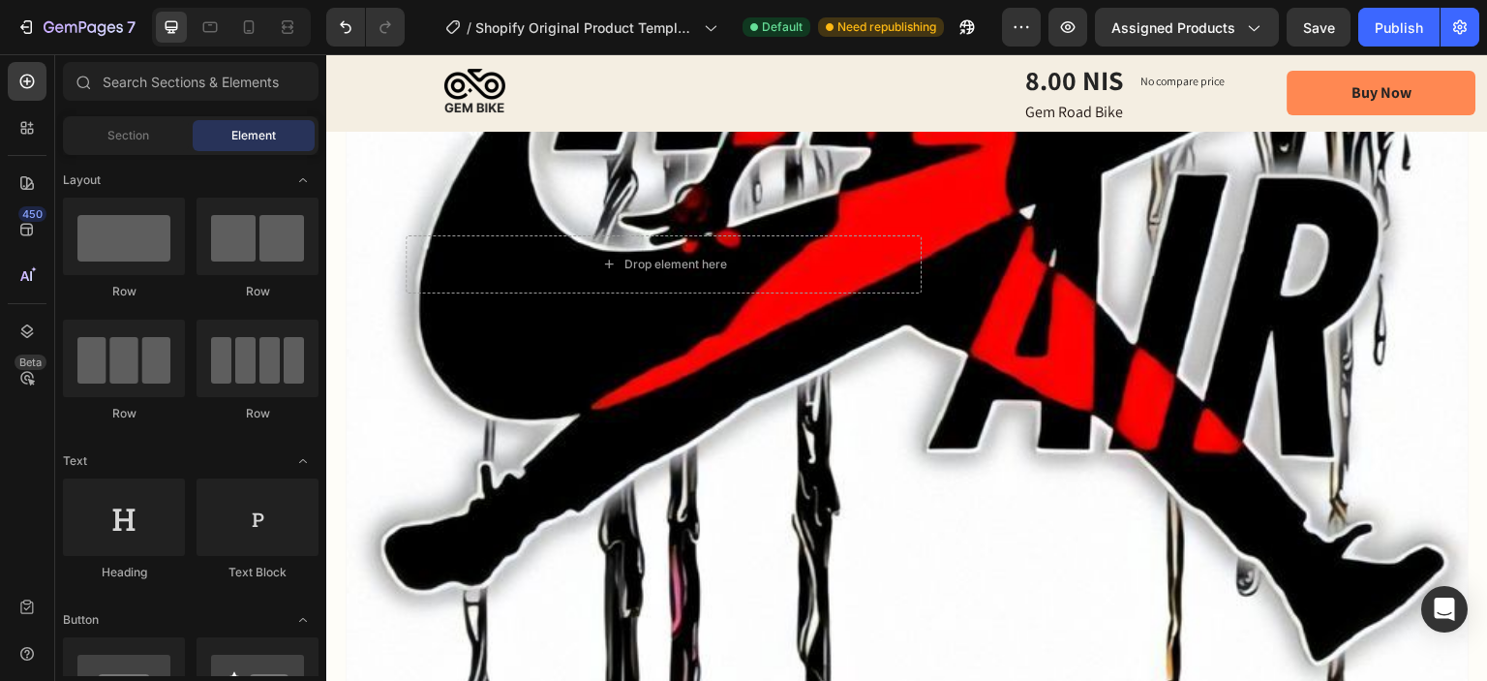
click at [943, 451] on div "Background Image" at bounding box center [907, 264] width 1123 height 2370
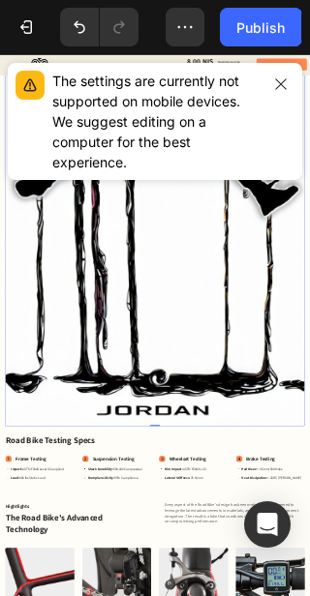
click at [283, 88] on icon "button" at bounding box center [280, 83] width 15 height 15
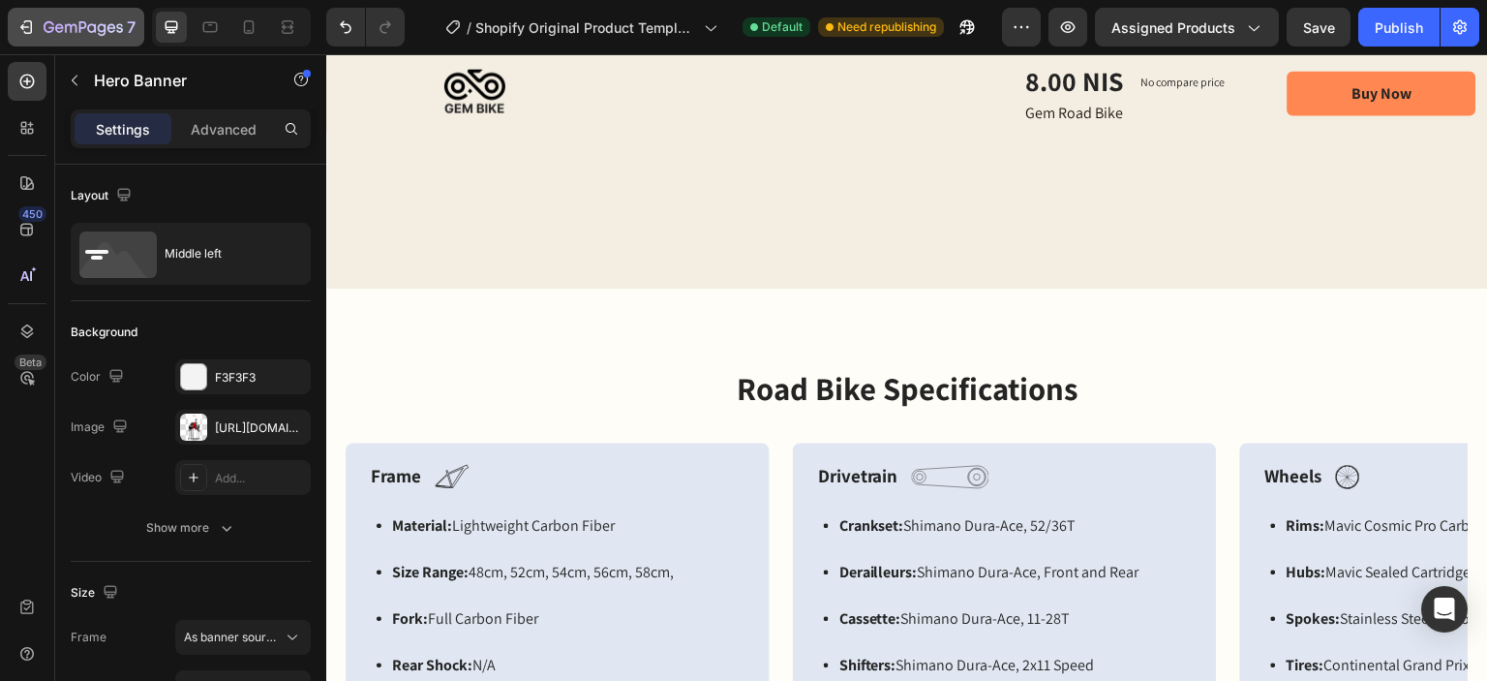
scroll to position [6100, 0]
